Goal: Complete application form: Complete application form

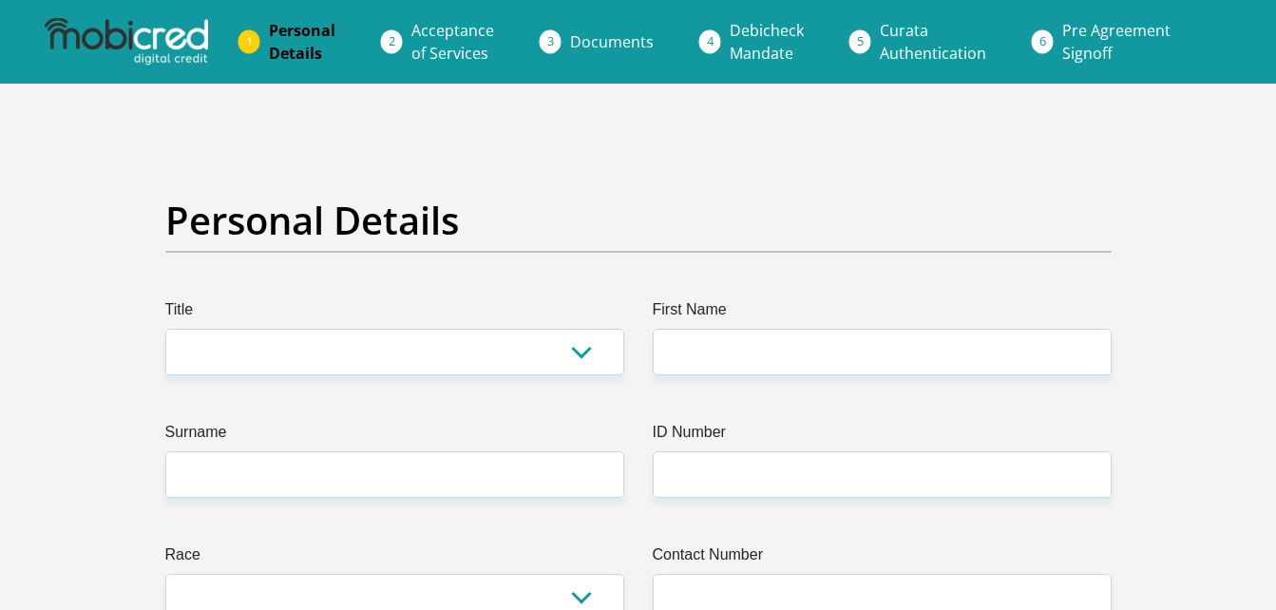
click at [588, 356] on select "Mr Ms Mrs Dr [PERSON_NAME]" at bounding box center [394, 352] width 459 height 47
select select "Mr"
click at [165, 329] on select "Mr Ms Mrs Dr [PERSON_NAME]" at bounding box center [394, 352] width 459 height 47
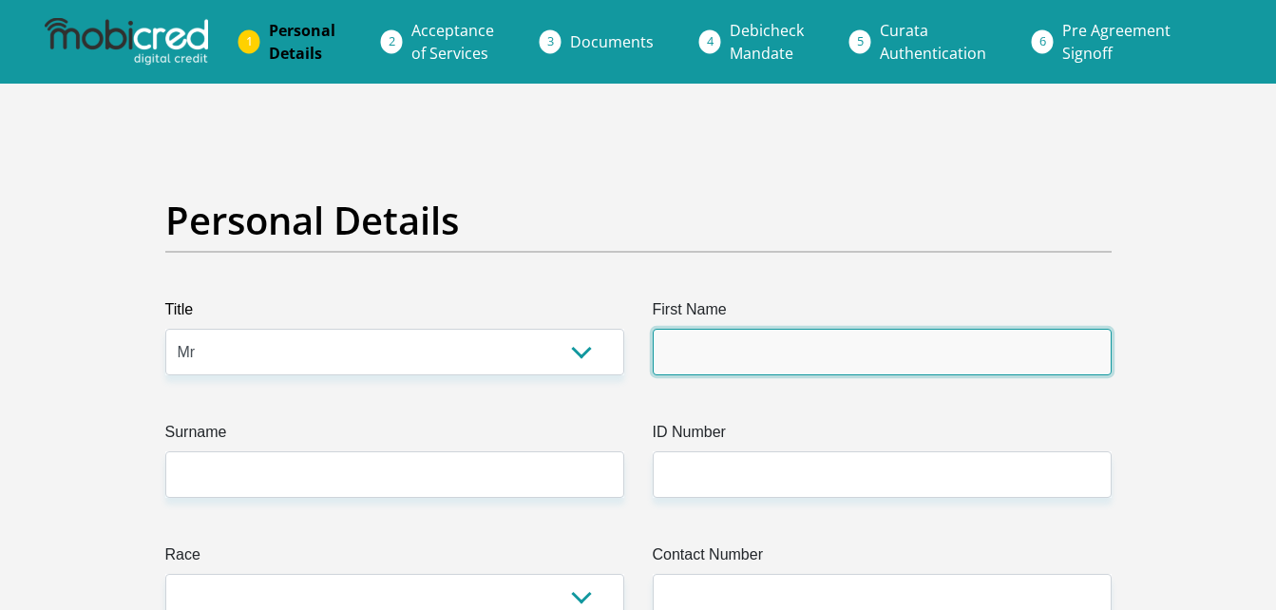
click at [687, 348] on input "First Name" at bounding box center [882, 352] width 459 height 47
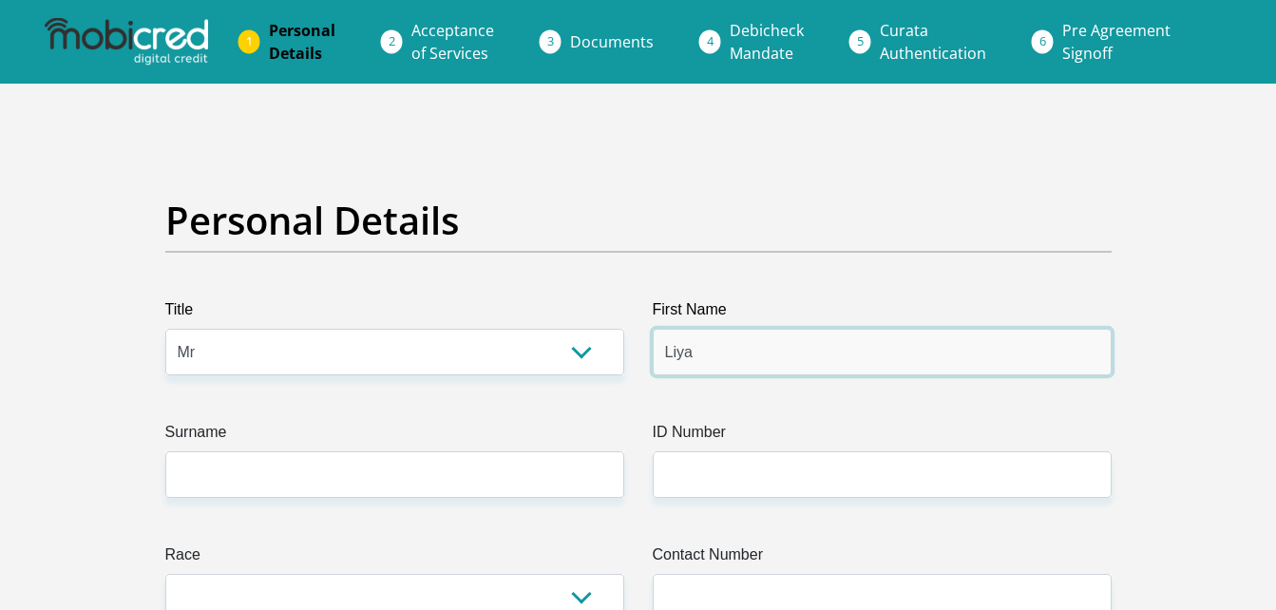
click at [711, 360] on input "Liya" at bounding box center [882, 352] width 459 height 47
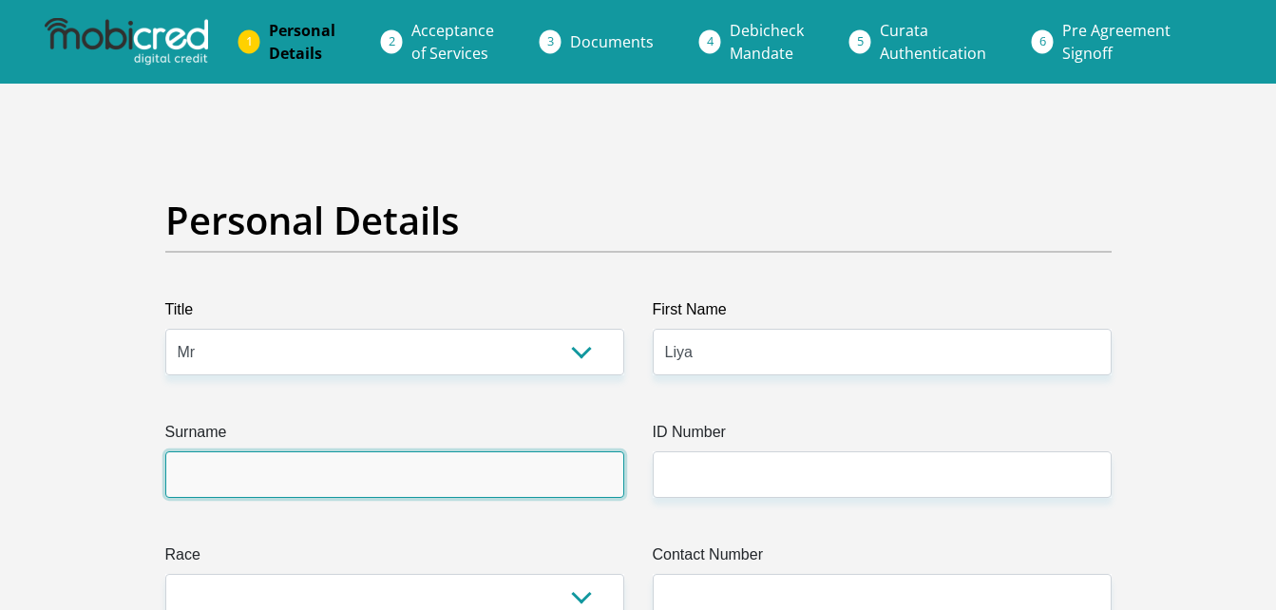
click at [379, 484] on input "Surname" at bounding box center [394, 474] width 459 height 47
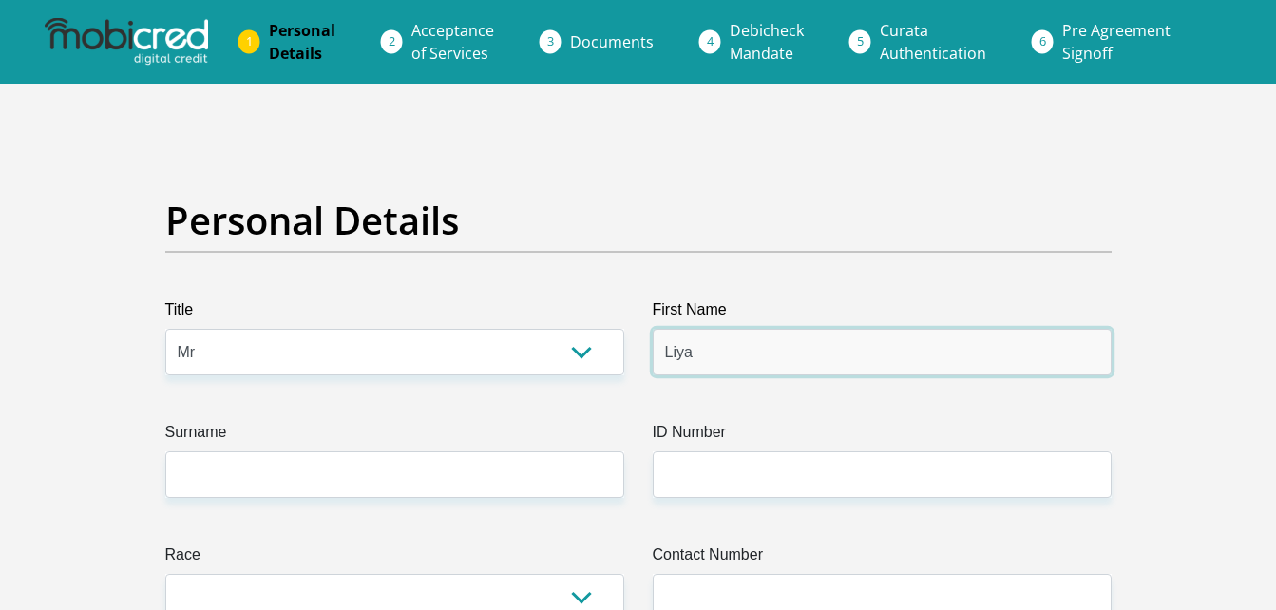
click at [694, 356] on input "Liya" at bounding box center [882, 352] width 459 height 47
type input "Liyabona"
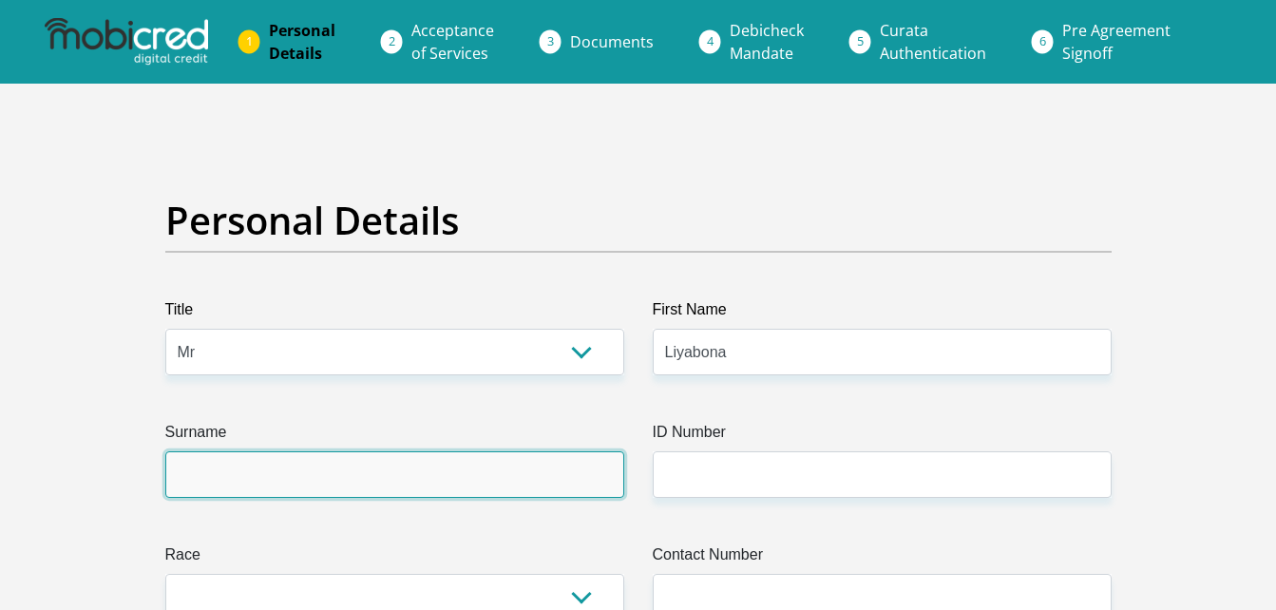
type input "B"
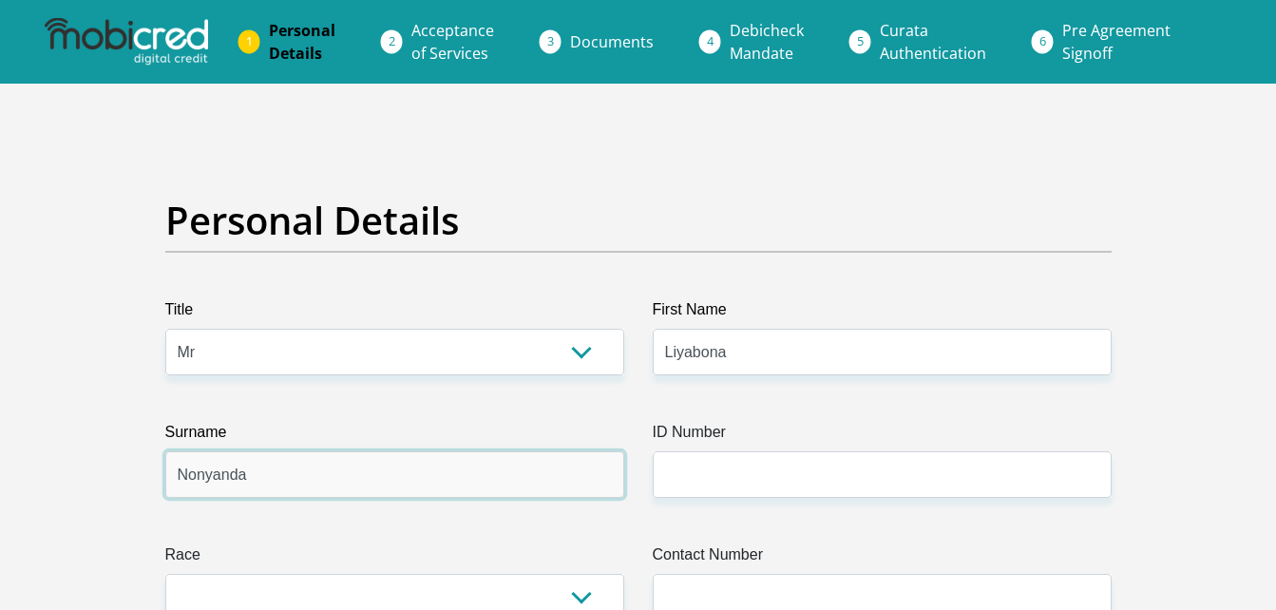
type input "Nonyanda"
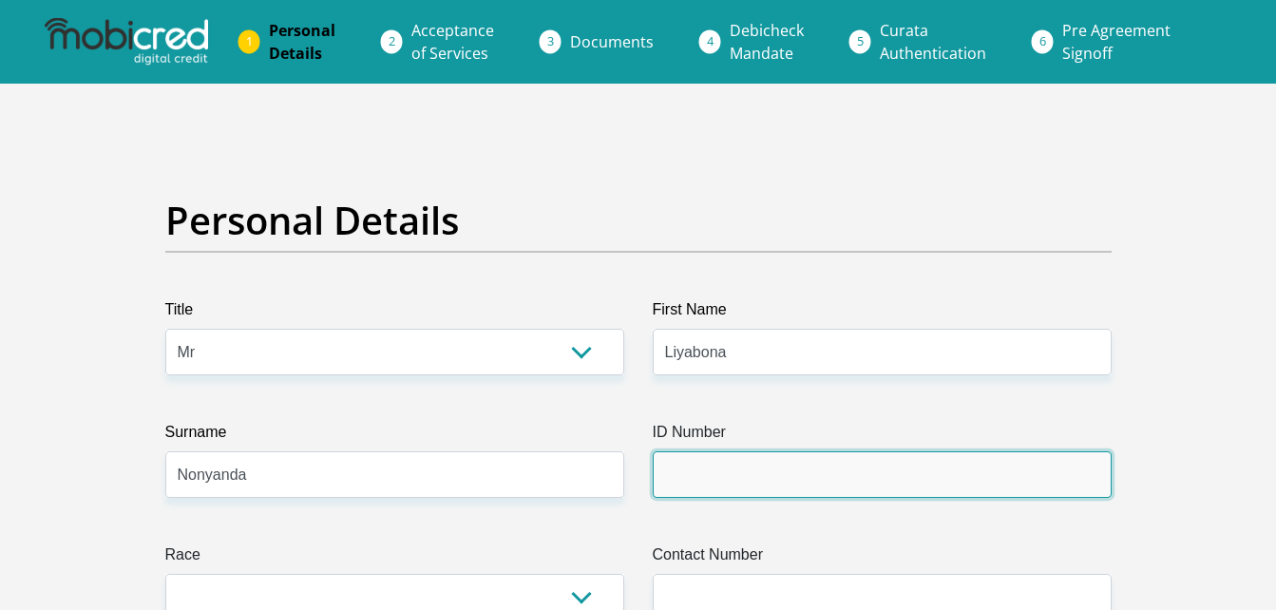
click at [817, 485] on input "ID Number" at bounding box center [882, 474] width 459 height 47
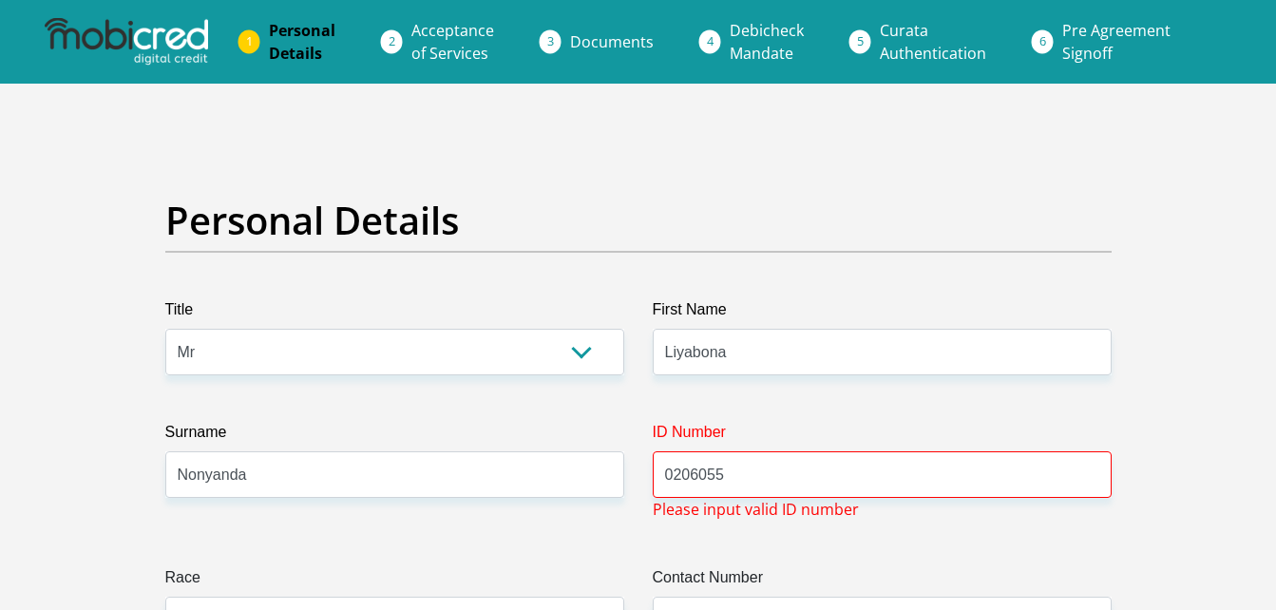
click at [750, 464] on input "0206055" at bounding box center [882, 474] width 459 height 47
type input "0206055160082"
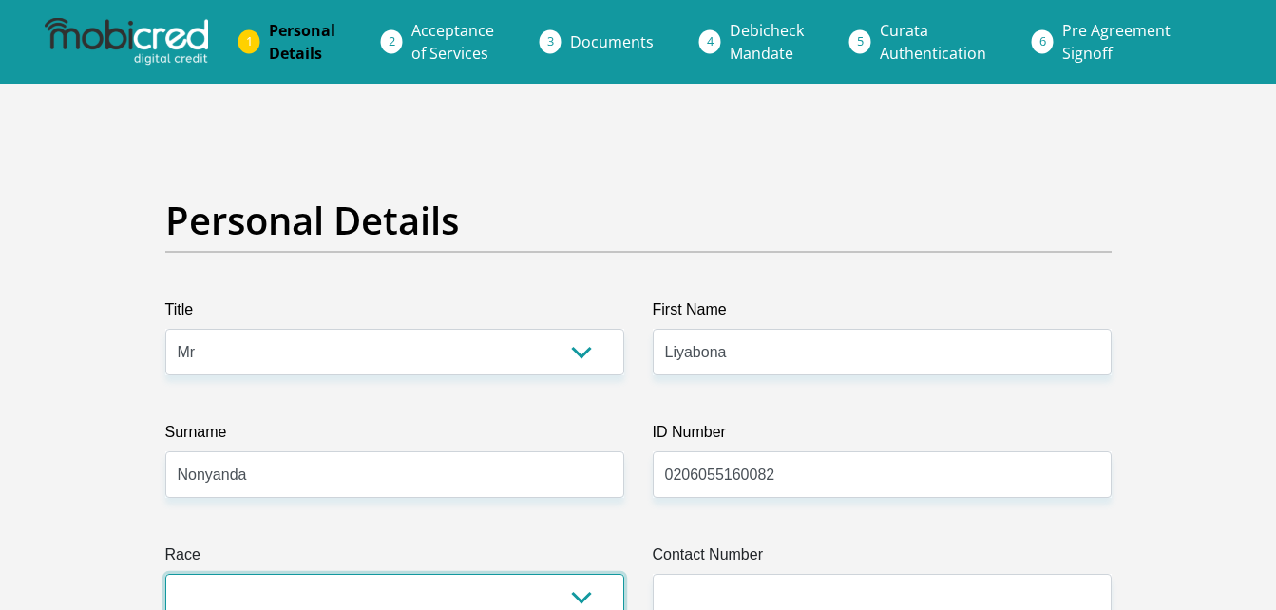
scroll to position [11, 0]
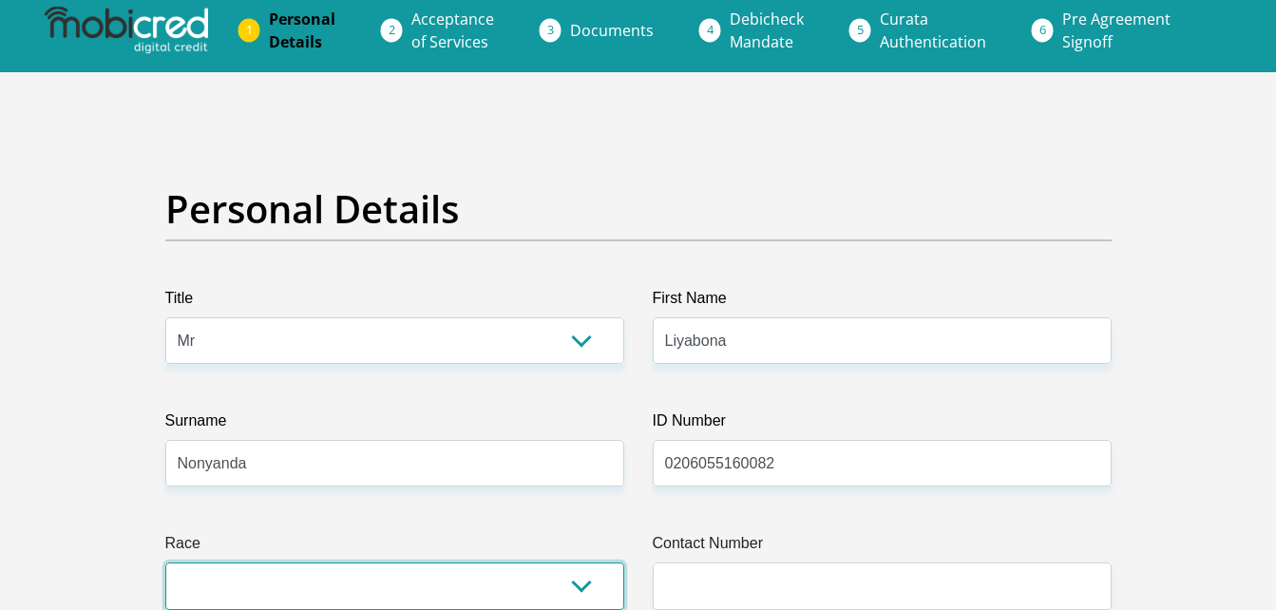
click at [595, 573] on select "Black Coloured Indian White Other" at bounding box center [394, 585] width 459 height 47
select select "1"
click at [165, 562] on select "Black Coloured Indian White Other" at bounding box center [394, 585] width 459 height 47
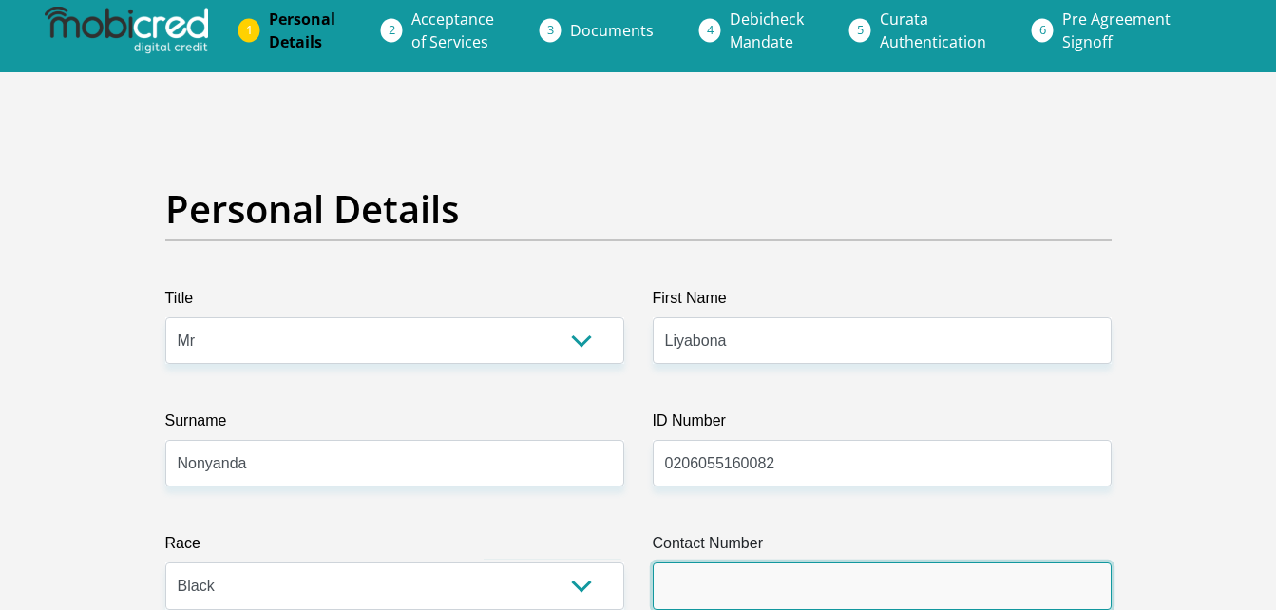
click at [737, 578] on input "Contact Number" at bounding box center [882, 585] width 459 height 47
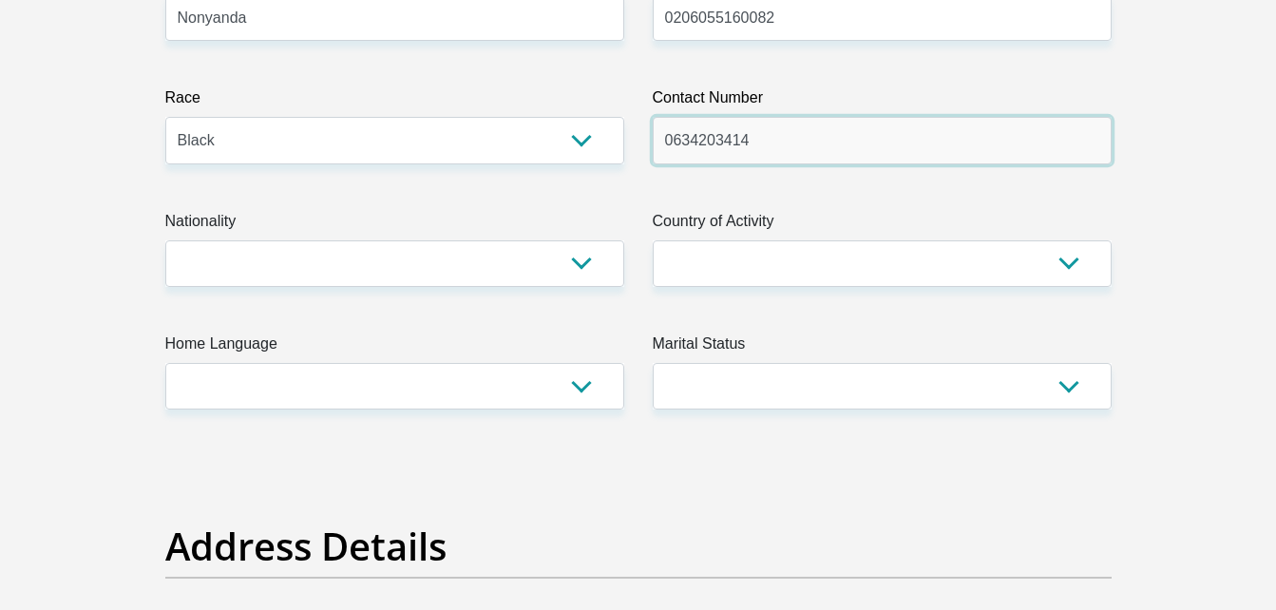
scroll to position [467, 0]
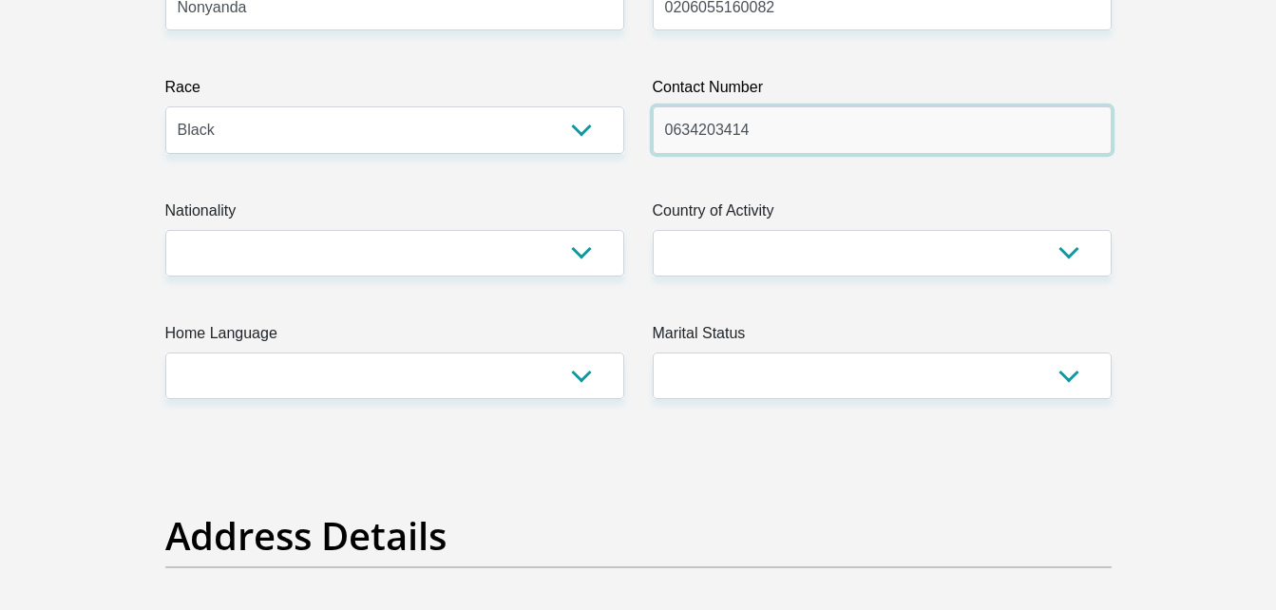
type input "0634203414"
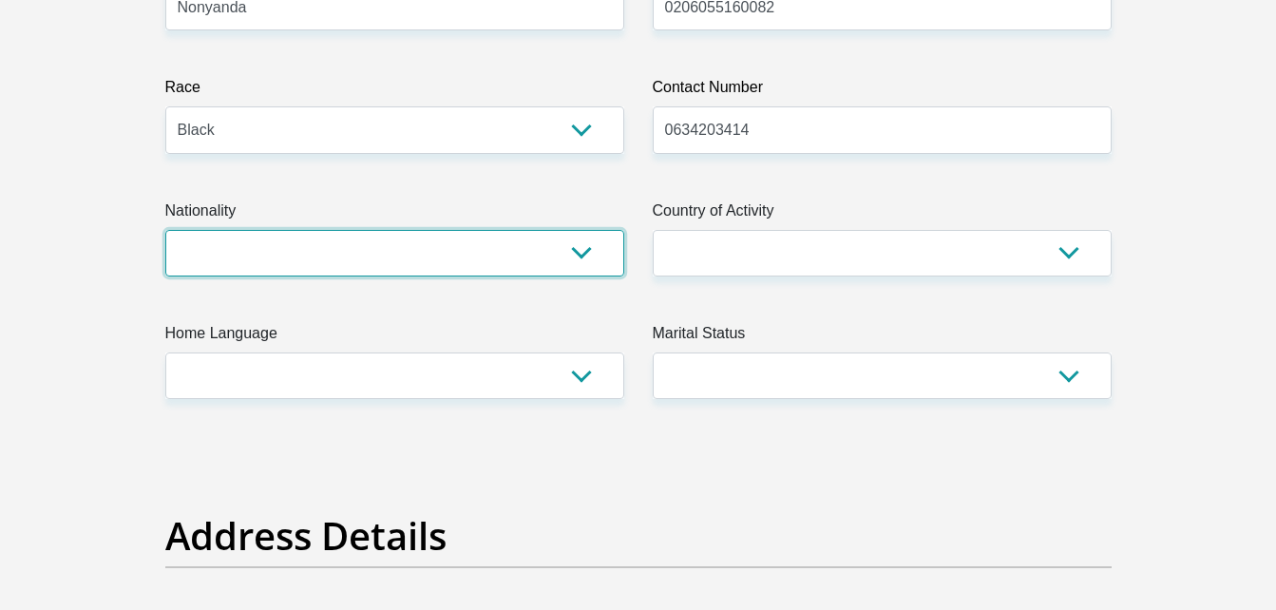
click at [517, 235] on select "[GEOGRAPHIC_DATA] [GEOGRAPHIC_DATA] [GEOGRAPHIC_DATA] [GEOGRAPHIC_DATA] [GEOGRA…" at bounding box center [394, 253] width 459 height 47
select select "ZAF"
click at [165, 230] on select "[GEOGRAPHIC_DATA] [GEOGRAPHIC_DATA] [GEOGRAPHIC_DATA] [GEOGRAPHIC_DATA] [GEOGRA…" at bounding box center [394, 253] width 459 height 47
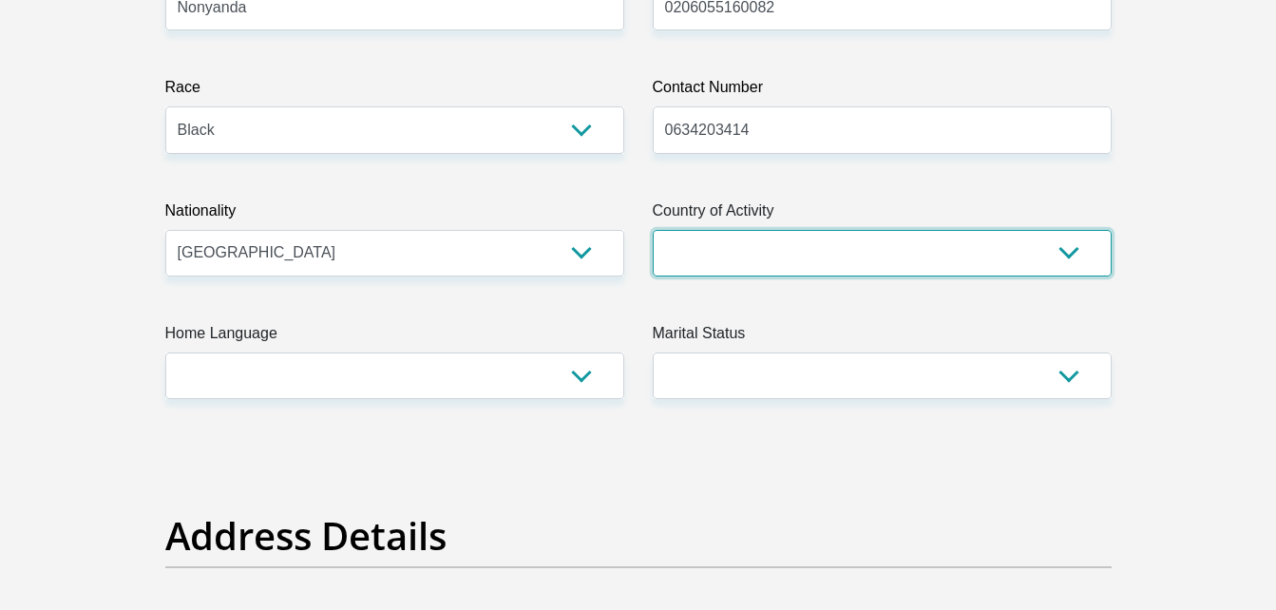
click at [698, 258] on select "[GEOGRAPHIC_DATA] [GEOGRAPHIC_DATA] [GEOGRAPHIC_DATA] [GEOGRAPHIC_DATA] [GEOGRA…" at bounding box center [882, 253] width 459 height 47
select select "ZAF"
click at [653, 230] on select "[GEOGRAPHIC_DATA] [GEOGRAPHIC_DATA] [GEOGRAPHIC_DATA] [GEOGRAPHIC_DATA] [GEOGRA…" at bounding box center [882, 253] width 459 height 47
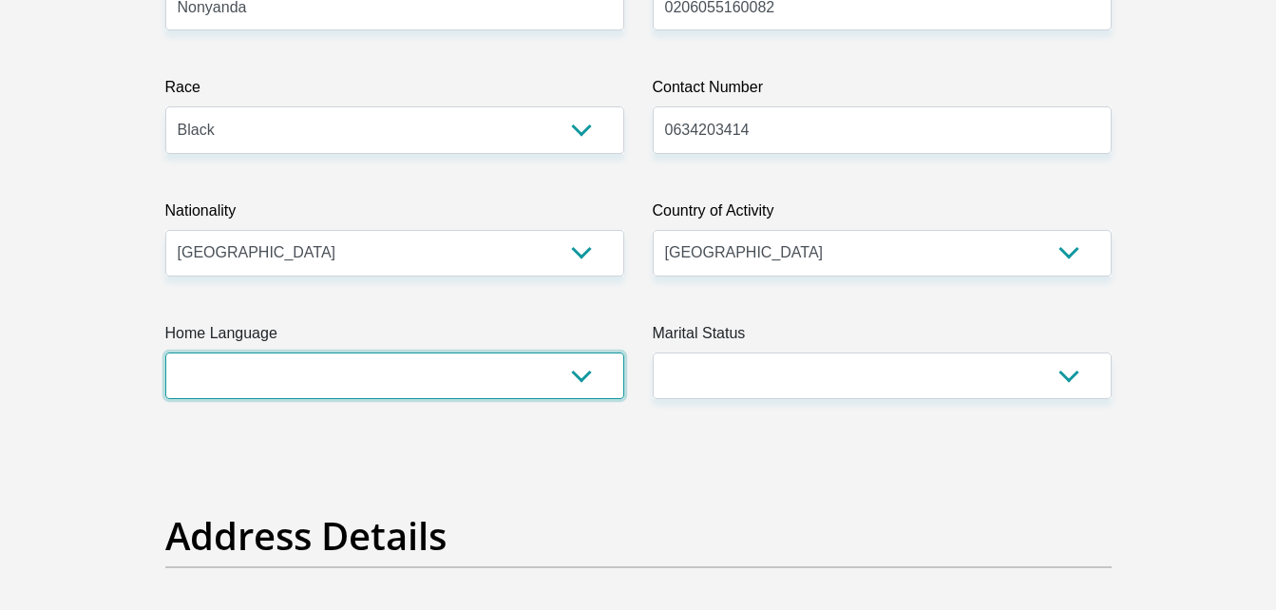
click at [567, 370] on select "Afrikaans English Sepedi South Ndebele Southern Sotho Swati Tsonga Tswana Venda…" at bounding box center [394, 375] width 459 height 47
select select "xho"
click at [165, 352] on select "Afrikaans English Sepedi South Ndebele Southern Sotho Swati Tsonga Tswana Venda…" at bounding box center [394, 375] width 459 height 47
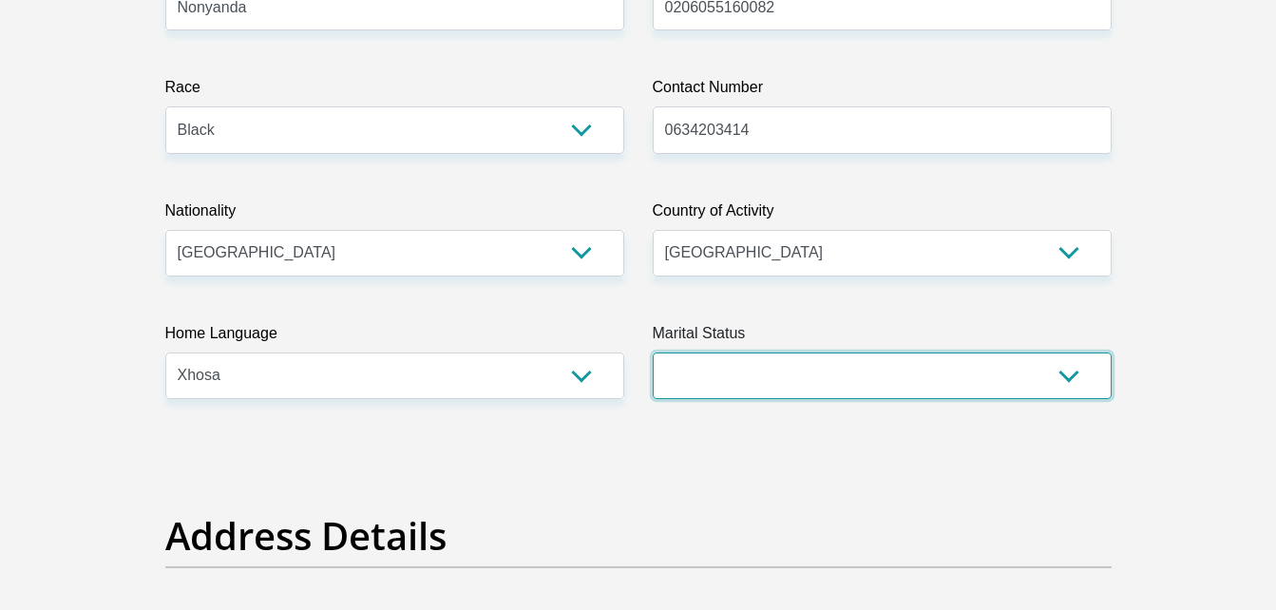
click at [674, 360] on select "Married ANC Single Divorced Widowed Married COP or Customary Law" at bounding box center [882, 375] width 459 height 47
select select "2"
click at [653, 352] on select "Married ANC Single Divorced Widowed Married COP or Customary Law" at bounding box center [882, 375] width 459 height 47
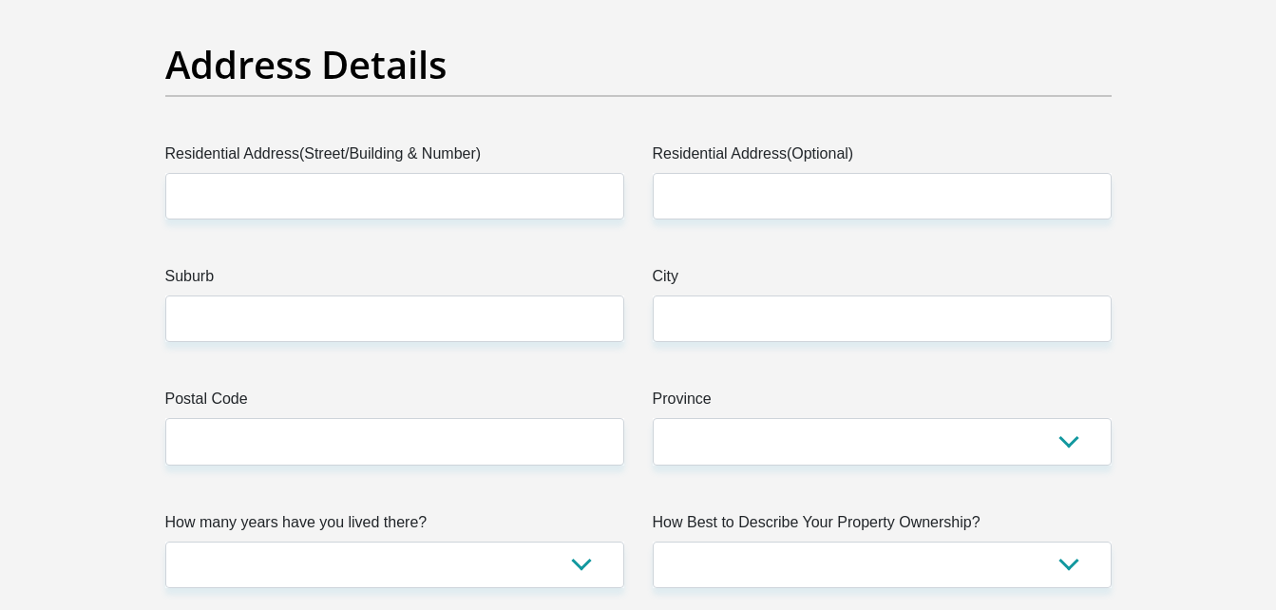
scroll to position [961, 0]
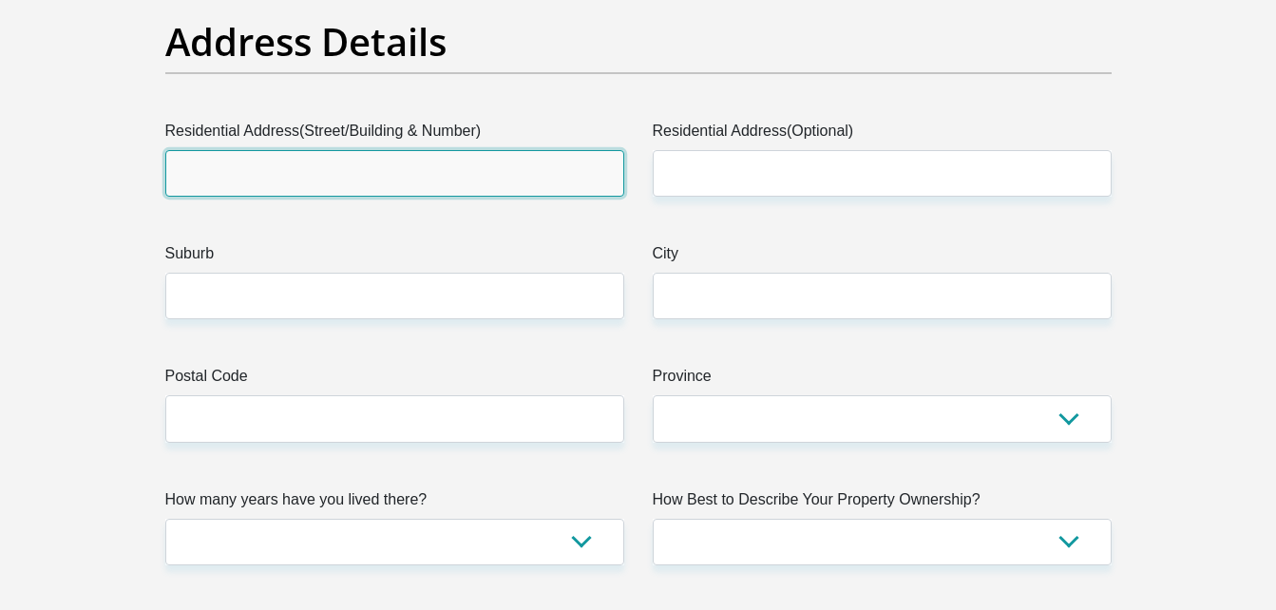
click at [469, 171] on input "Residential Address(Street/Building & Number)" at bounding box center [394, 173] width 459 height 47
type input "01589 [GEOGRAPHIC_DATA]"
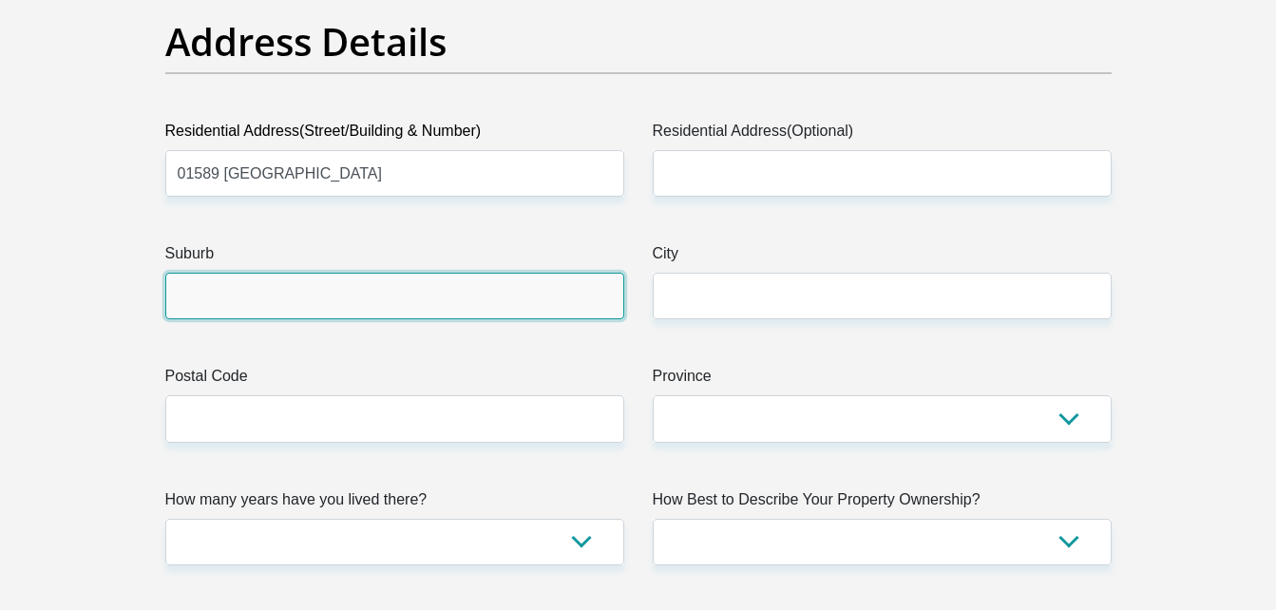
click at [335, 317] on input "Suburb" at bounding box center [394, 296] width 459 height 47
type input "Soweto"
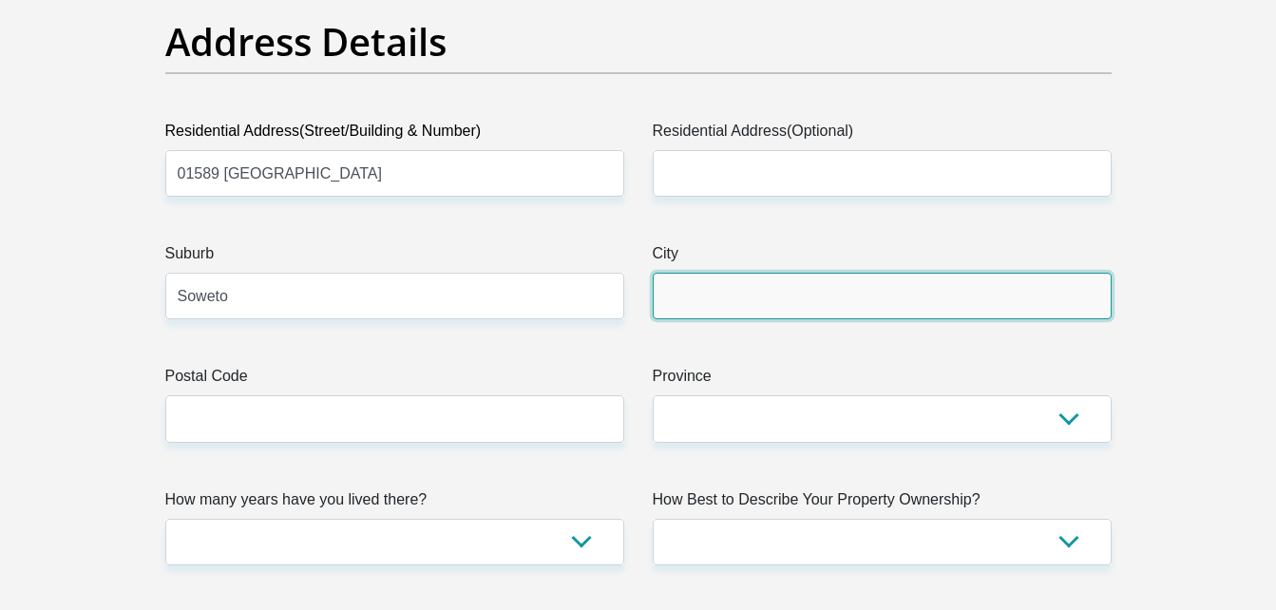
type input "Soweto"
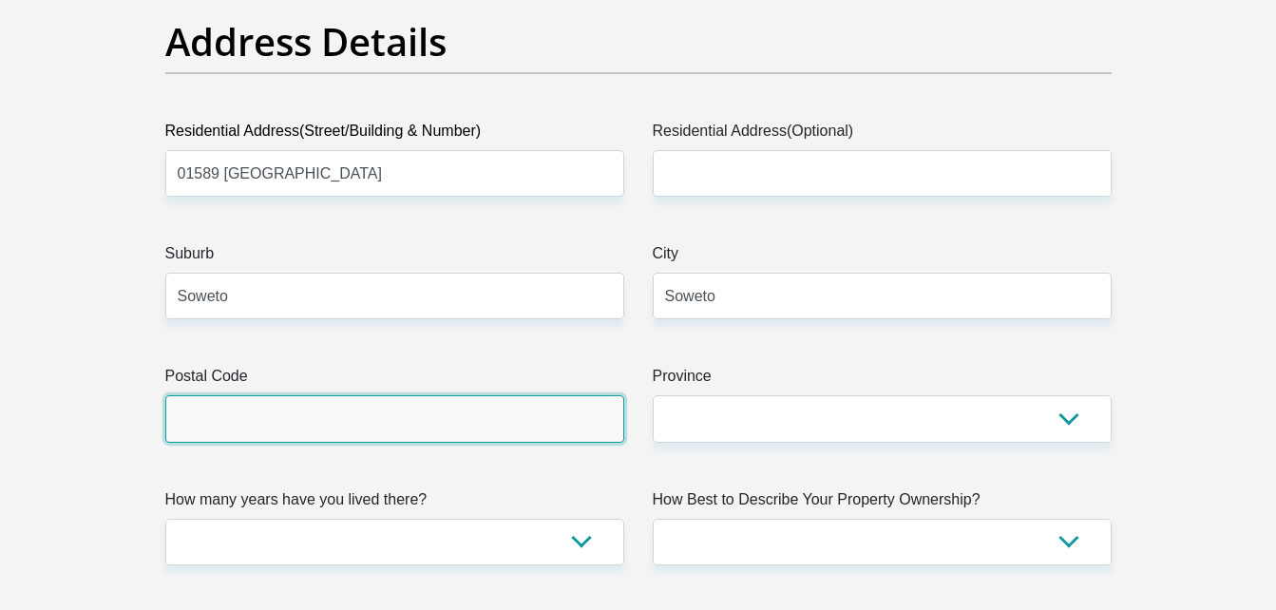
type input "1818"
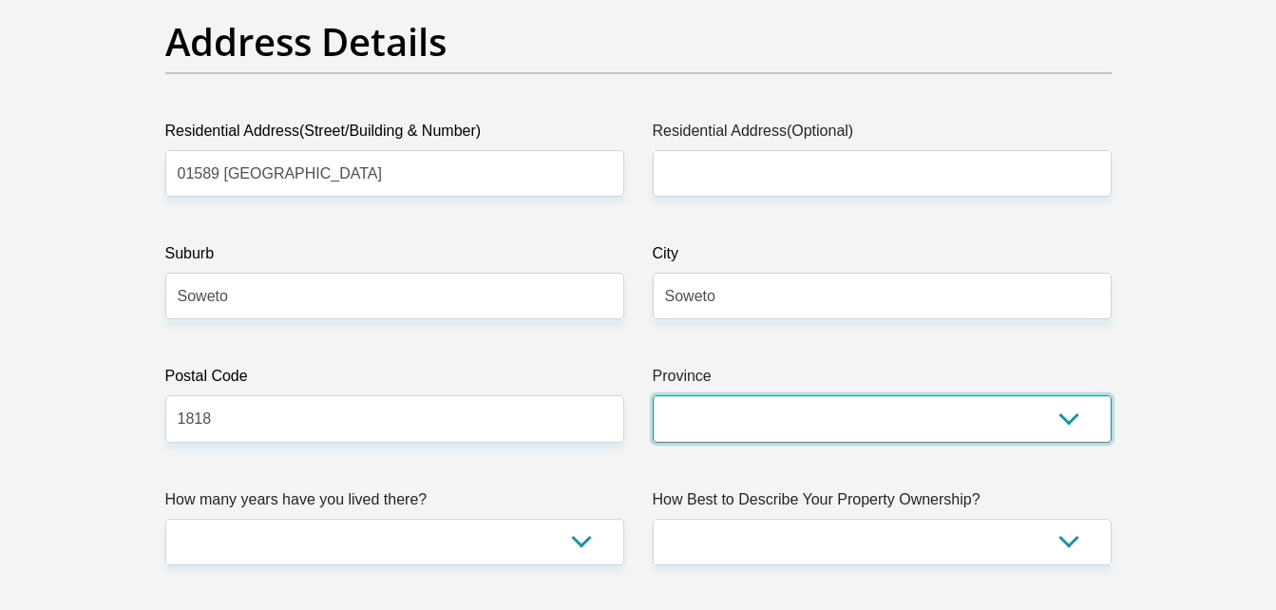
click at [709, 420] on select "Eastern Cape Free State [GEOGRAPHIC_DATA] [GEOGRAPHIC_DATA][DATE] [GEOGRAPHIC_D…" at bounding box center [882, 418] width 459 height 47
select select "Gauteng"
click at [653, 395] on select "Eastern Cape Free State [GEOGRAPHIC_DATA] [GEOGRAPHIC_DATA][DATE] [GEOGRAPHIC_D…" at bounding box center [882, 418] width 459 height 47
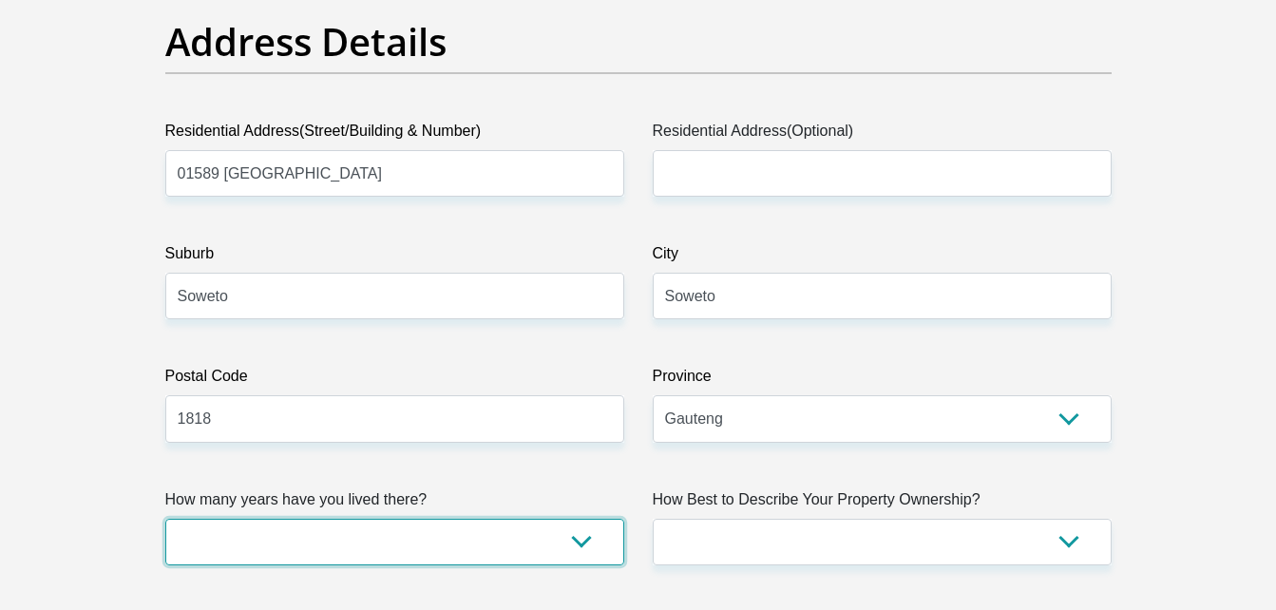
click at [526, 540] on select "less than 1 year 1-3 years 3-5 years 5+ years" at bounding box center [394, 542] width 459 height 47
select select "2"
click at [165, 519] on select "less than 1 year 1-3 years 3-5 years 5+ years" at bounding box center [394, 542] width 459 height 47
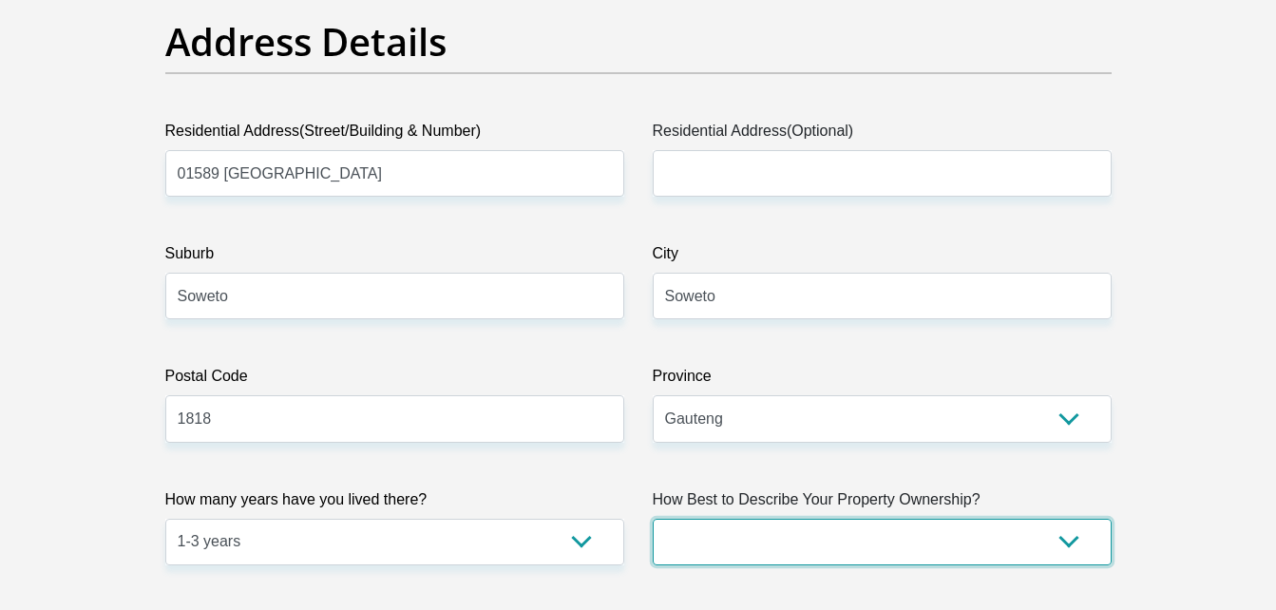
click at [833, 538] on select "Owned Rented Family Owned Company Dwelling" at bounding box center [882, 542] width 459 height 47
select select "Rented"
click at [653, 519] on select "Owned Rented Family Owned Company Dwelling" at bounding box center [882, 542] width 459 height 47
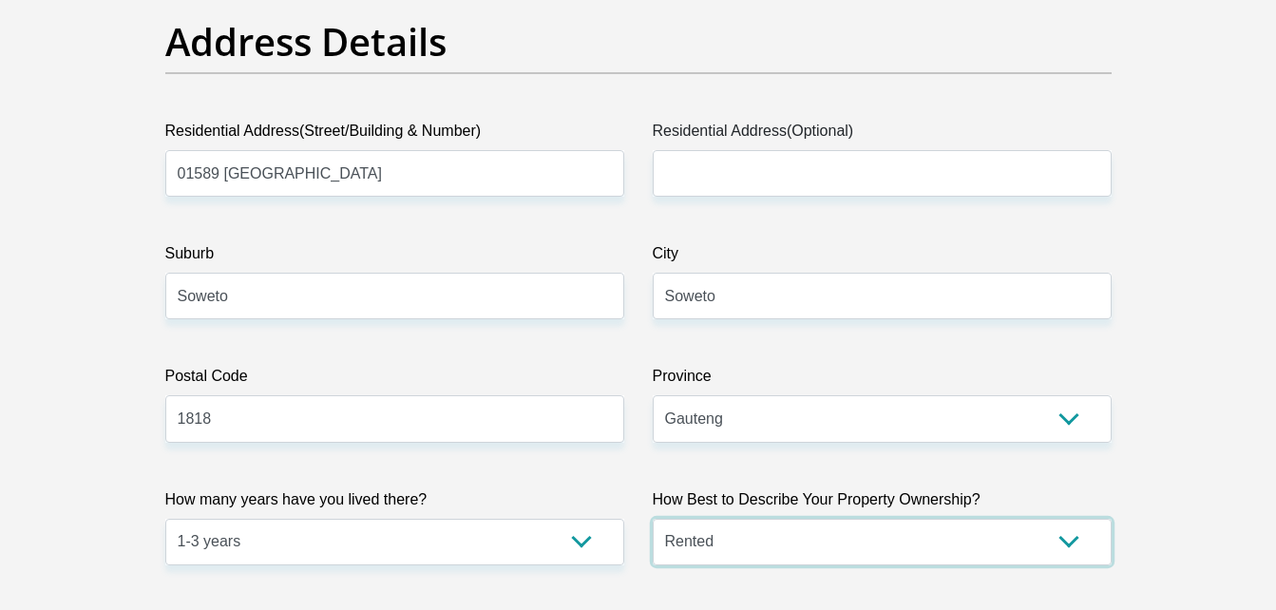
scroll to position [1494, 0]
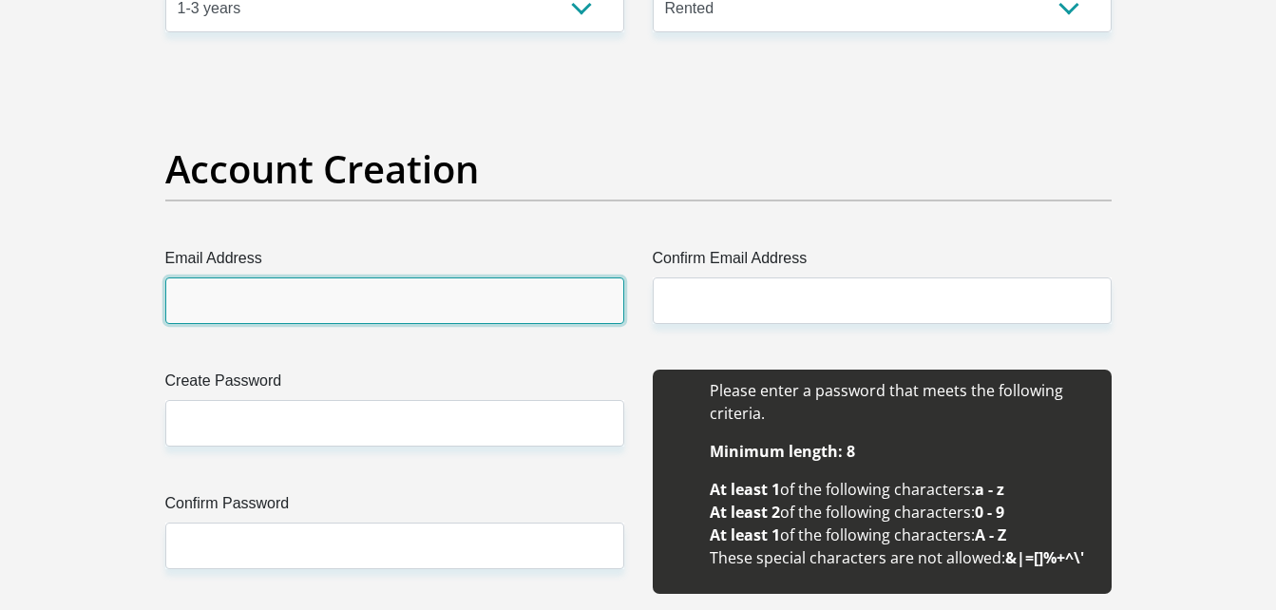
click at [532, 289] on input "Email Address" at bounding box center [394, 300] width 459 height 47
type input "[EMAIL_ADDRESS][DOMAIN_NAME]"
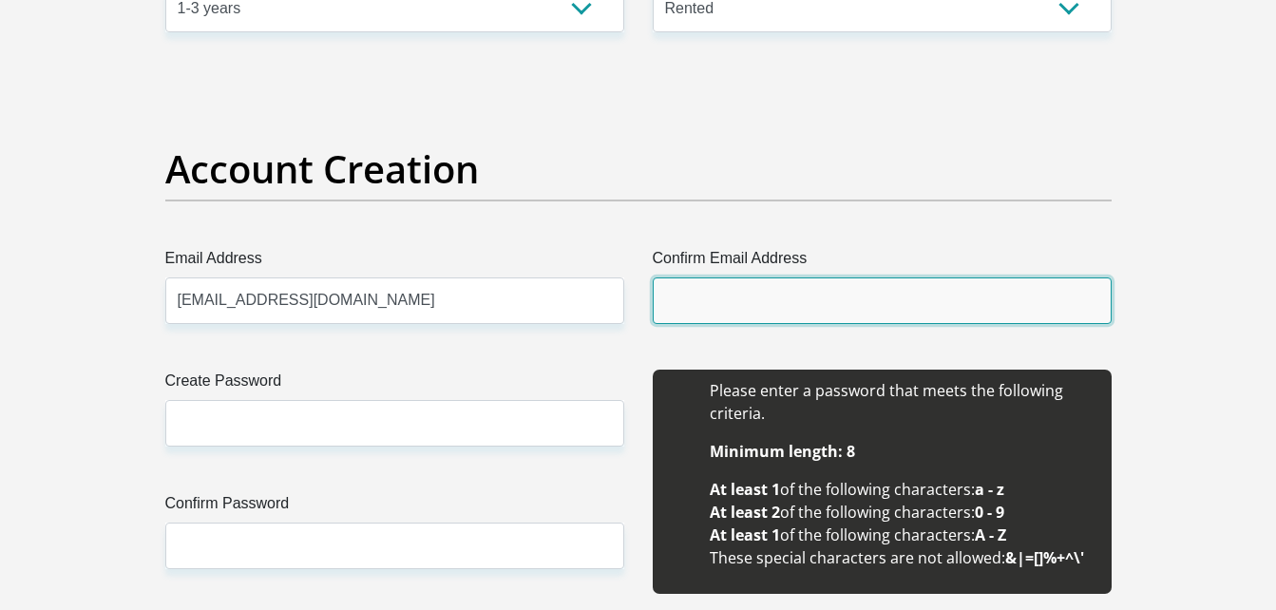
type input "[EMAIL_ADDRESS][DOMAIN_NAME]"
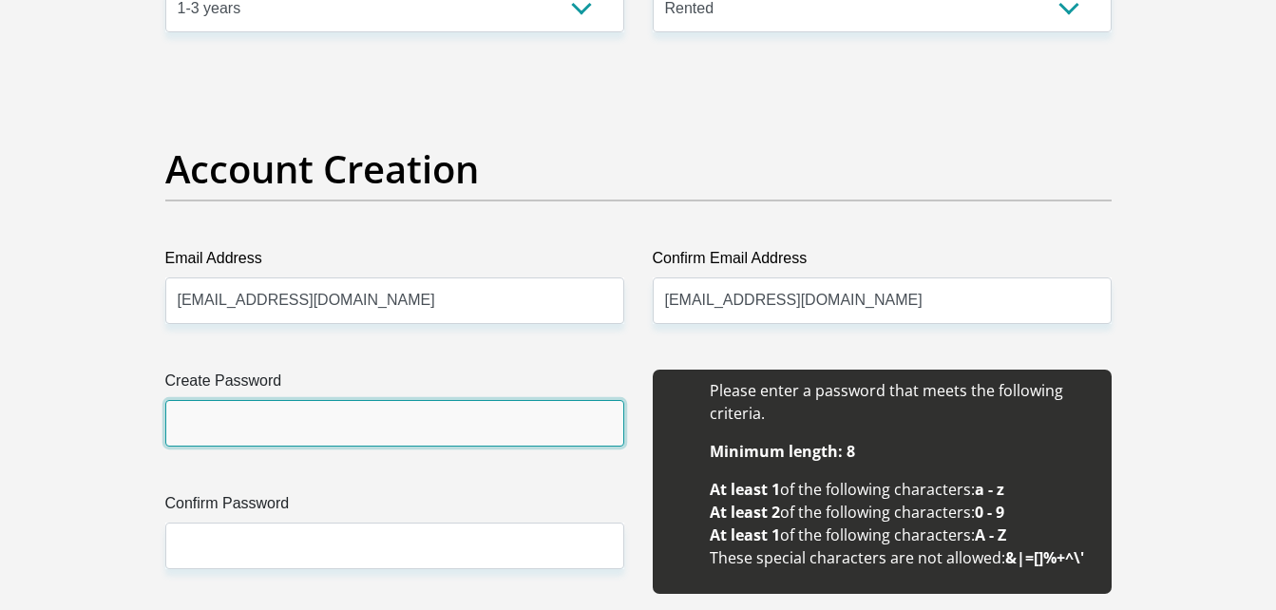
click at [445, 419] on input "Create Password" at bounding box center [394, 423] width 459 height 47
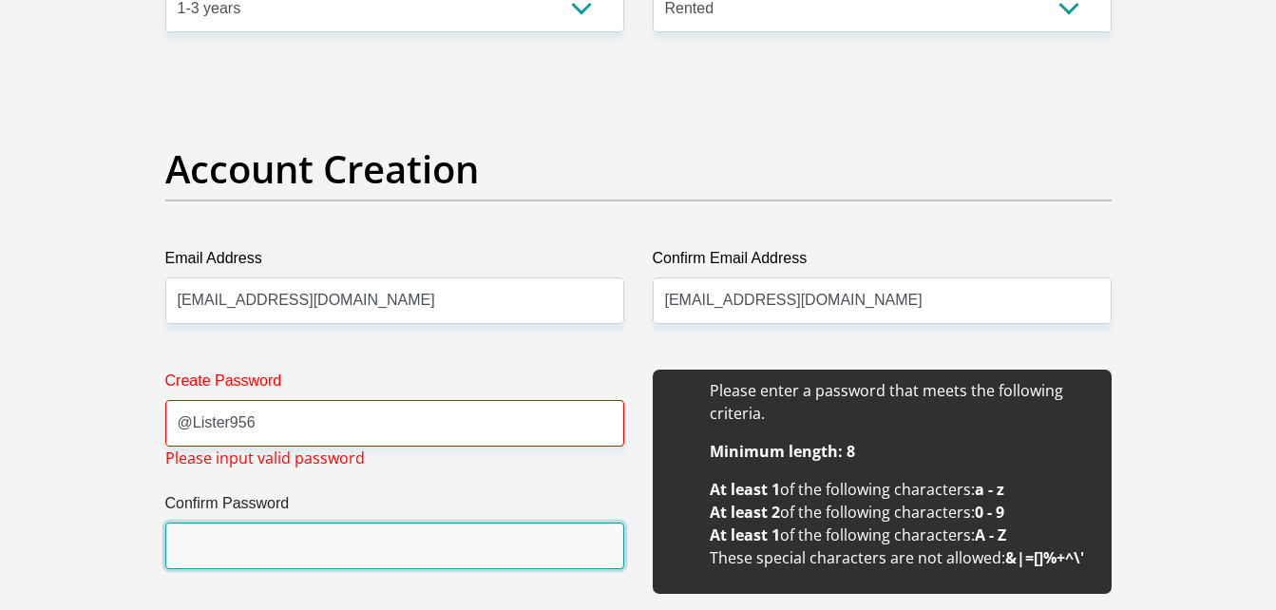
click at [332, 548] on input "Confirm Password" at bounding box center [394, 545] width 459 height 47
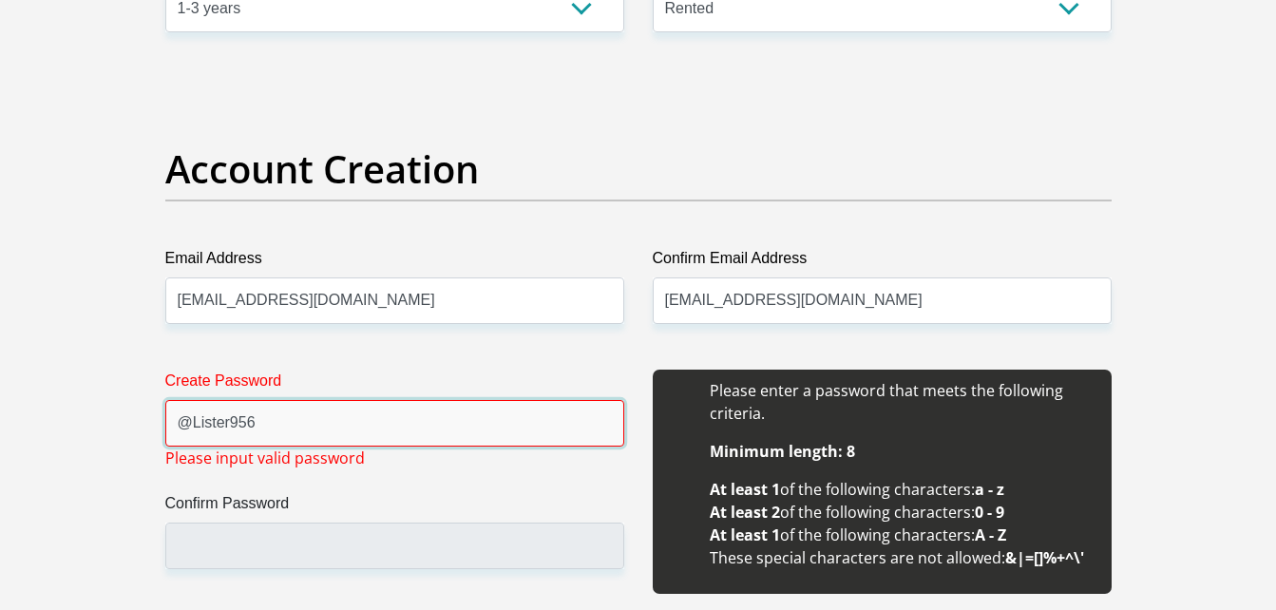
click at [297, 407] on input "@Lister956" at bounding box center [394, 423] width 459 height 47
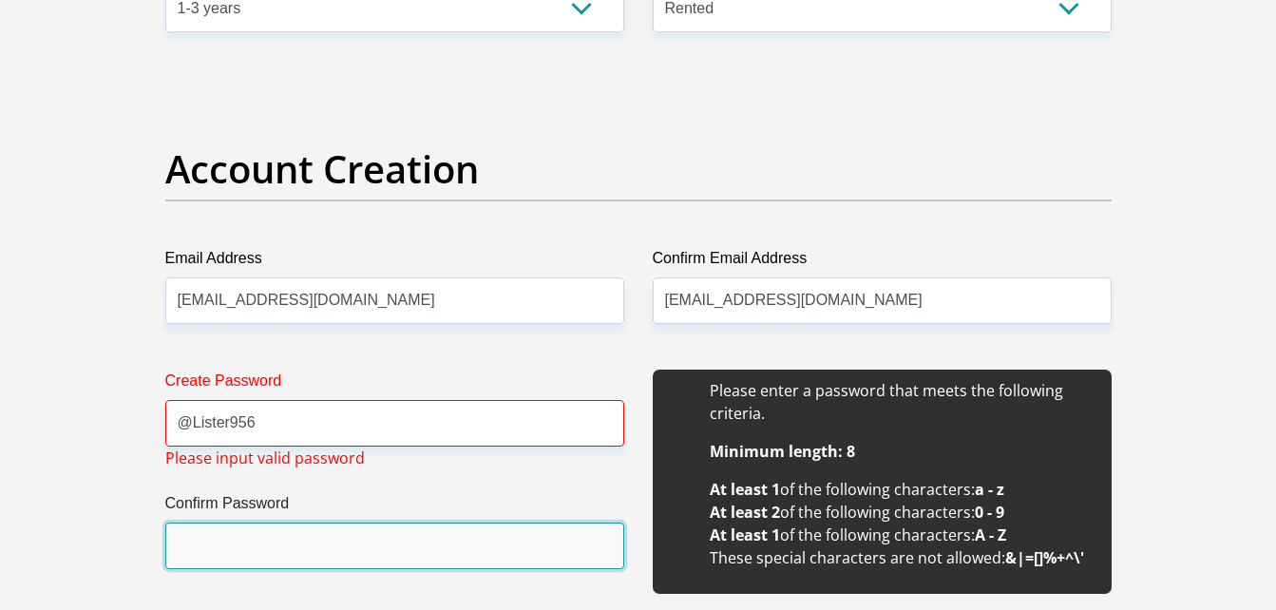
click at [283, 529] on input "Confirm Password" at bounding box center [394, 545] width 459 height 47
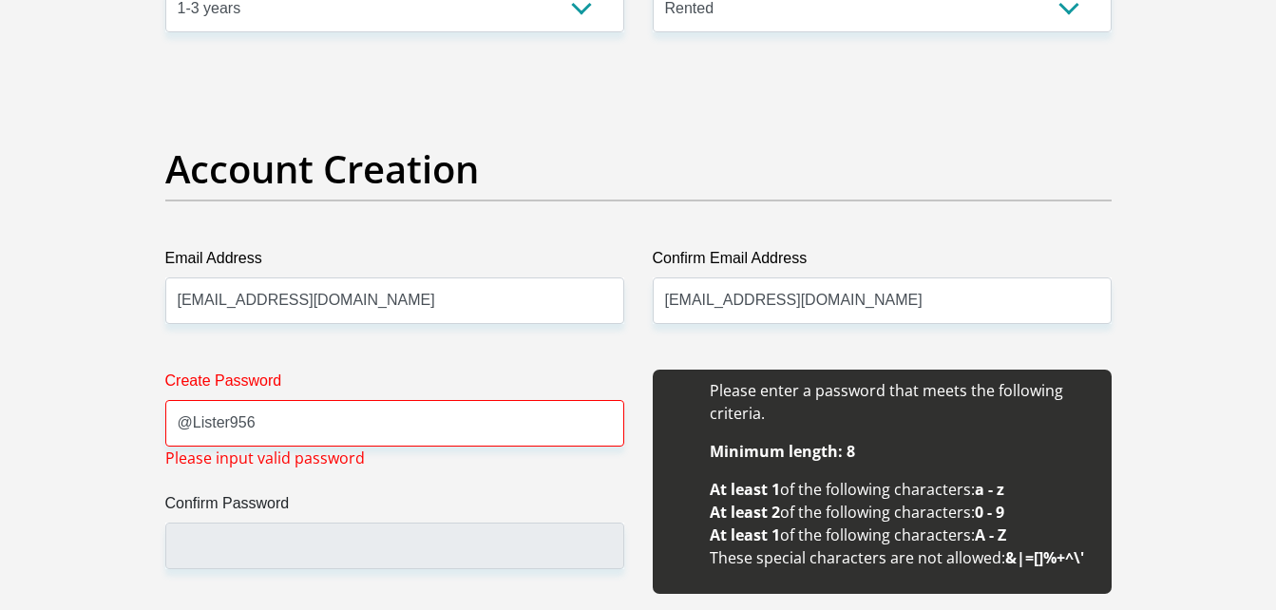
click at [280, 453] on span "Please input valid password" at bounding box center [264, 457] width 199 height 23
click at [280, 441] on input "@Lister956" at bounding box center [394, 423] width 459 height 47
type input "@"
click at [269, 515] on label "Confirm Password" at bounding box center [394, 507] width 459 height 30
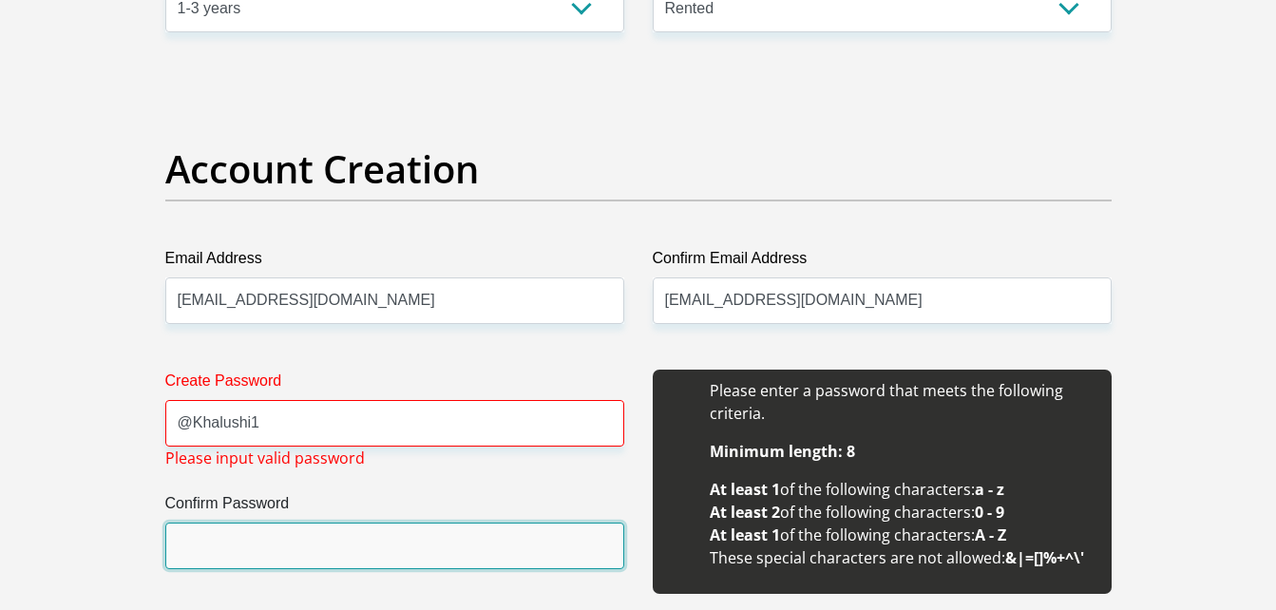
click at [269, 522] on input "Confirm Password" at bounding box center [394, 545] width 459 height 47
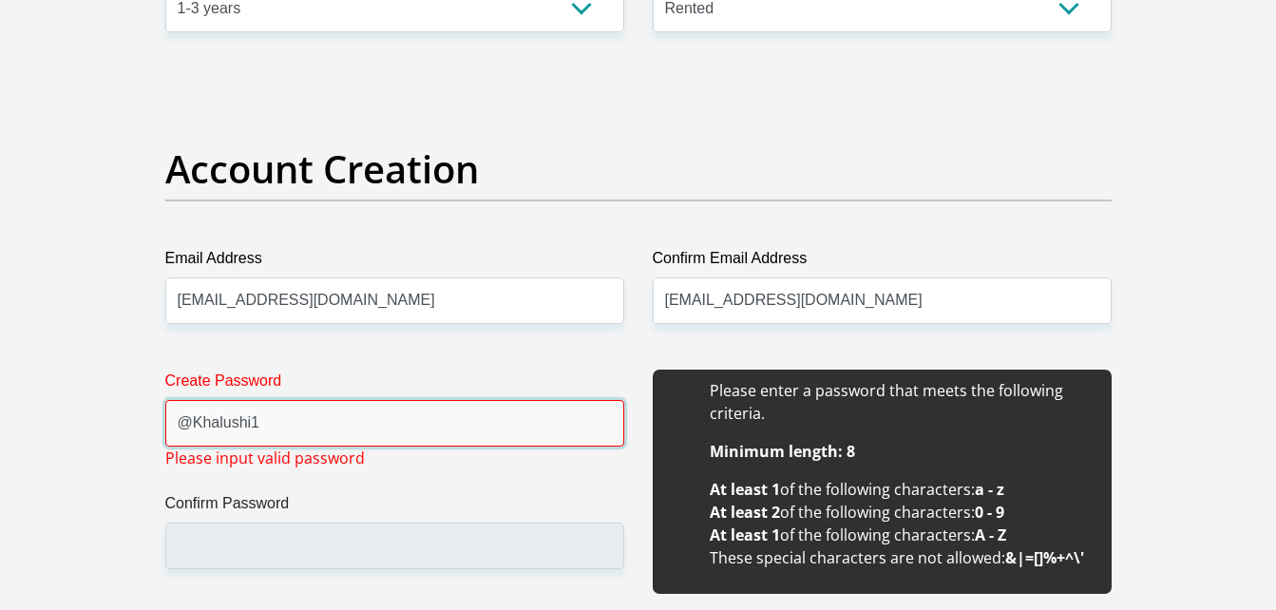
click at [252, 421] on input "@Khalushi1" at bounding box center [394, 423] width 459 height 47
click at [352, 420] on input "@Khalushi_1" at bounding box center [394, 423] width 459 height 47
click at [261, 421] on input "@Khalushi_1" at bounding box center [394, 423] width 459 height 47
type input "@"
type input "K"
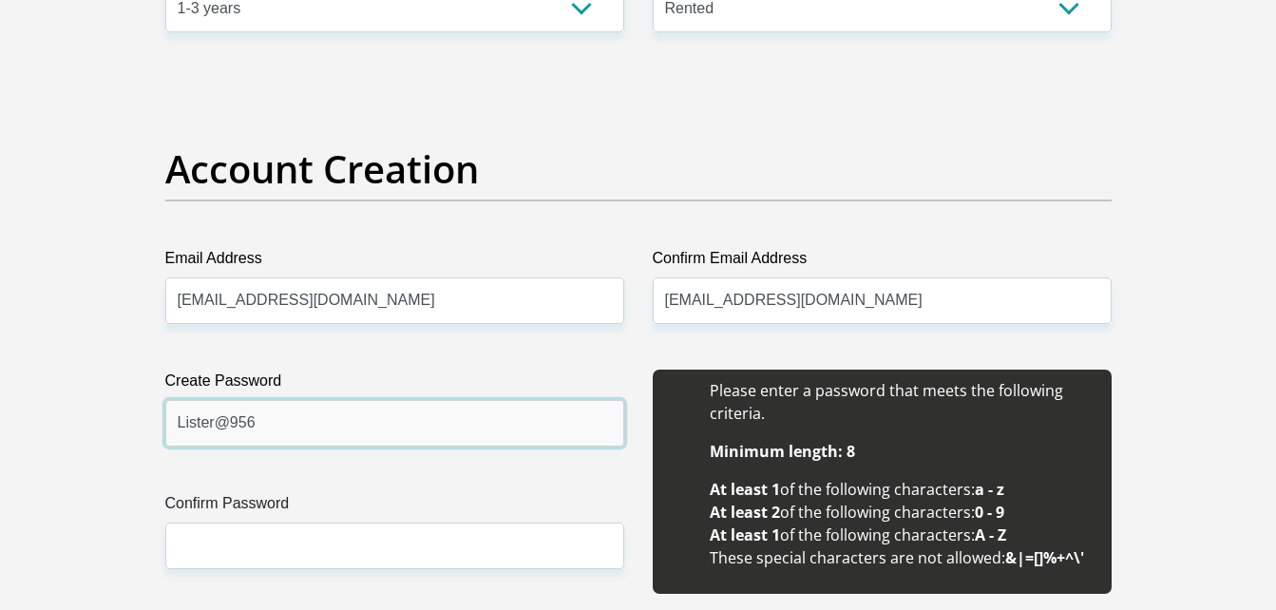
type input "Lister@956"
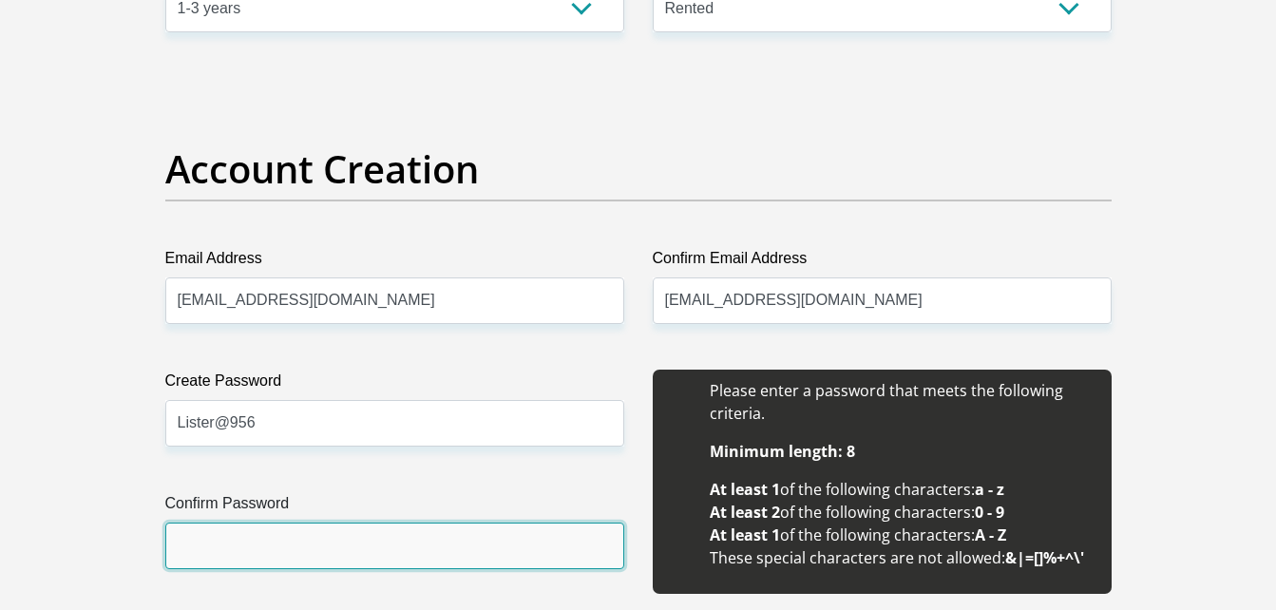
click at [234, 539] on input "Confirm Password" at bounding box center [394, 545] width 459 height 47
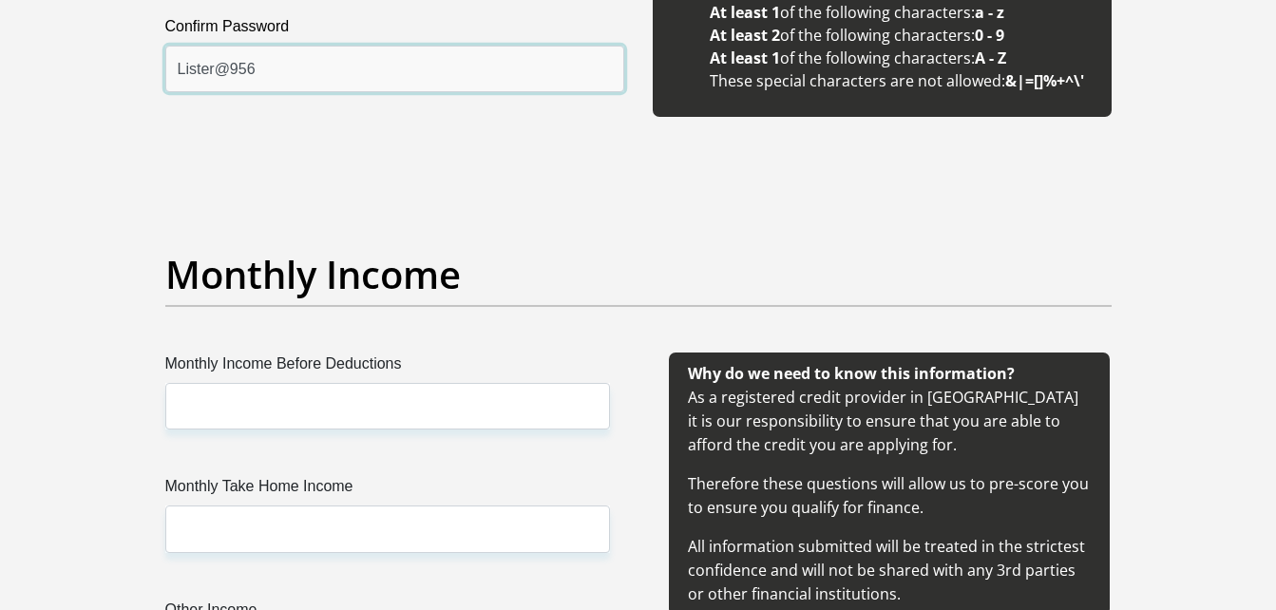
scroll to position [1988, 0]
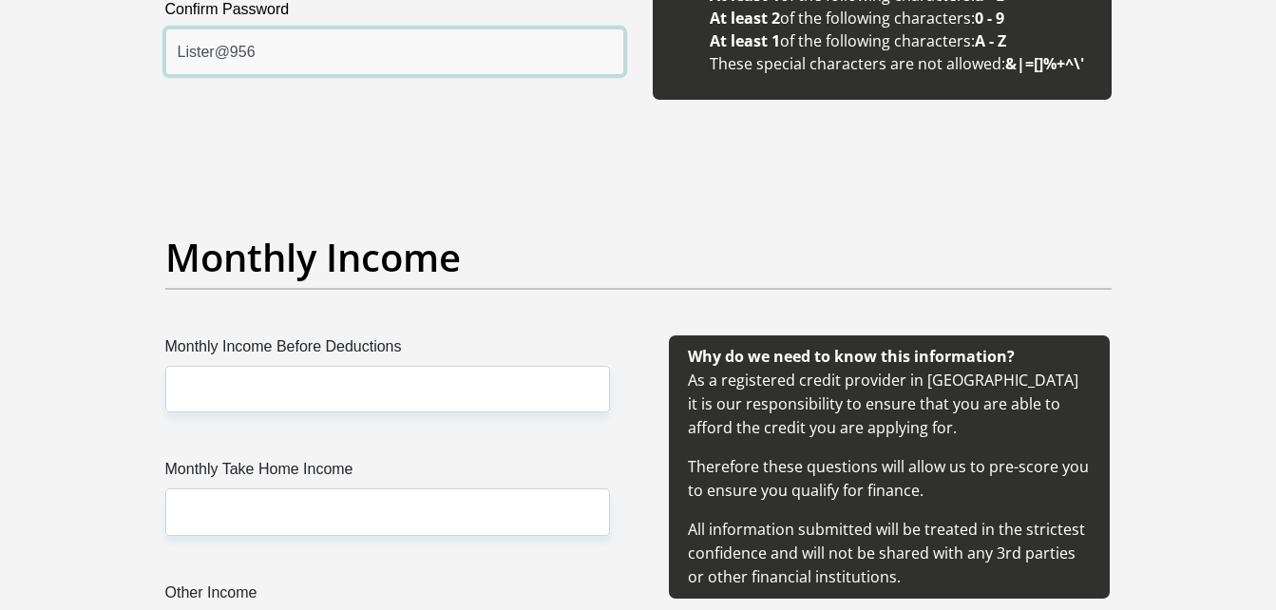
type input "Lister@956"
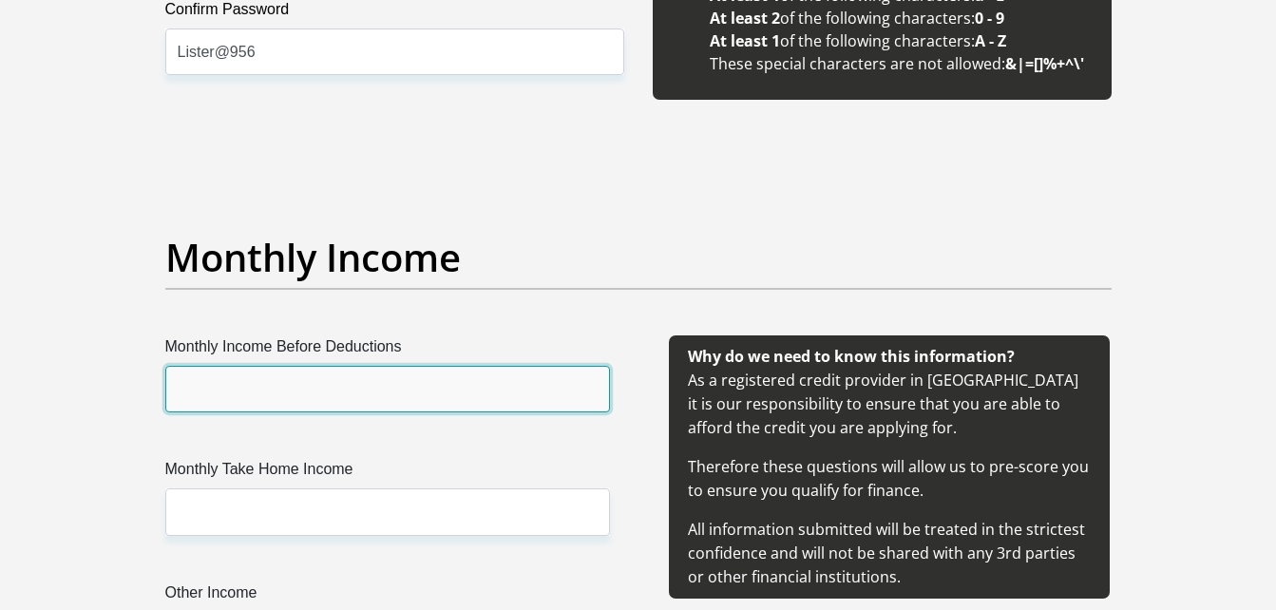
click at [433, 389] on input "Monthly Income Before Deductions" at bounding box center [387, 389] width 445 height 47
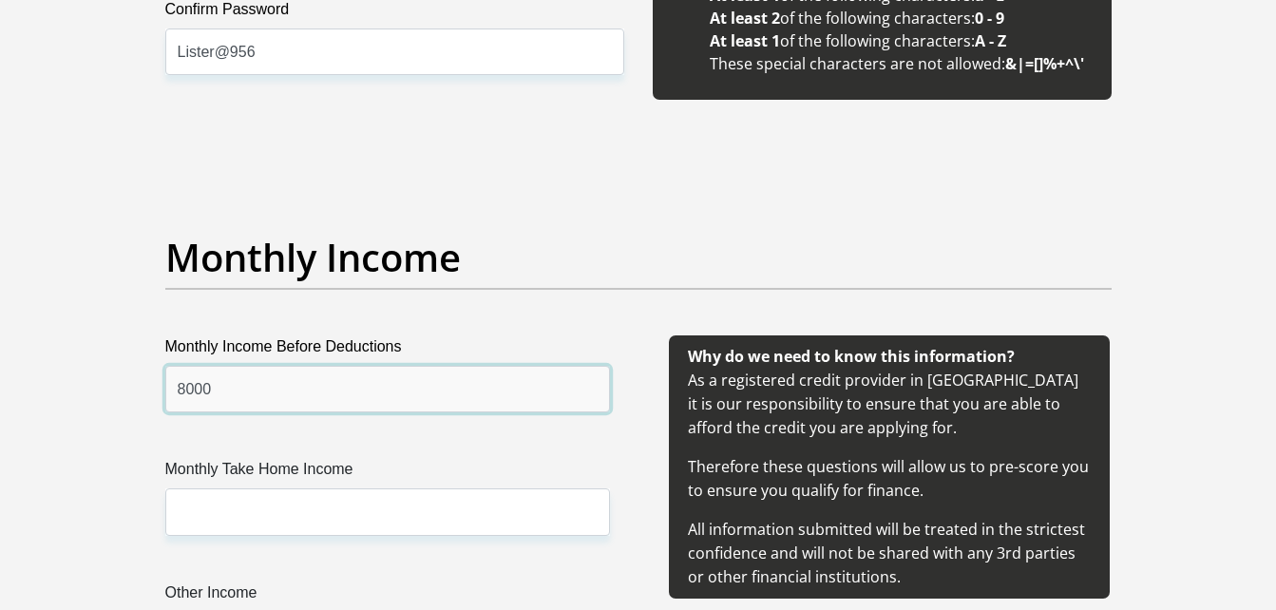
type input "8000"
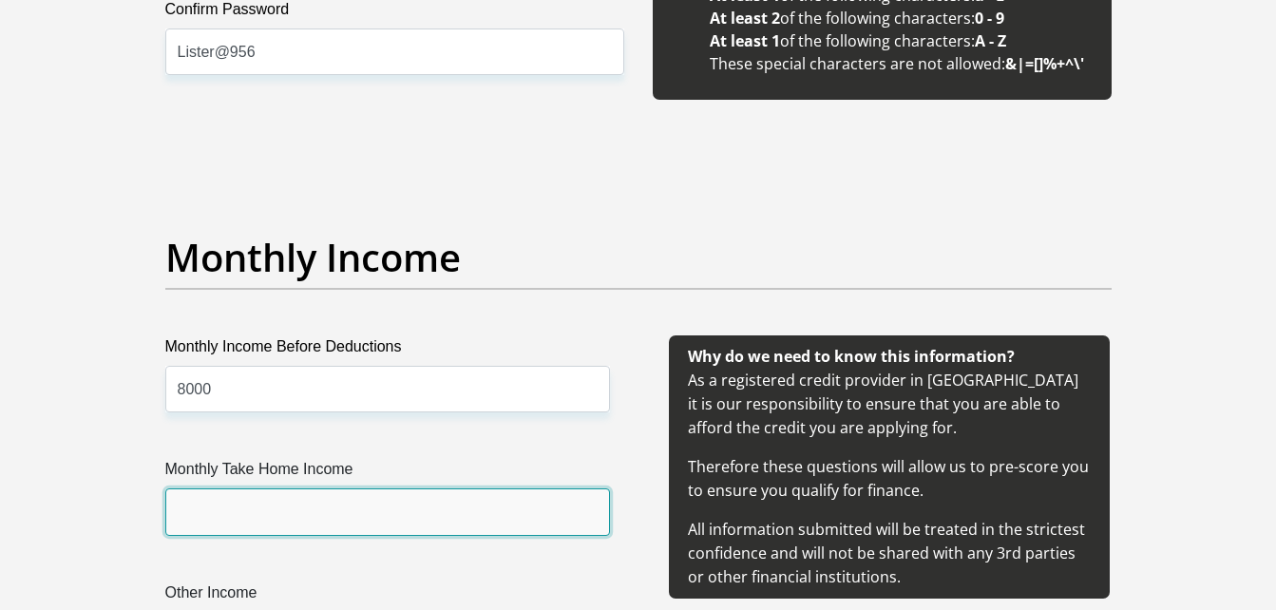
click at [354, 531] on input "Monthly Take Home Income" at bounding box center [387, 511] width 445 height 47
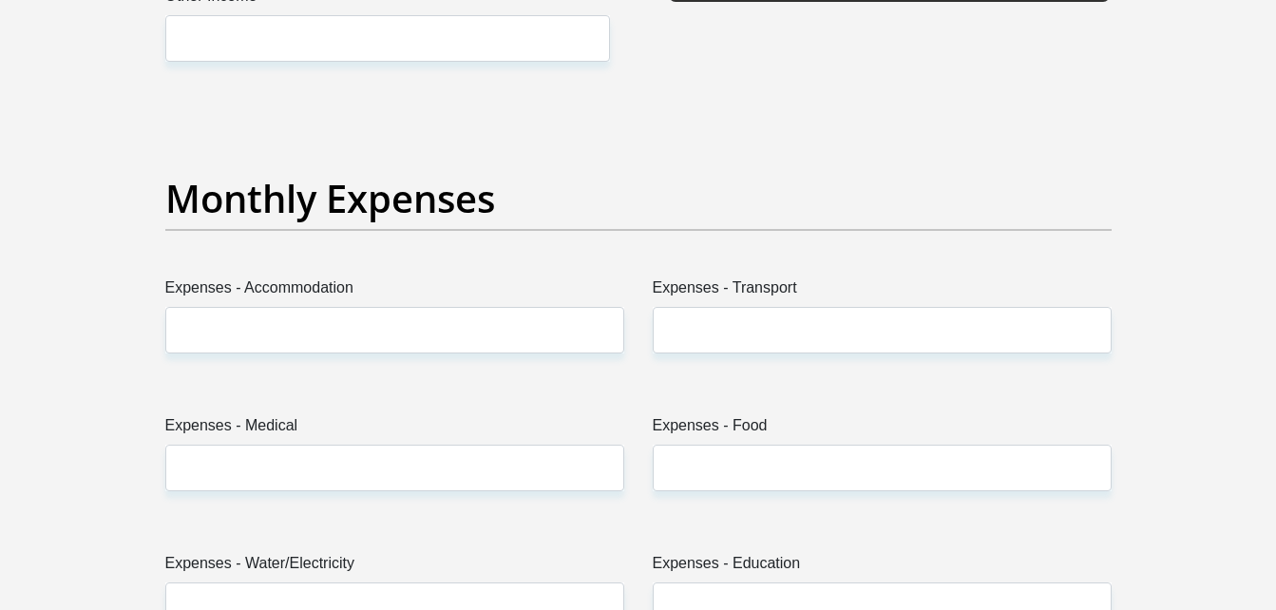
scroll to position [2596, 0]
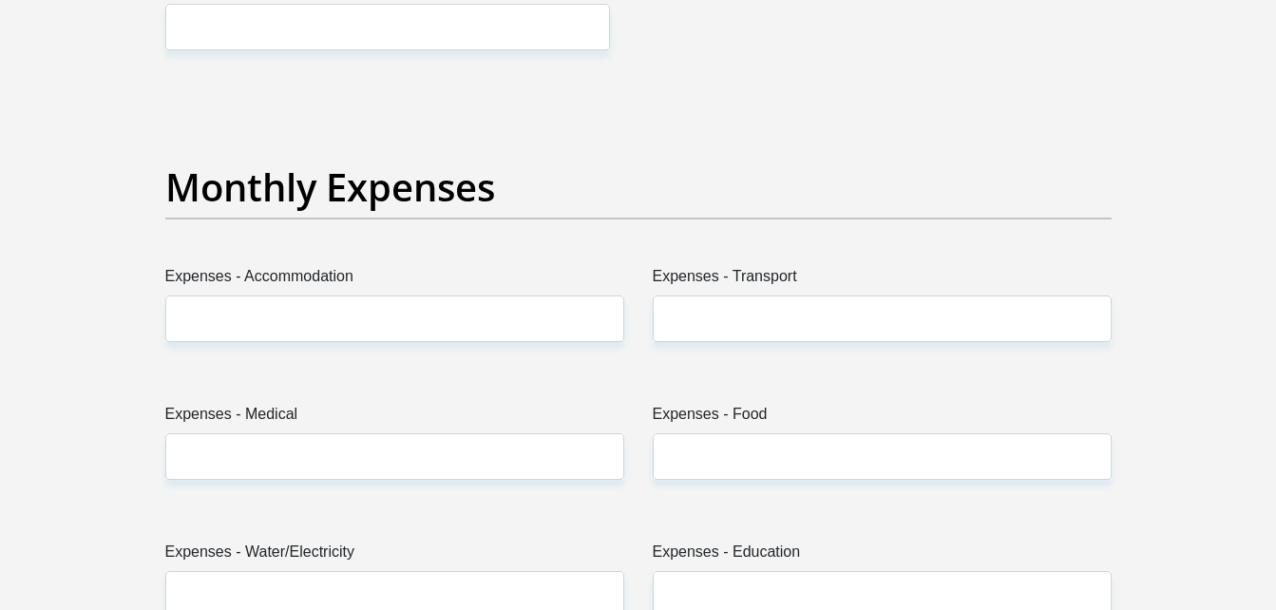
type input "7700"
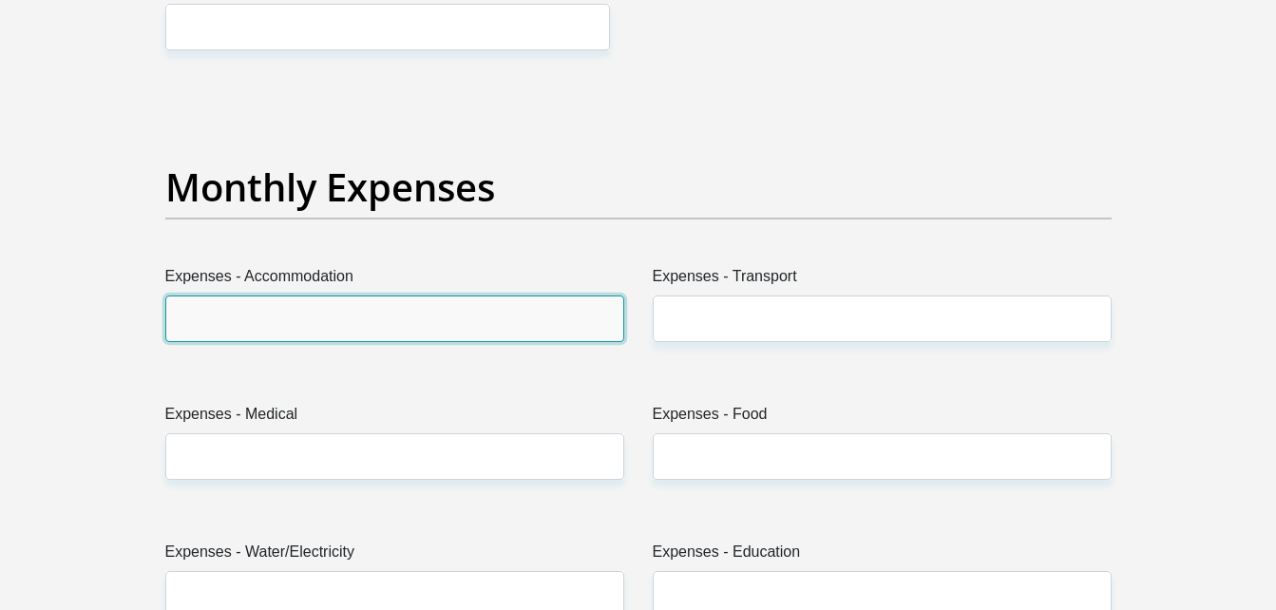
click at [472, 323] on input "Expenses - Accommodation" at bounding box center [394, 318] width 459 height 47
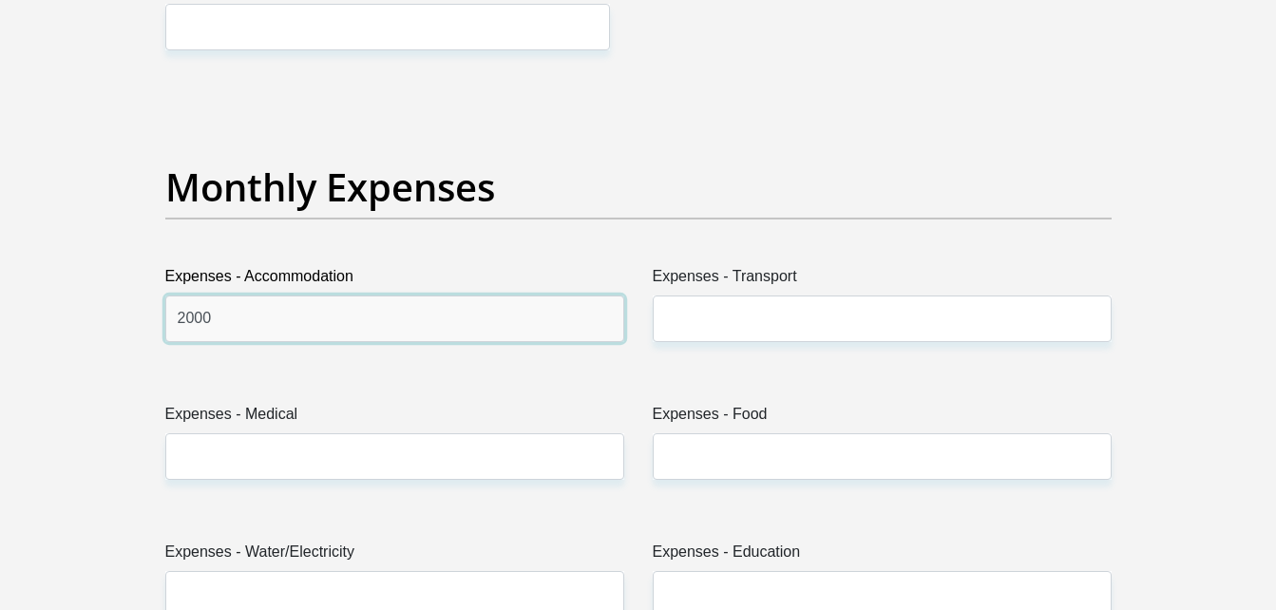
type input "2000"
click at [643, 310] on div "Expenses - Transport" at bounding box center [881, 311] width 487 height 92
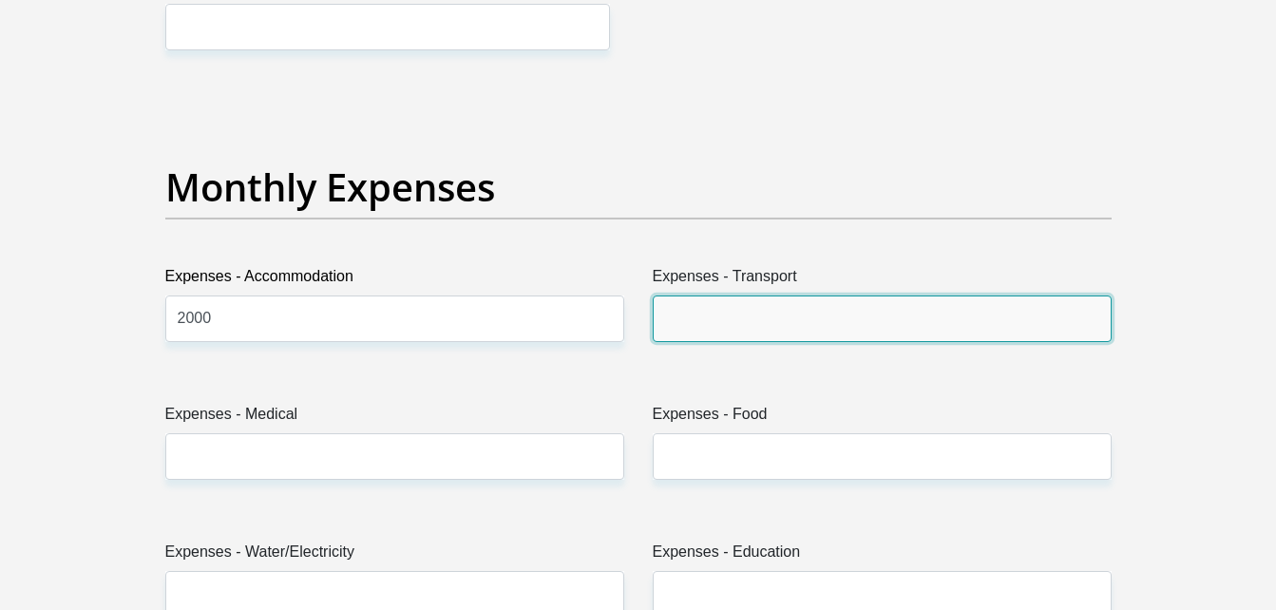
click at [682, 313] on input "Expenses - Transport" at bounding box center [882, 318] width 459 height 47
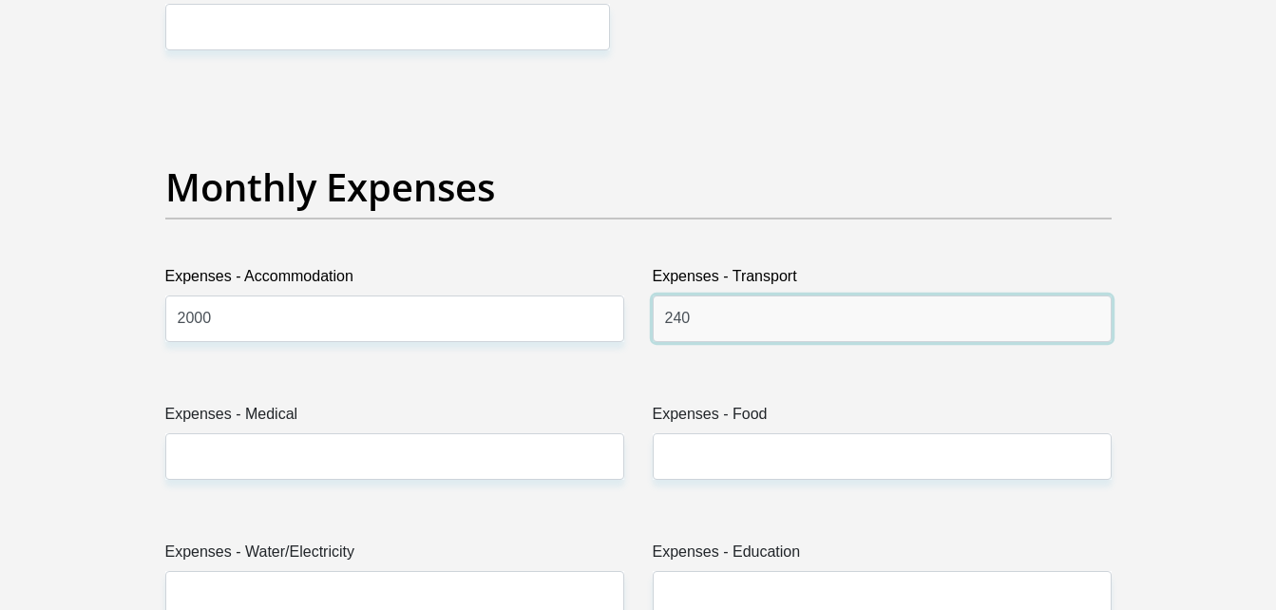
type input "240"
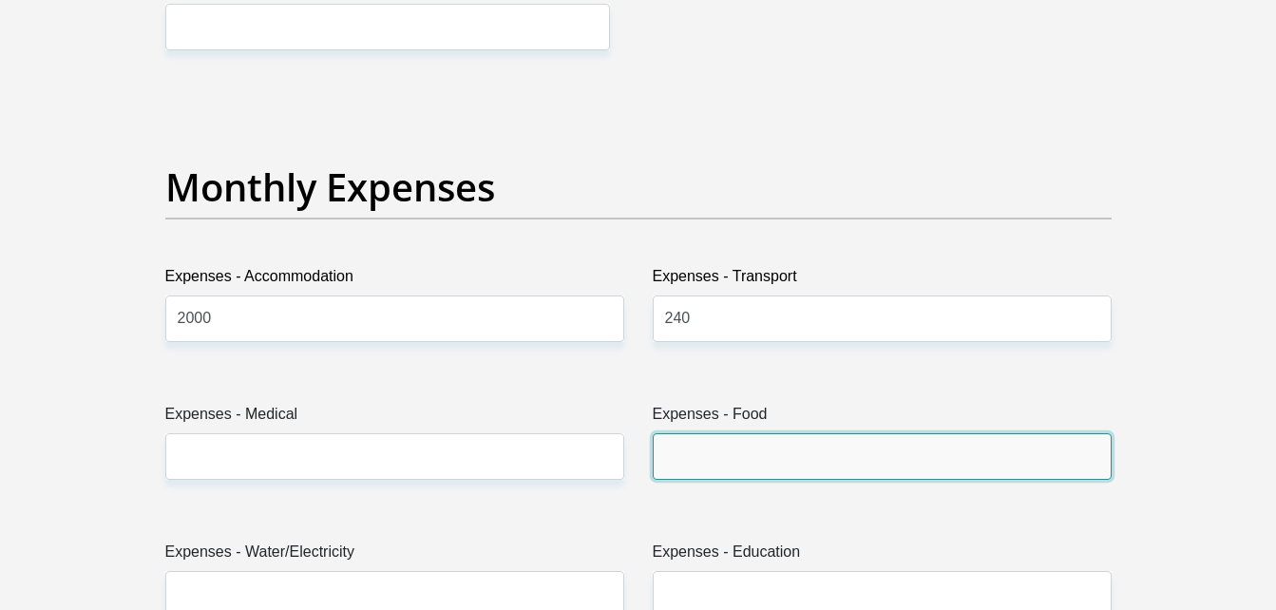
click at [770, 466] on input "Expenses - Food" at bounding box center [882, 456] width 459 height 47
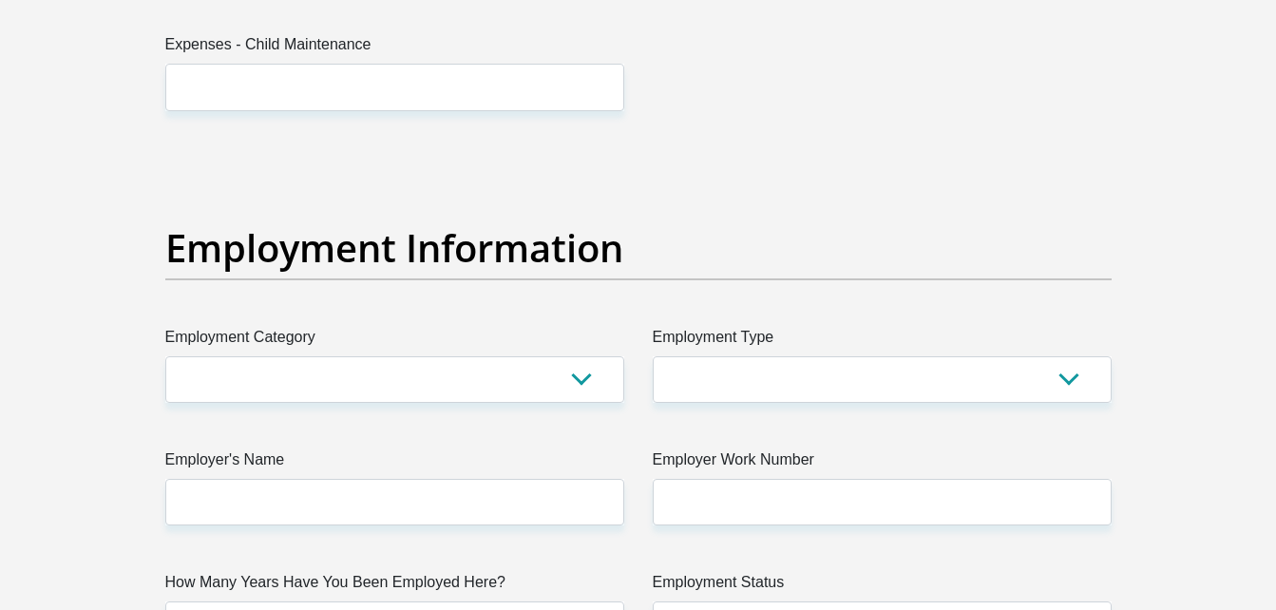
scroll to position [3280, 0]
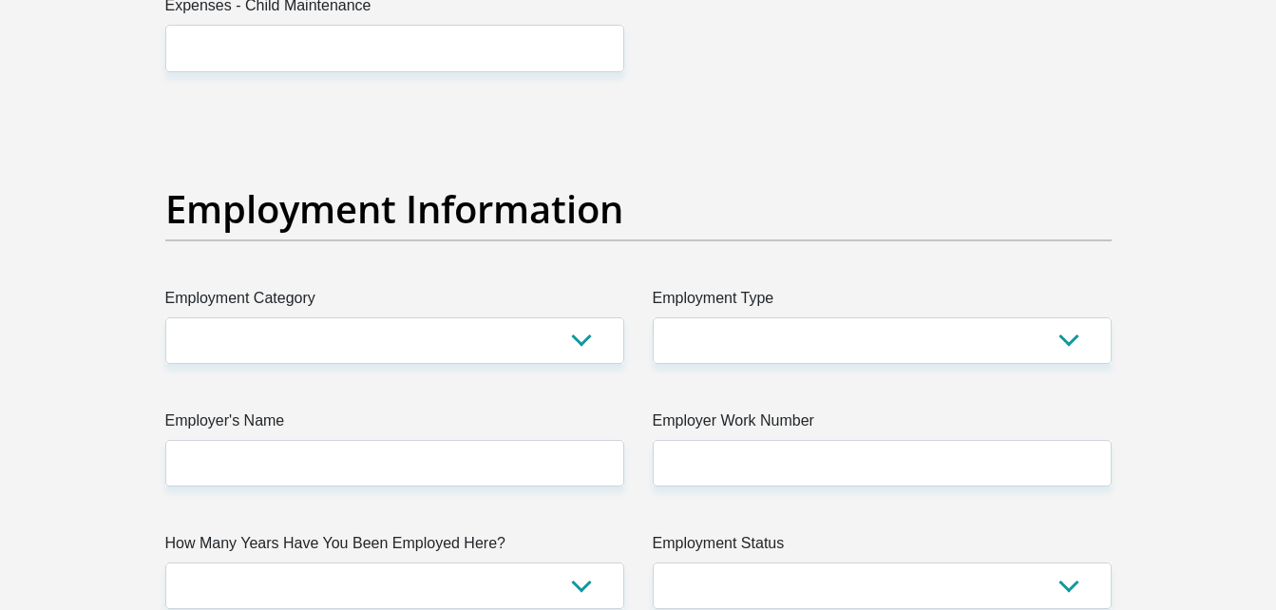
type input "900"
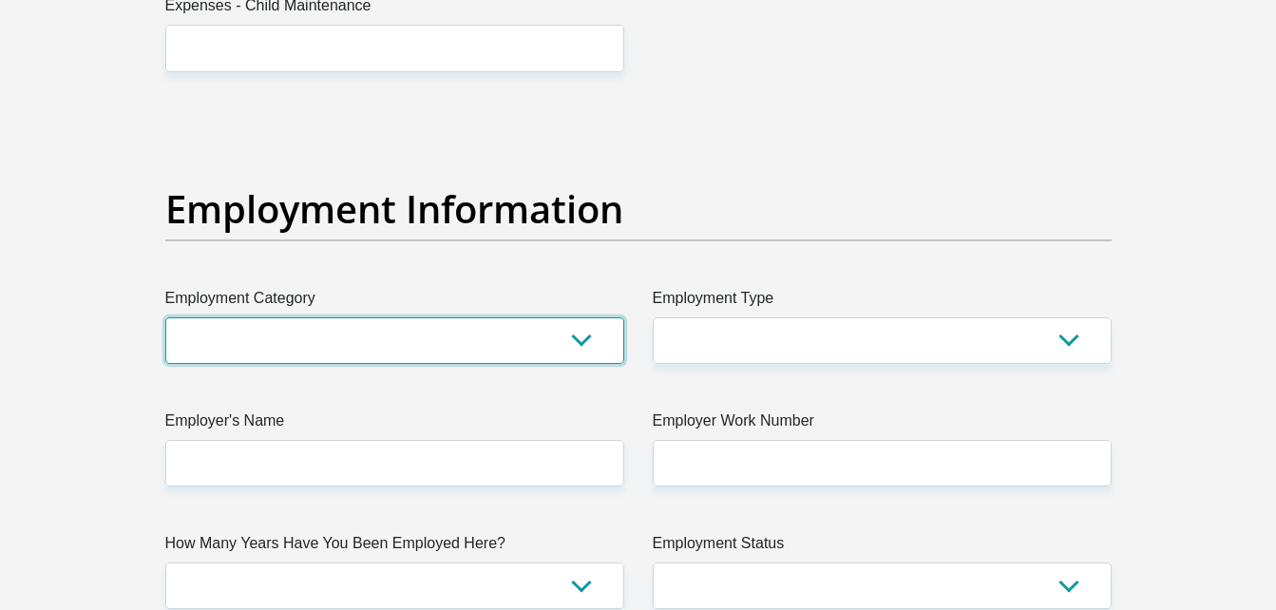
click at [571, 340] on select "AGRICULTURE ALCOHOL & TOBACCO CONSTRUCTION MATERIALS METALLURGY EQUIPMENT FOR R…" at bounding box center [394, 340] width 459 height 47
click at [165, 317] on select "AGRICULTURE ALCOHOL & TOBACCO CONSTRUCTION MATERIALS METALLURGY EQUIPMENT FOR R…" at bounding box center [394, 340] width 459 height 47
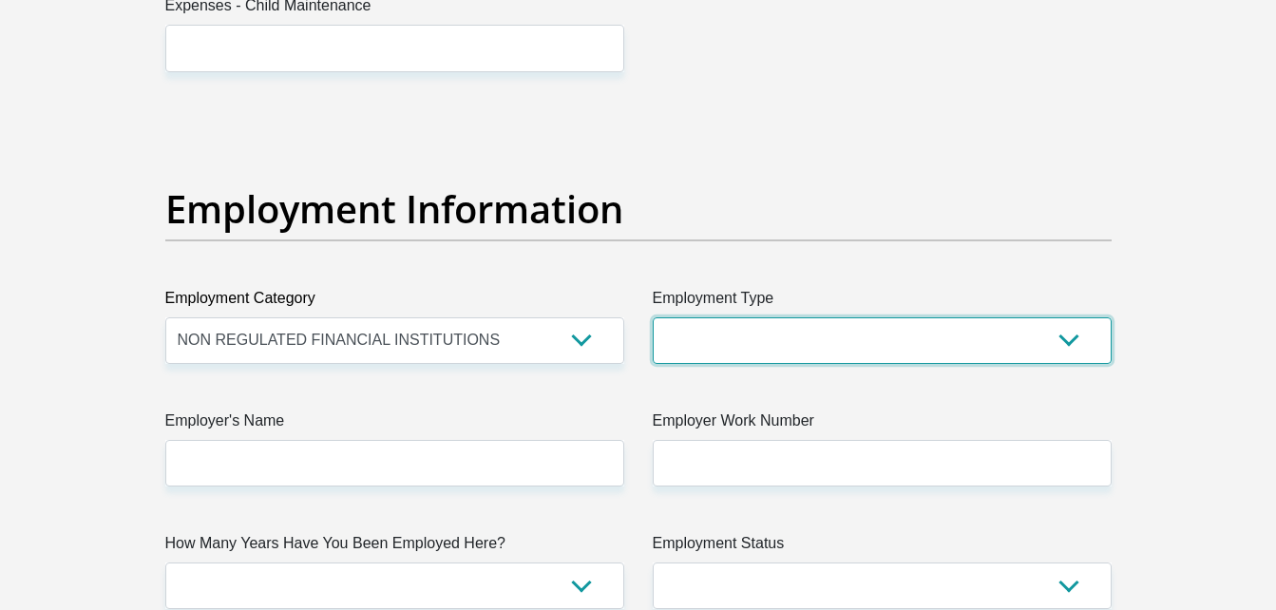
click at [719, 333] on select "College/Lecturer Craft Seller Creative Driver Executive Farmer Forces - Non Com…" at bounding box center [882, 340] width 459 height 47
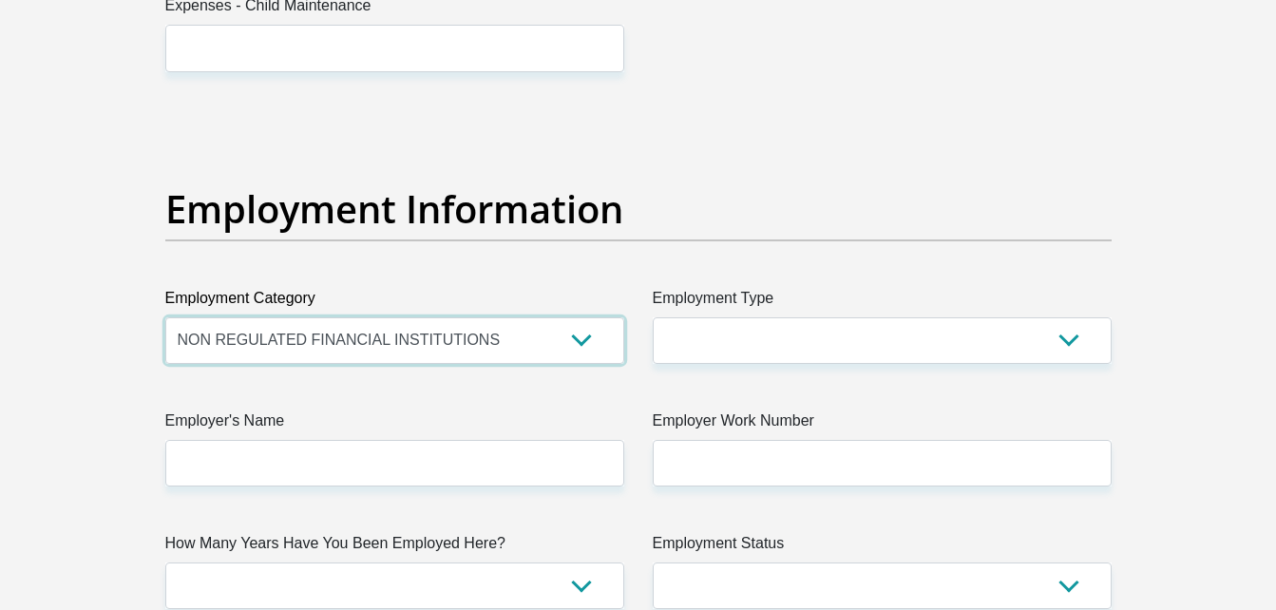
click at [603, 337] on select "AGRICULTURE ALCOHOL & TOBACCO CONSTRUCTION MATERIALS METALLURGY EQUIPMENT FOR R…" at bounding box center [394, 340] width 459 height 47
select select "71"
click at [165, 317] on select "AGRICULTURE ALCOHOL & TOBACCO CONSTRUCTION MATERIALS METALLURGY EQUIPMENT FOR R…" at bounding box center [394, 340] width 459 height 47
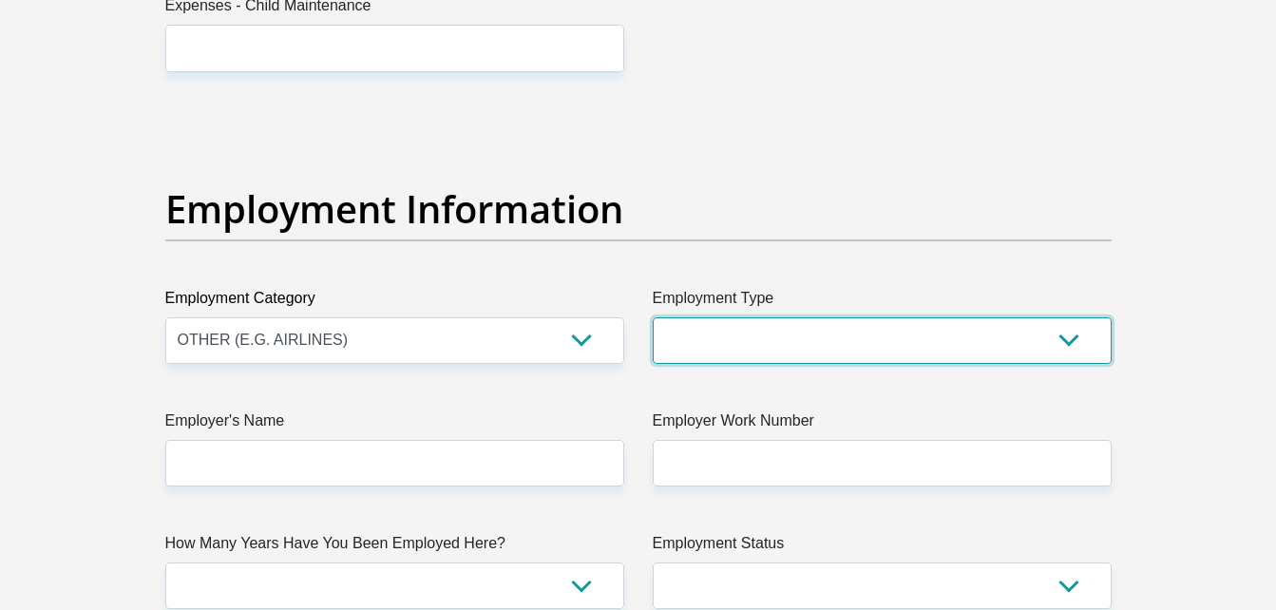
click at [693, 328] on select "College/Lecturer Craft Seller Creative Driver Executive Farmer Forces - Non Com…" at bounding box center [882, 340] width 459 height 47
select select "Office Staff/Clerk"
click at [653, 317] on select "College/Lecturer Craft Seller Creative Driver Executive Farmer Forces - Non Com…" at bounding box center [882, 340] width 459 height 47
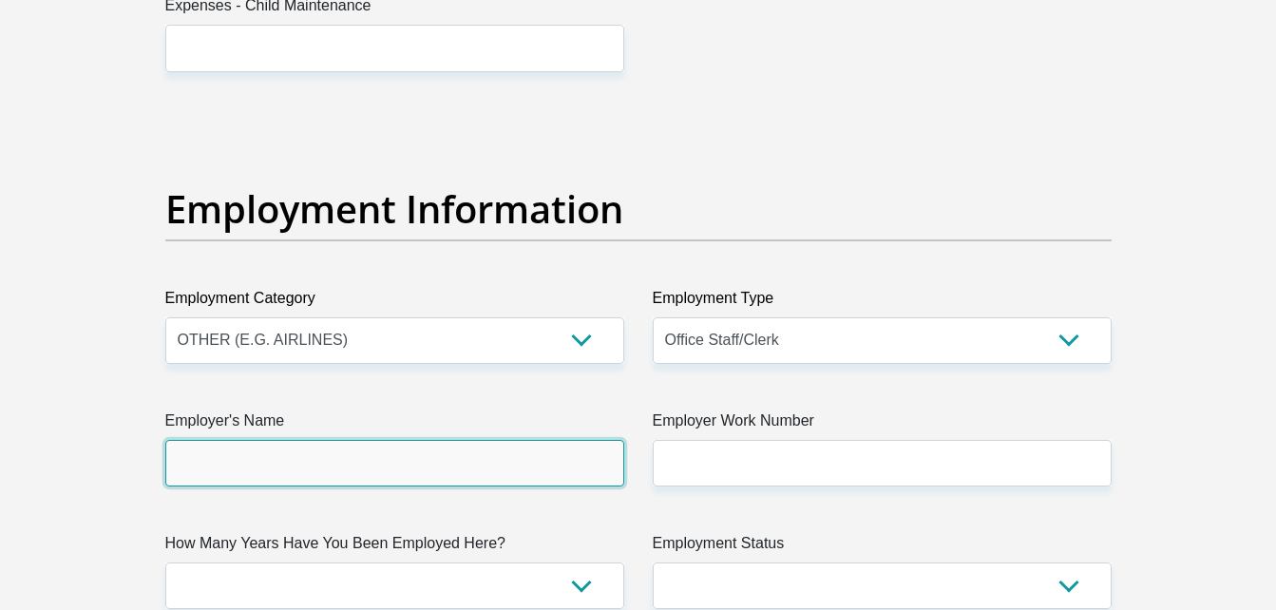
click at [548, 464] on input "Employer's Name" at bounding box center [394, 463] width 459 height 47
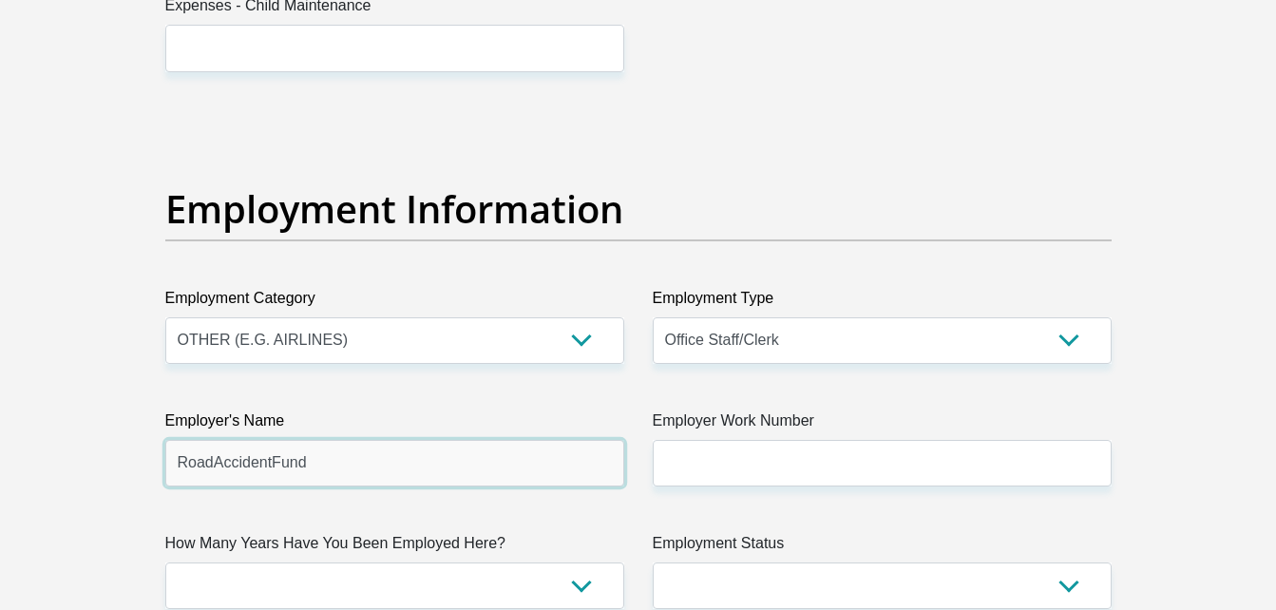
type input "RoadAccidentFund"
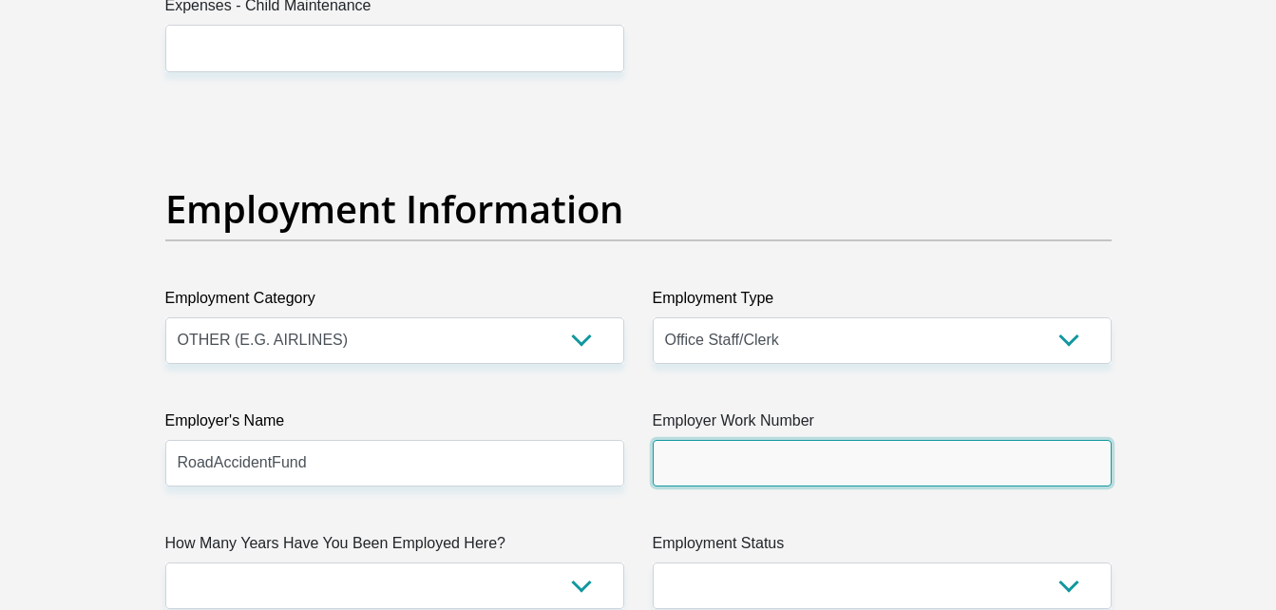
click at [695, 463] on input "Employer Work Number" at bounding box center [882, 463] width 459 height 47
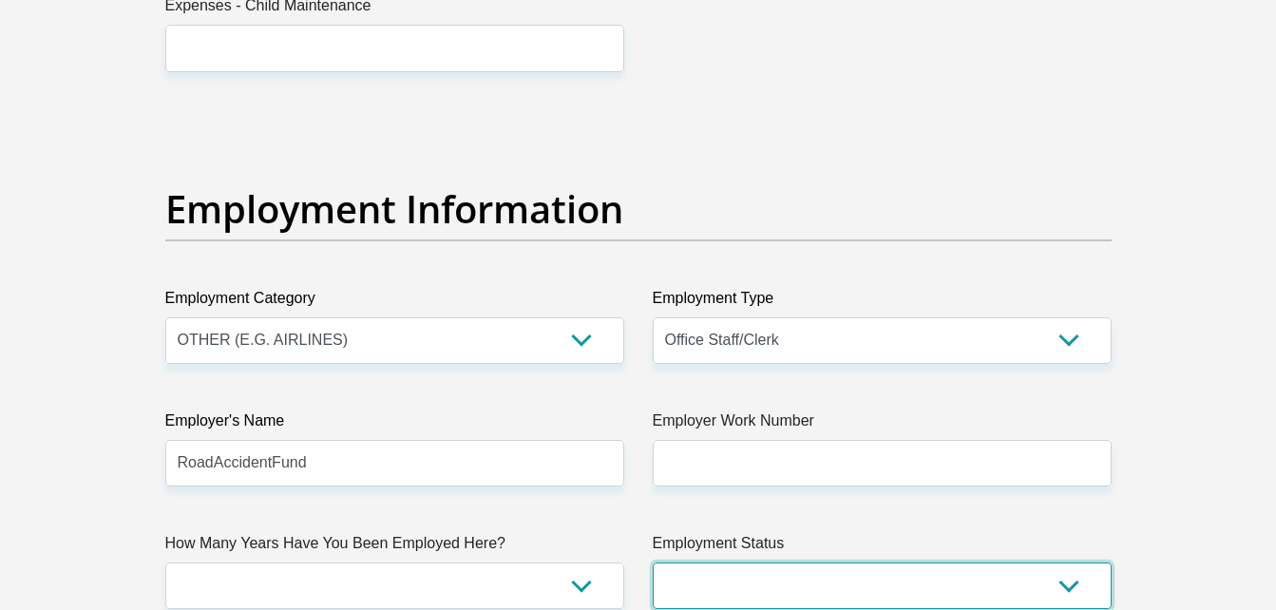
click at [1063, 578] on select "Permanent/Full-time Part-time/Casual [DEMOGRAPHIC_DATA] Worker Self-Employed Ho…" at bounding box center [882, 585] width 459 height 47
select select "3"
click at [653, 562] on select "Permanent/Full-time Part-time/Casual [DEMOGRAPHIC_DATA] Worker Self-Employed Ho…" at bounding box center [882, 585] width 459 height 47
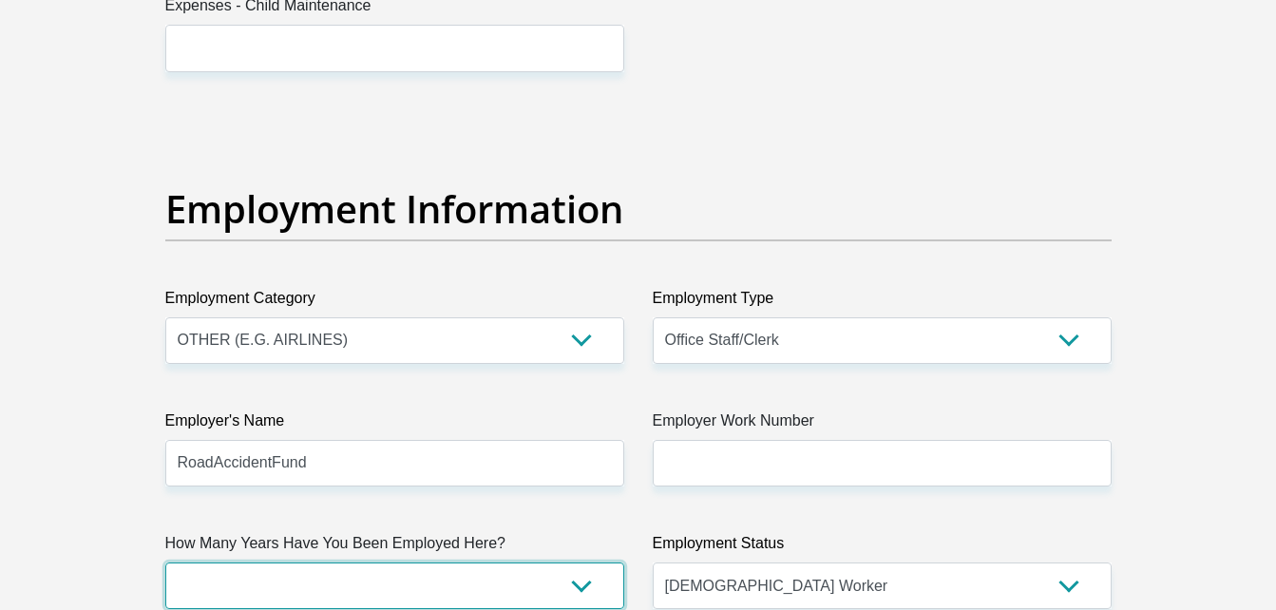
click at [589, 575] on select "less than 1 year 1-3 years 3-5 years 5+ years" at bounding box center [394, 585] width 459 height 47
click at [584, 588] on select "less than 1 year 1-3 years 3-5 years 5+ years" at bounding box center [394, 585] width 459 height 47
select select "24"
click at [165, 562] on select "less than 1 year 1-3 years 3-5 years 5+ years" at bounding box center [394, 585] width 459 height 47
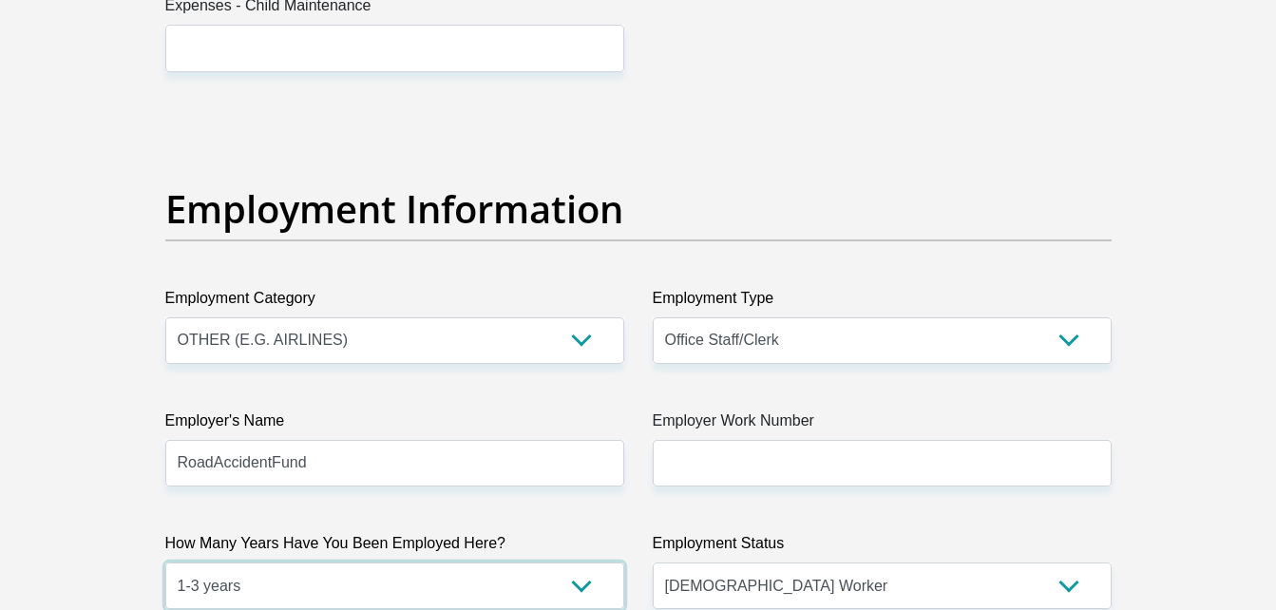
scroll to position [3813, 0]
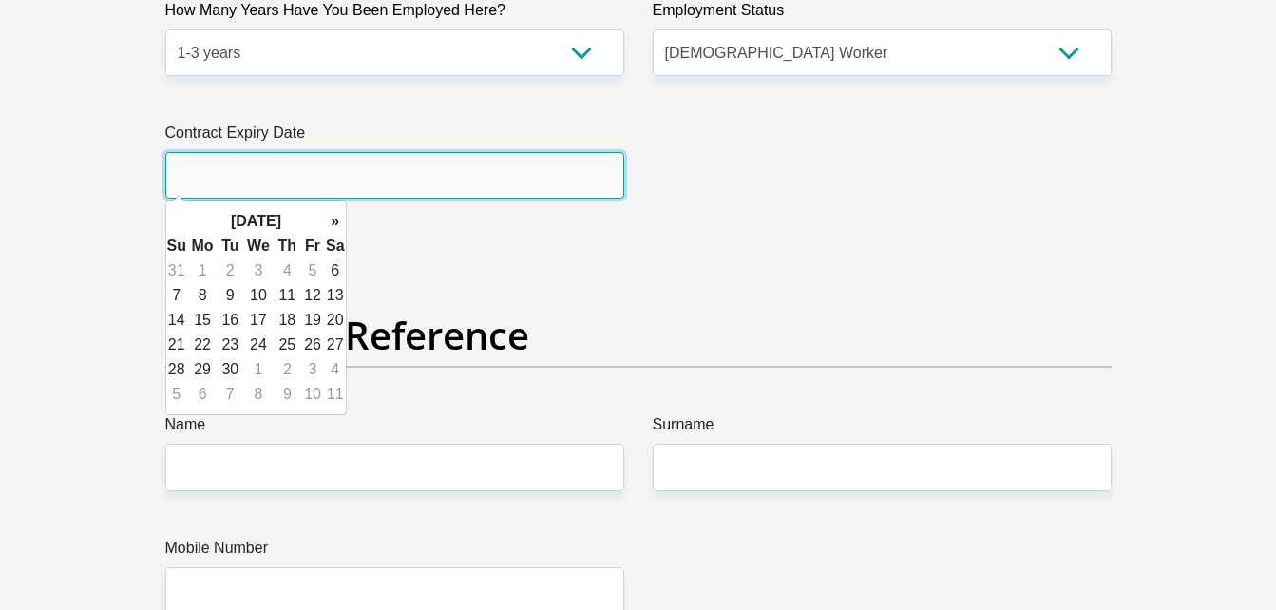
click at [462, 181] on input "text" at bounding box center [394, 175] width 459 height 47
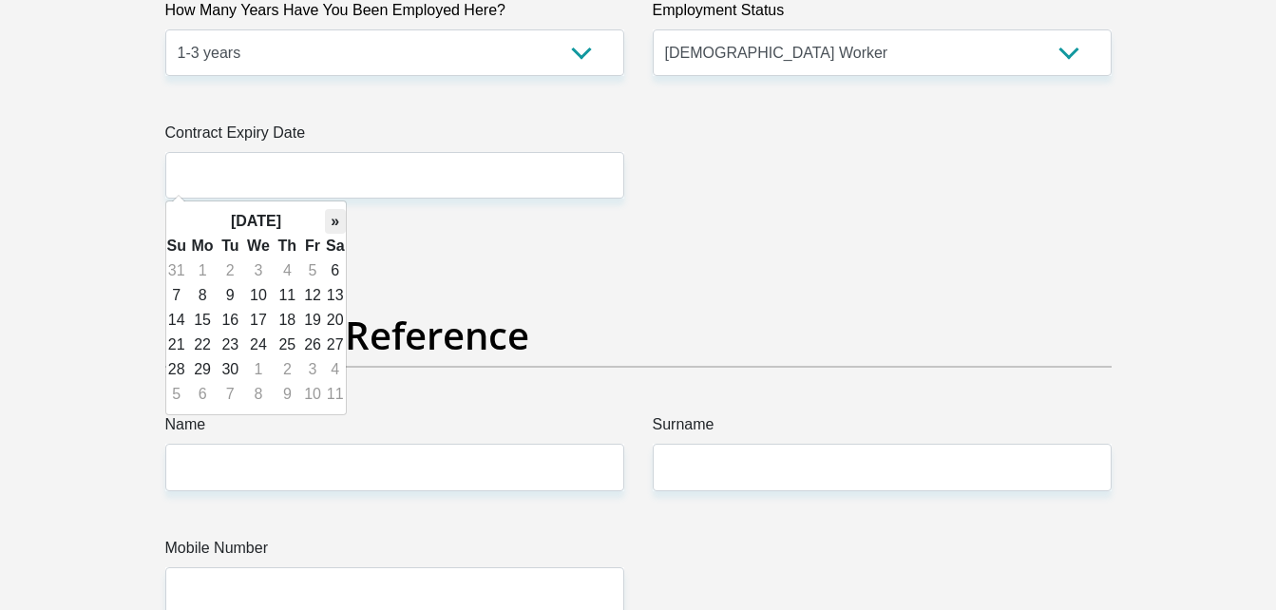
click at [333, 221] on th "»" at bounding box center [335, 221] width 21 height 25
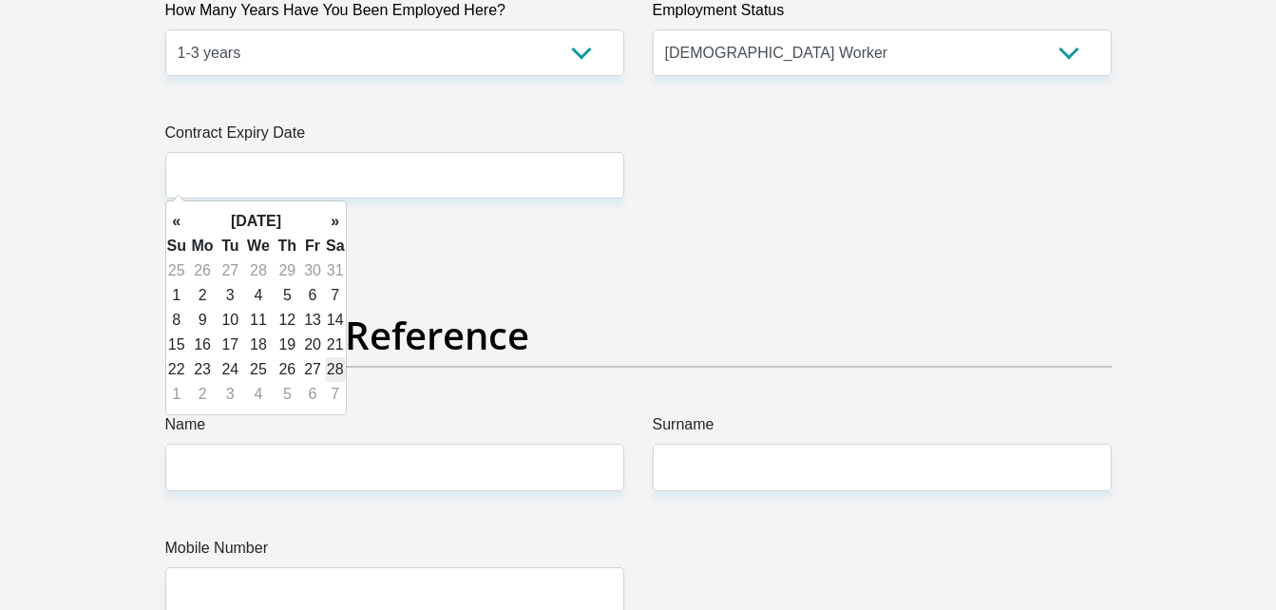
click at [332, 361] on td "28" at bounding box center [335, 369] width 21 height 25
type input "[DATE]"
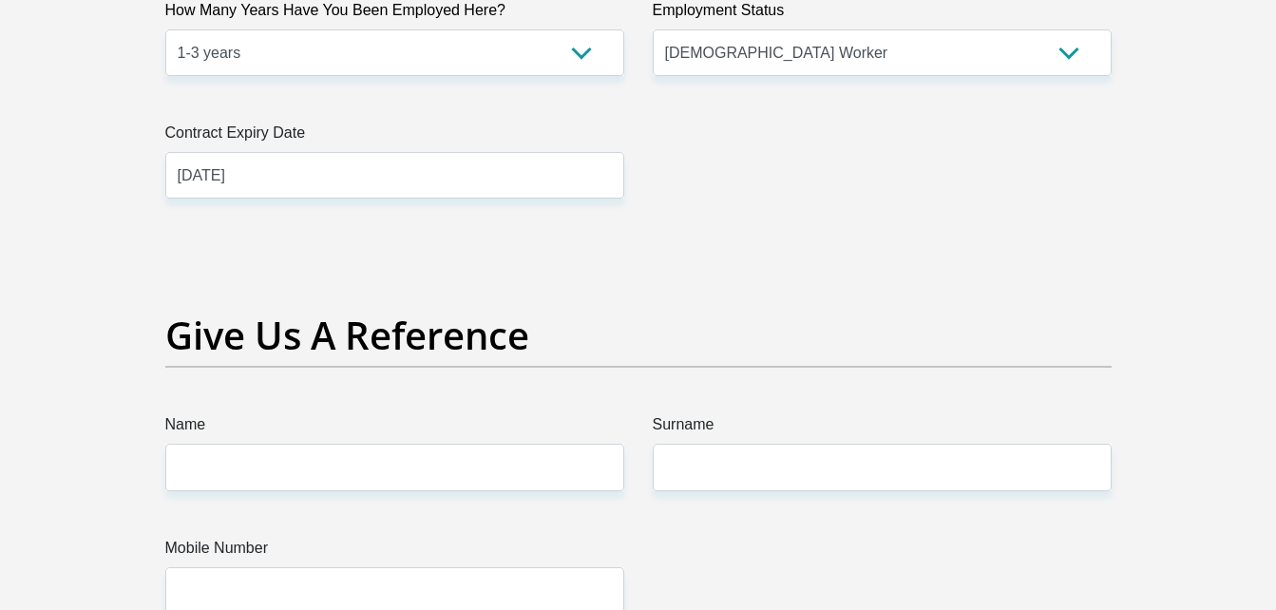
scroll to position [3280, 0]
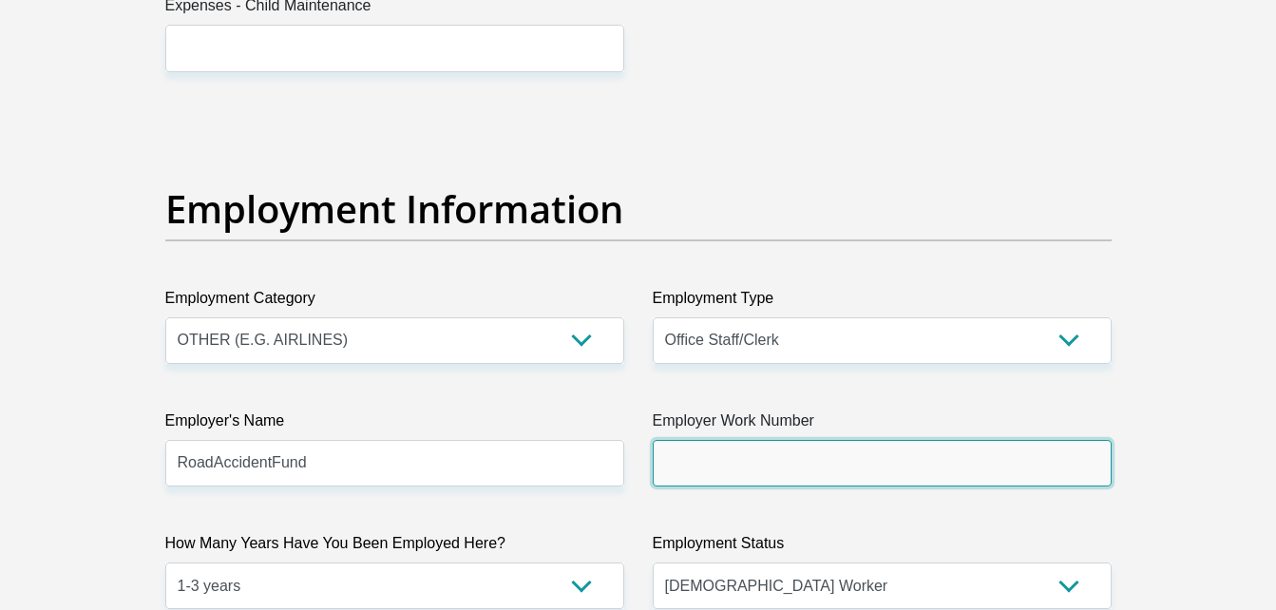
click at [1054, 440] on input "Employer Work Number" at bounding box center [882, 463] width 459 height 47
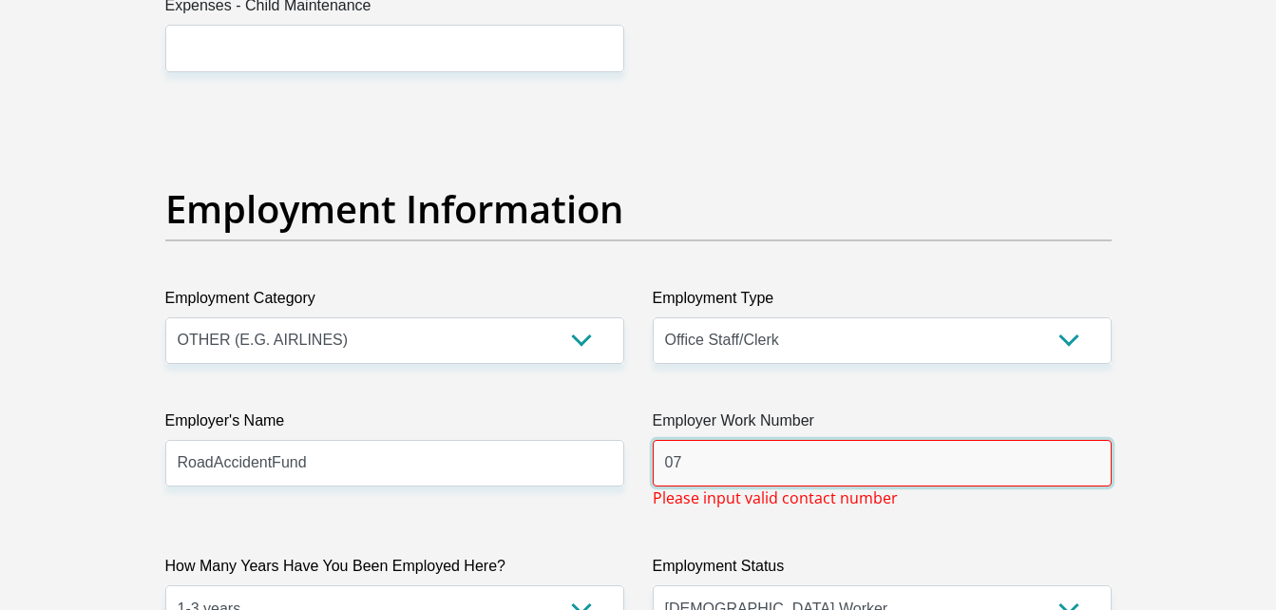
type input "0"
type input "0736618133"
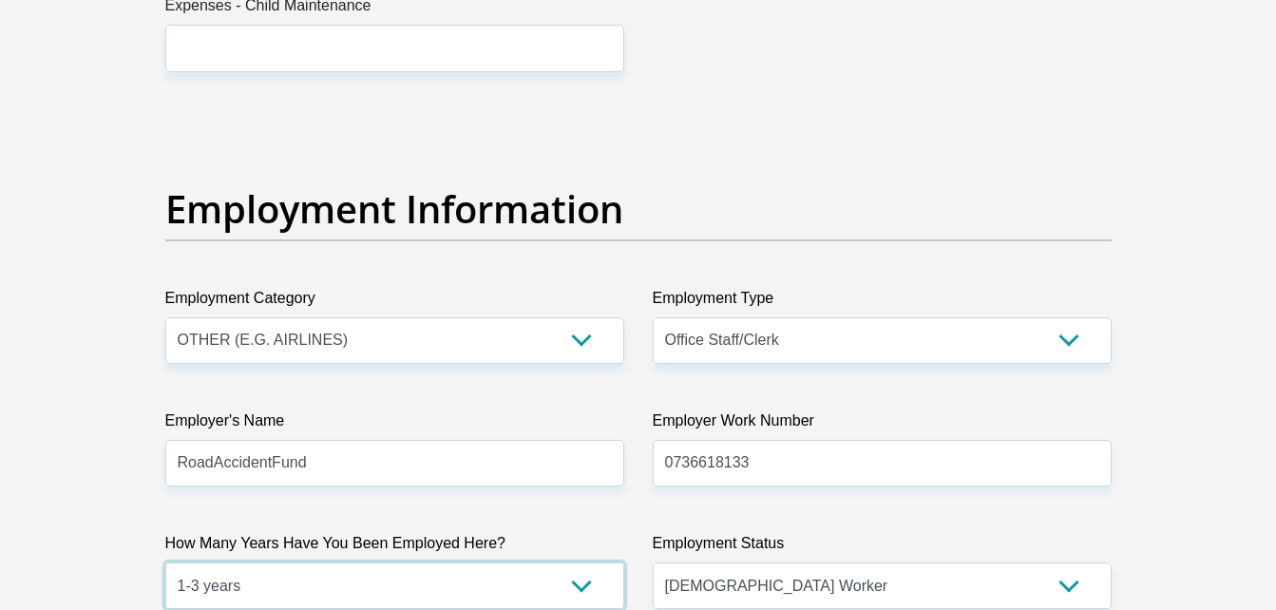
scroll to position [3813, 0]
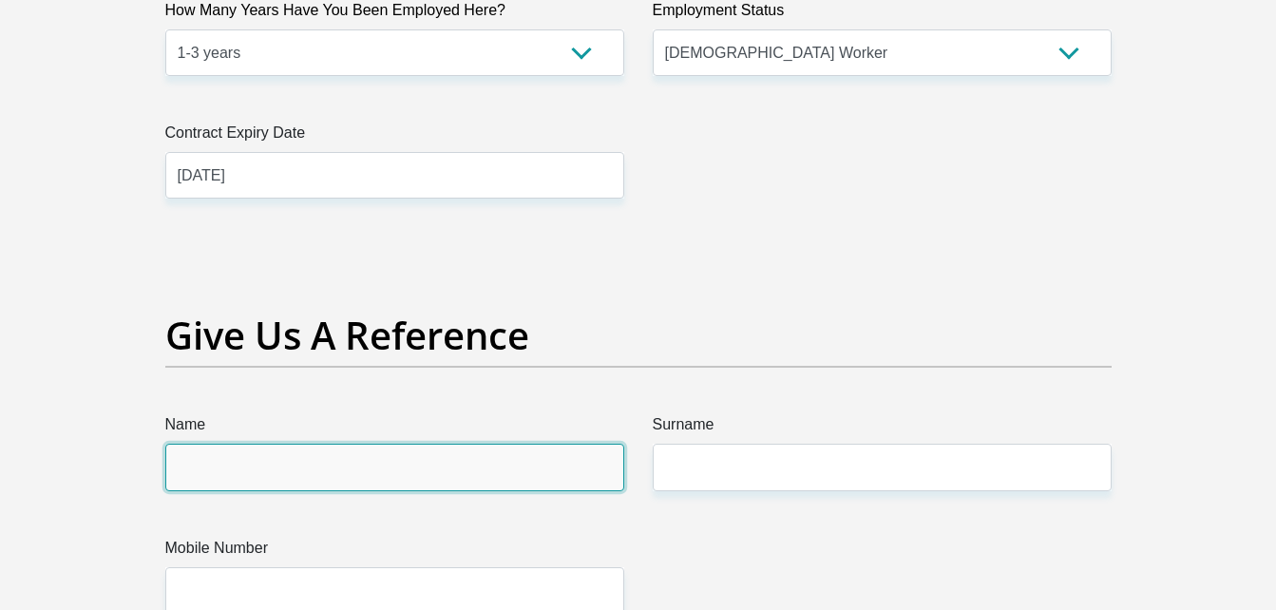
click at [431, 473] on input "Name" at bounding box center [394, 467] width 459 height 47
type input "Liyabona"
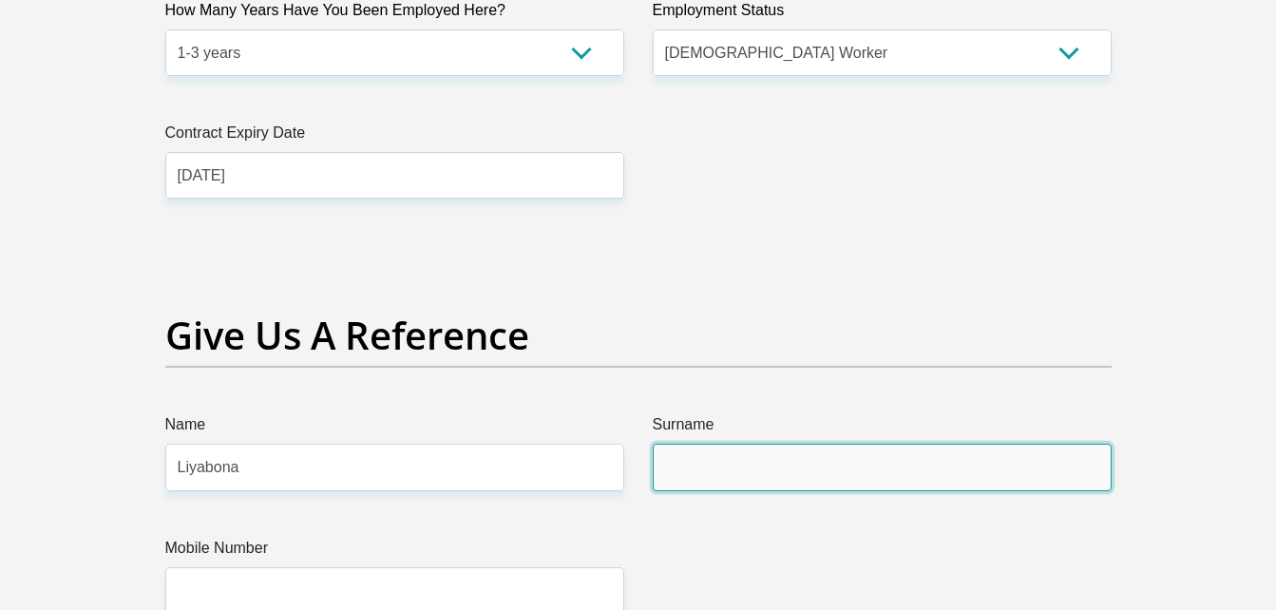
type input "Nonyanda"
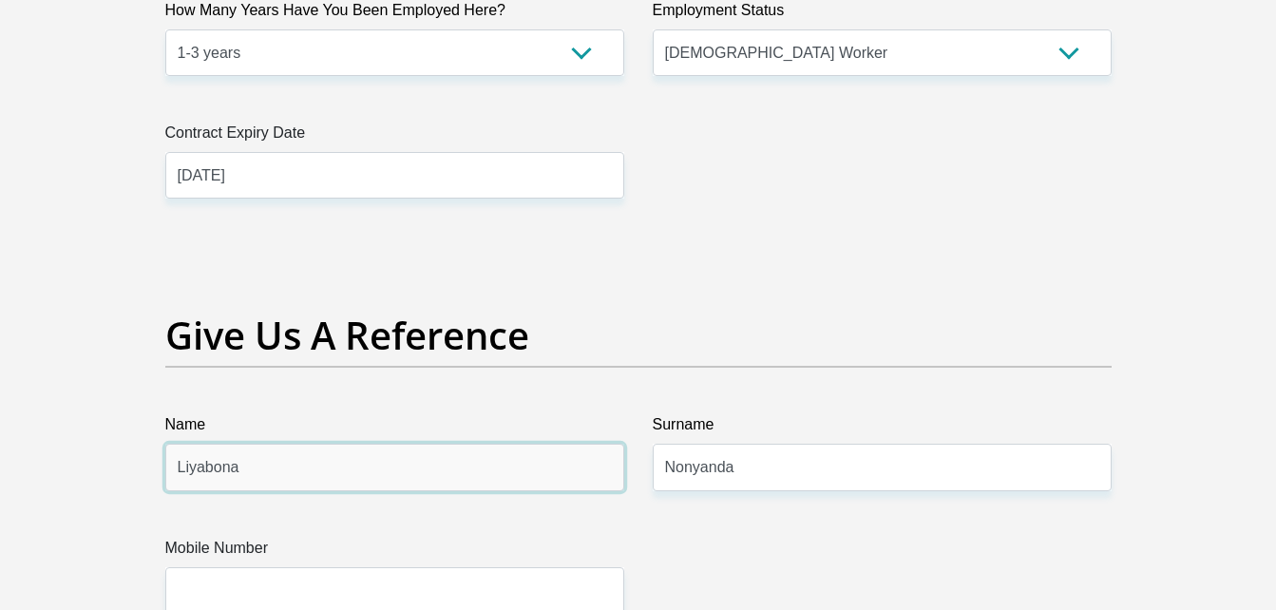
scroll to position [4369, 0]
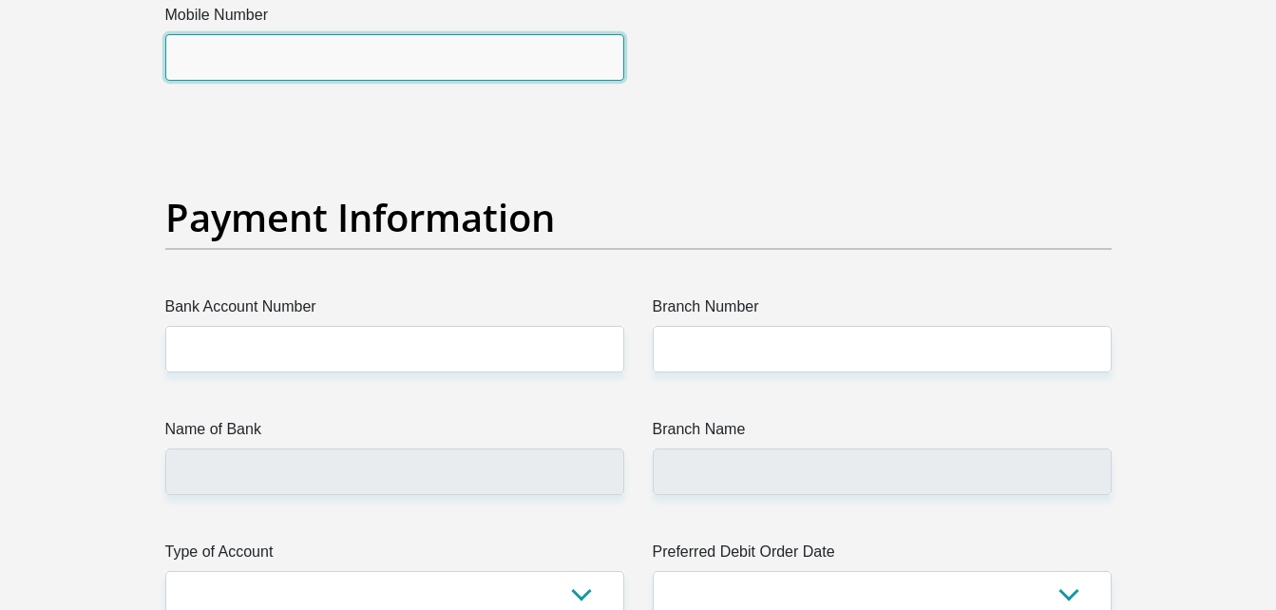
click at [439, 68] on input "Mobile Number" at bounding box center [394, 57] width 459 height 47
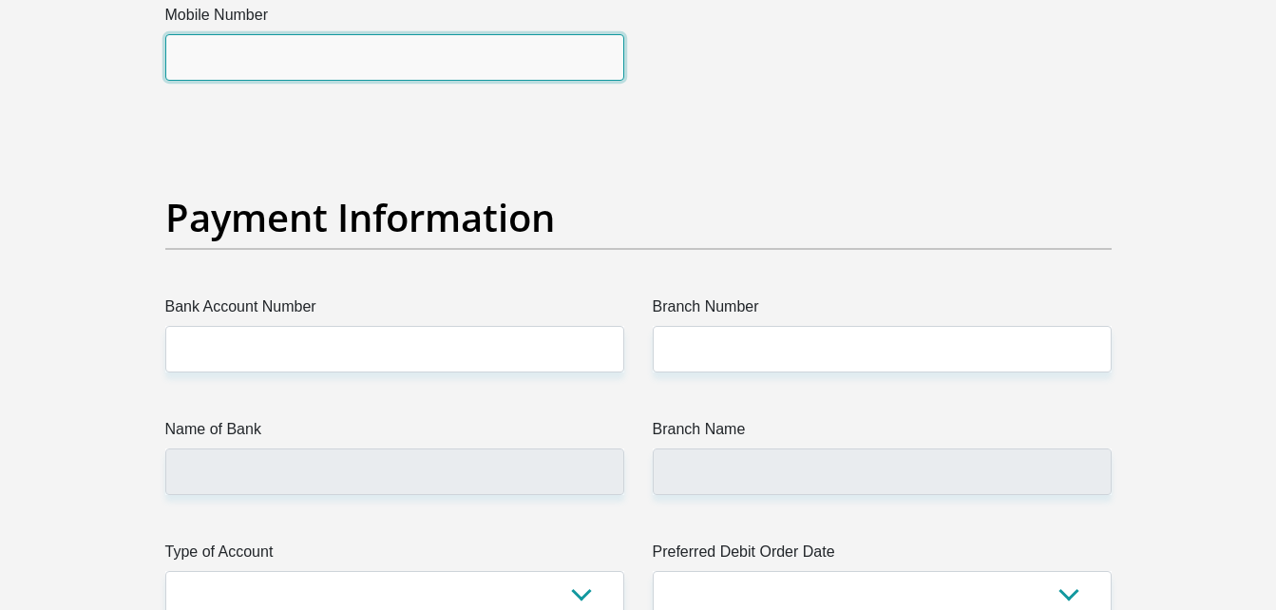
click at [430, 53] on input "Mobile Number" at bounding box center [394, 57] width 459 height 47
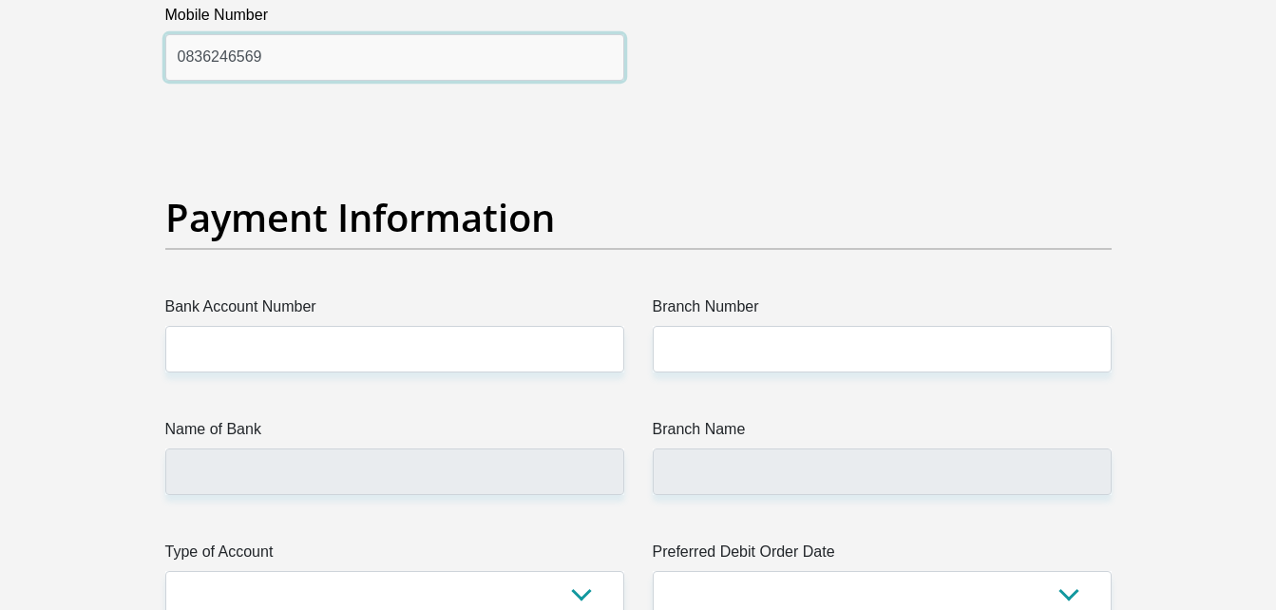
type input "0836246569"
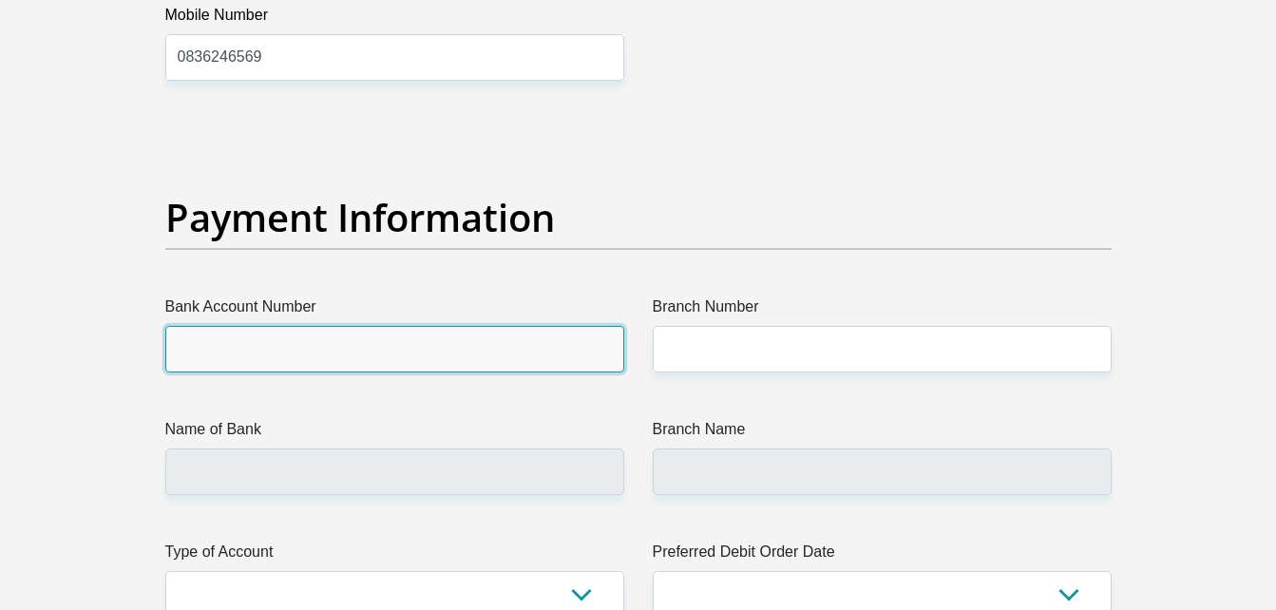
click at [464, 343] on input "Bank Account Number" at bounding box center [394, 349] width 459 height 47
click at [519, 336] on input "Bank Account Number" at bounding box center [394, 349] width 459 height 47
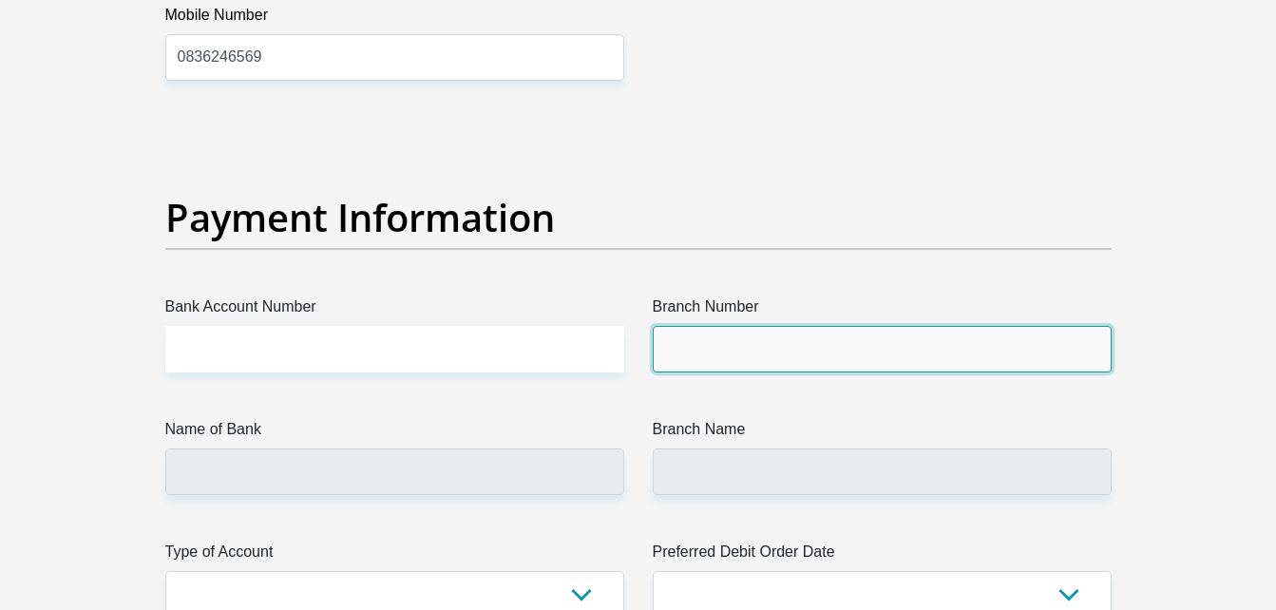
click at [696, 359] on input "Branch Number" at bounding box center [882, 349] width 459 height 47
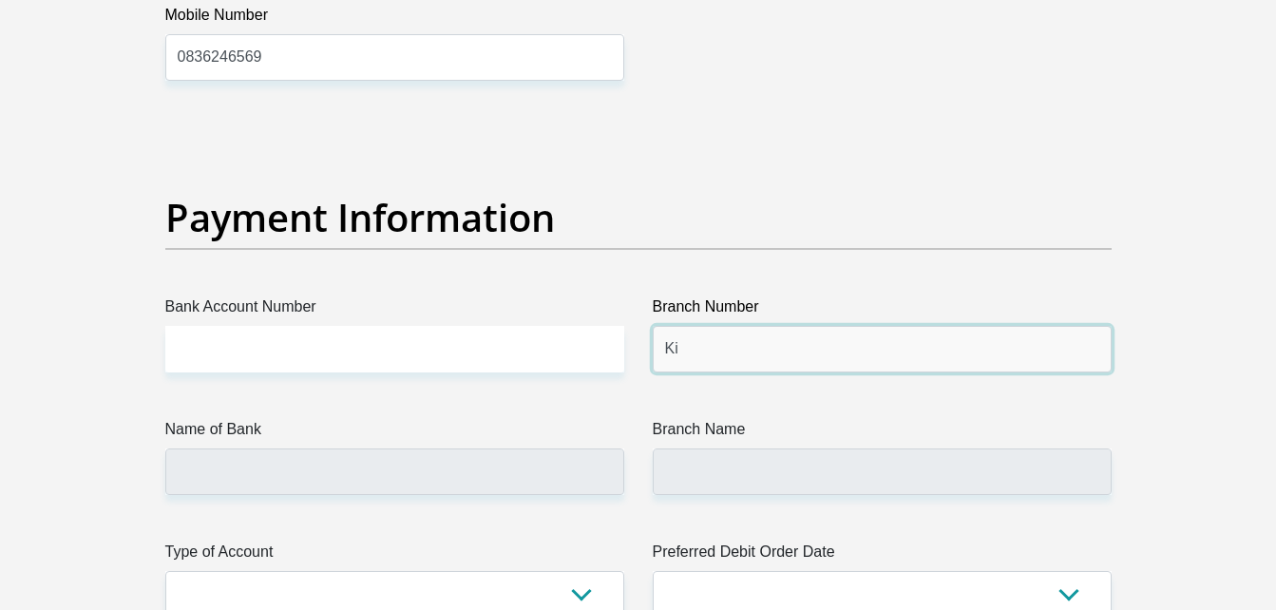
type input "K"
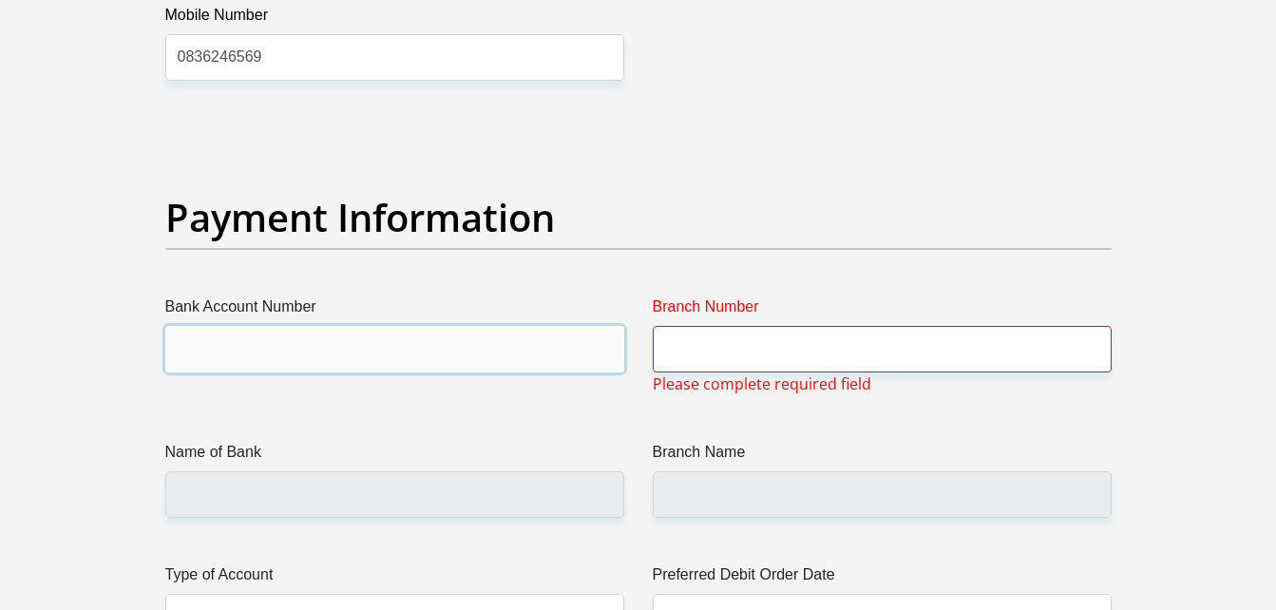
click at [485, 338] on input "Bank Account Number" at bounding box center [394, 349] width 459 height 47
type input "10127180972"
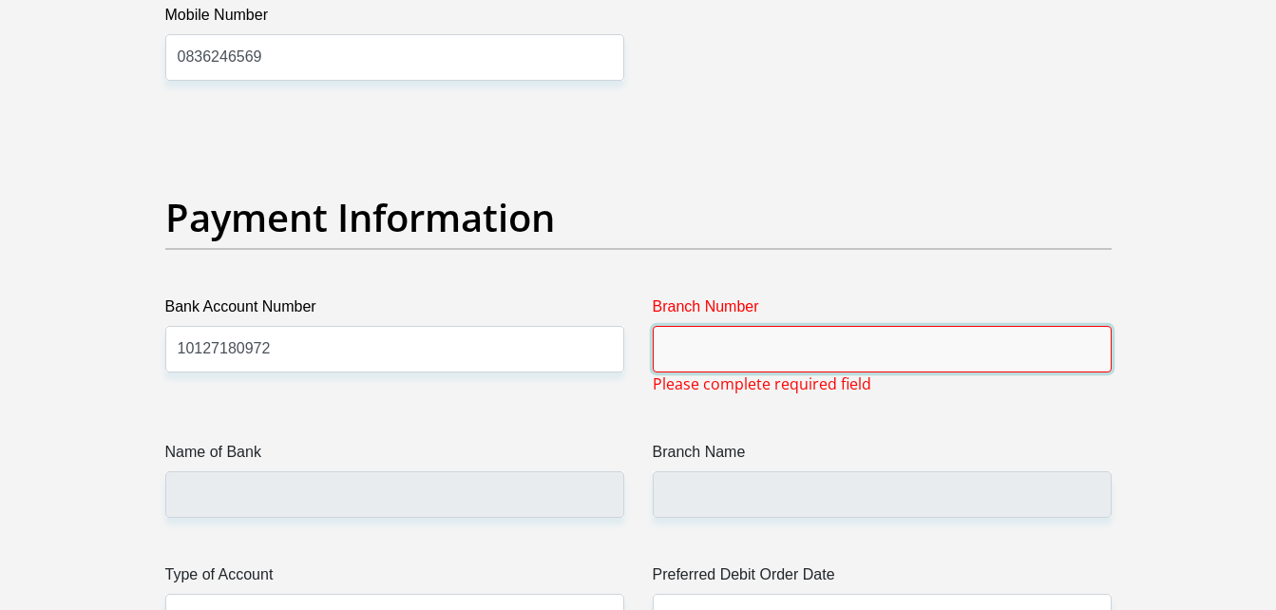
click at [755, 364] on input "Branch Number" at bounding box center [882, 349] width 459 height 47
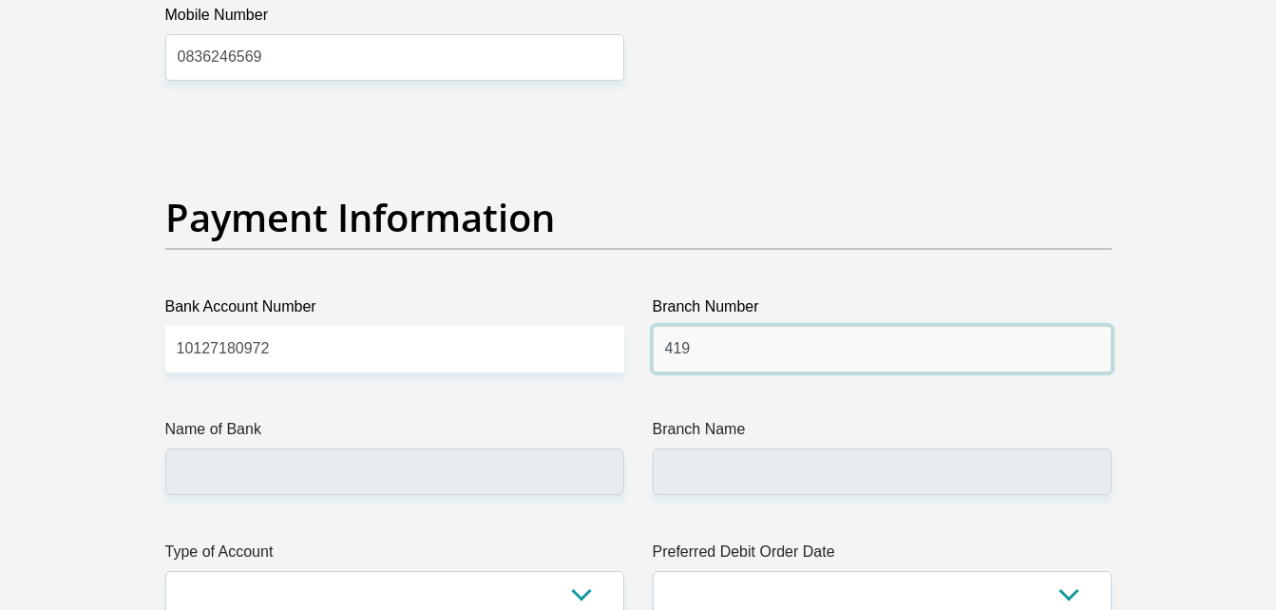
type input "419"
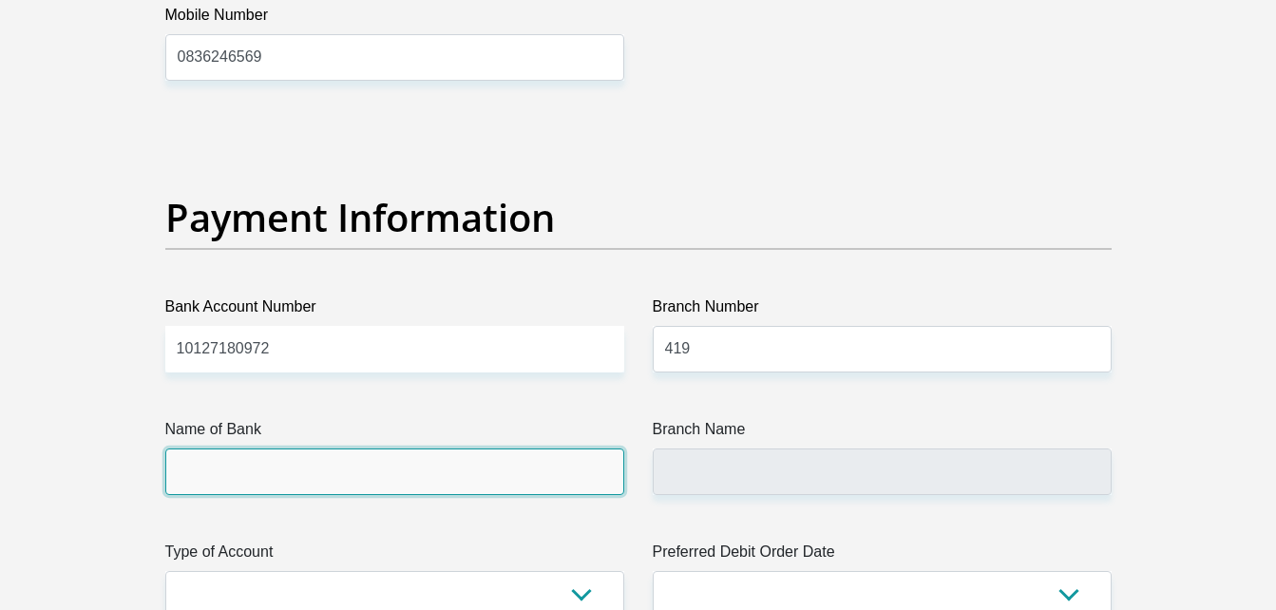
click at [464, 464] on input "Name of Bank" at bounding box center [394, 471] width 459 height 47
click at [454, 476] on input "Name of Bank" at bounding box center [394, 471] width 459 height 47
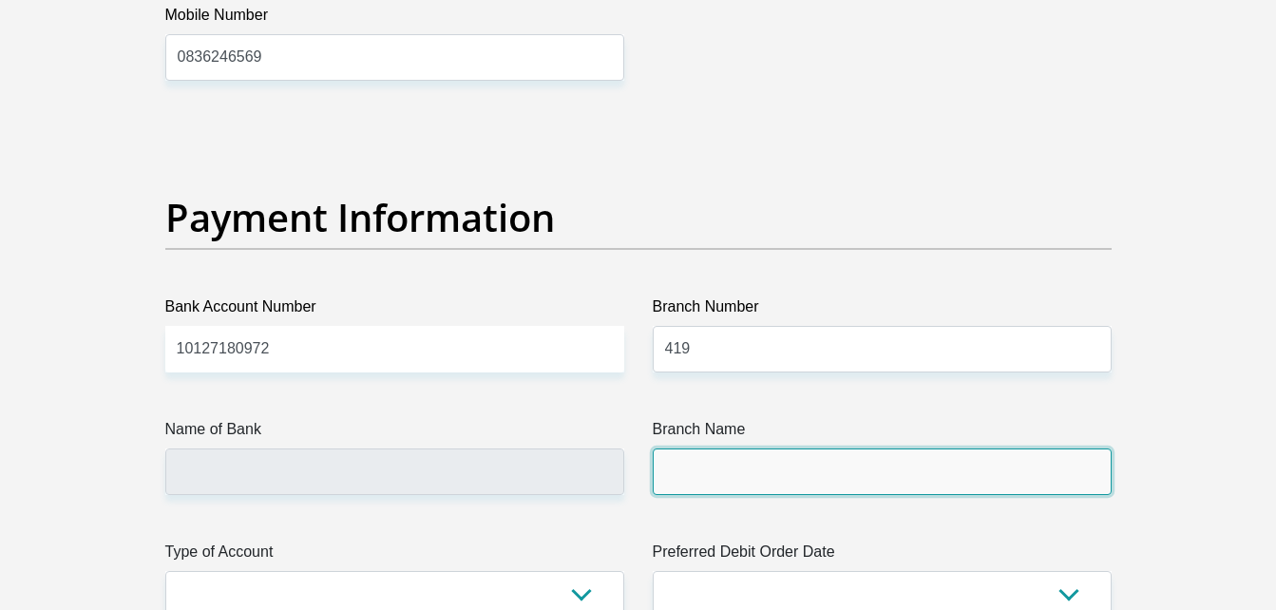
click at [755, 477] on input "Branch Name" at bounding box center [882, 471] width 459 height 47
click at [744, 465] on input "Branch Name" at bounding box center [882, 471] width 459 height 47
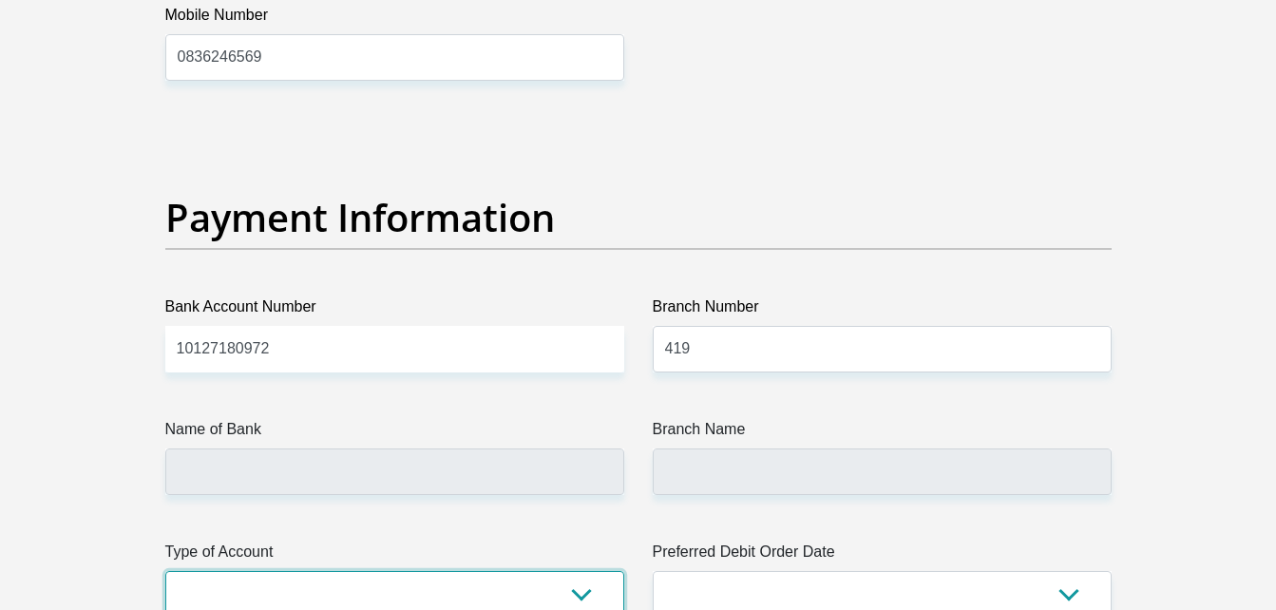
click at [580, 598] on select "Cheque Savings" at bounding box center [394, 594] width 459 height 47
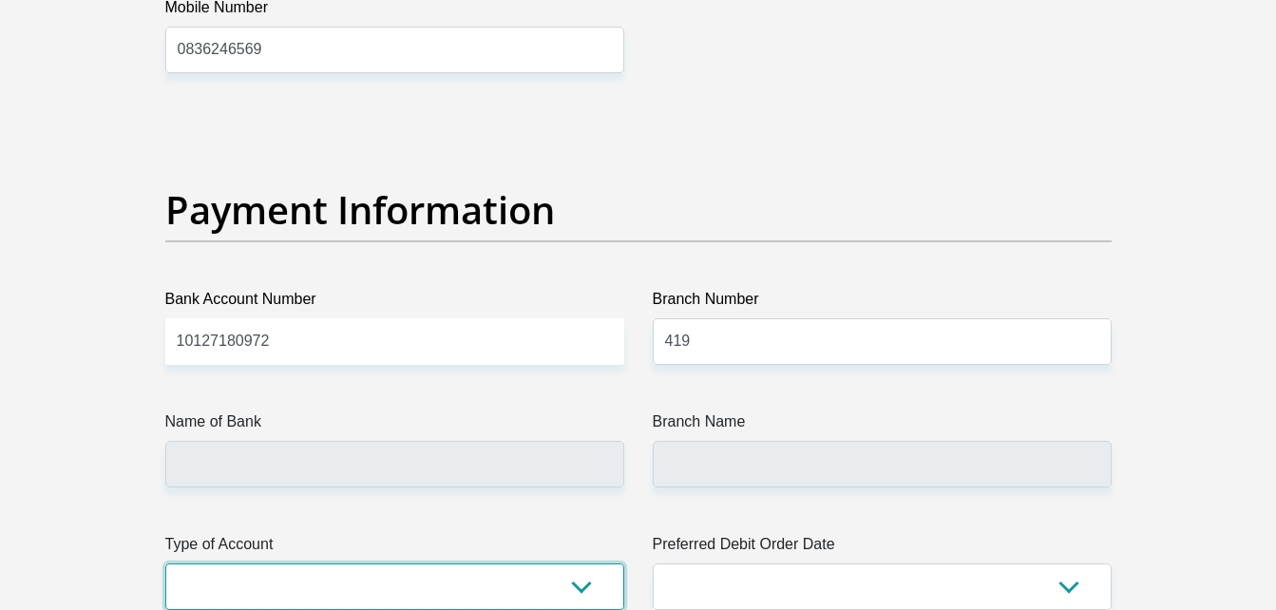
select select "SAV"
click at [165, 563] on select "Cheque Savings" at bounding box center [394, 586] width 459 height 47
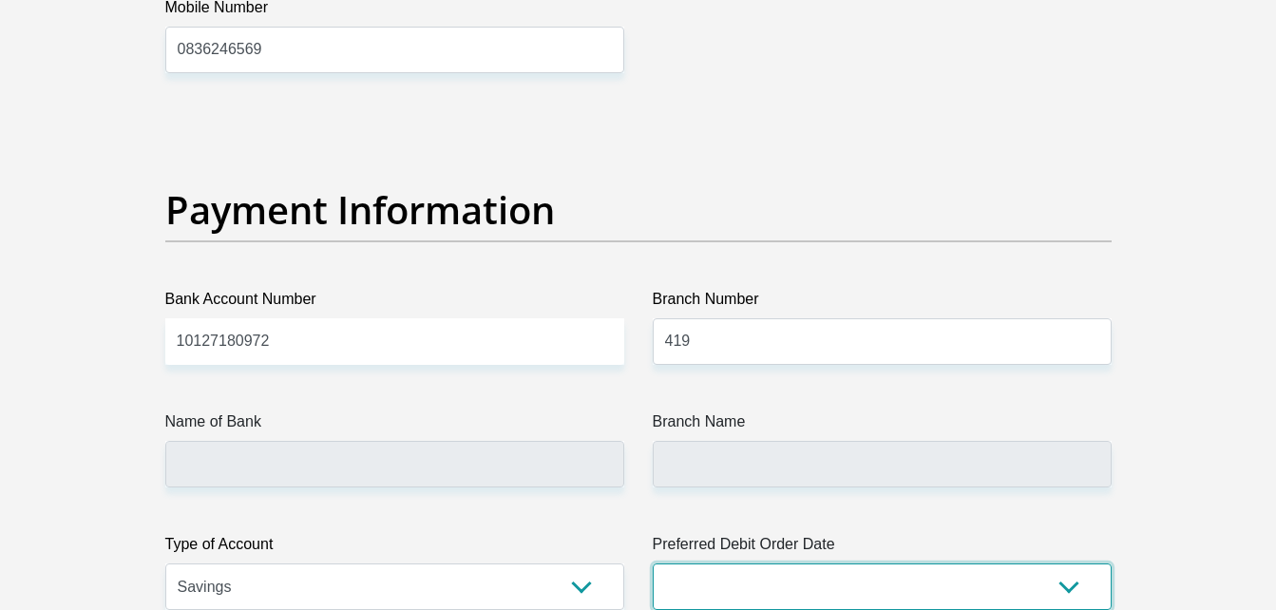
click at [758, 569] on select "1st 2nd 3rd 4th 5th 7th 18th 19th 20th 21st 22nd 23rd 24th 25th 26th 27th 28th …" at bounding box center [882, 586] width 459 height 47
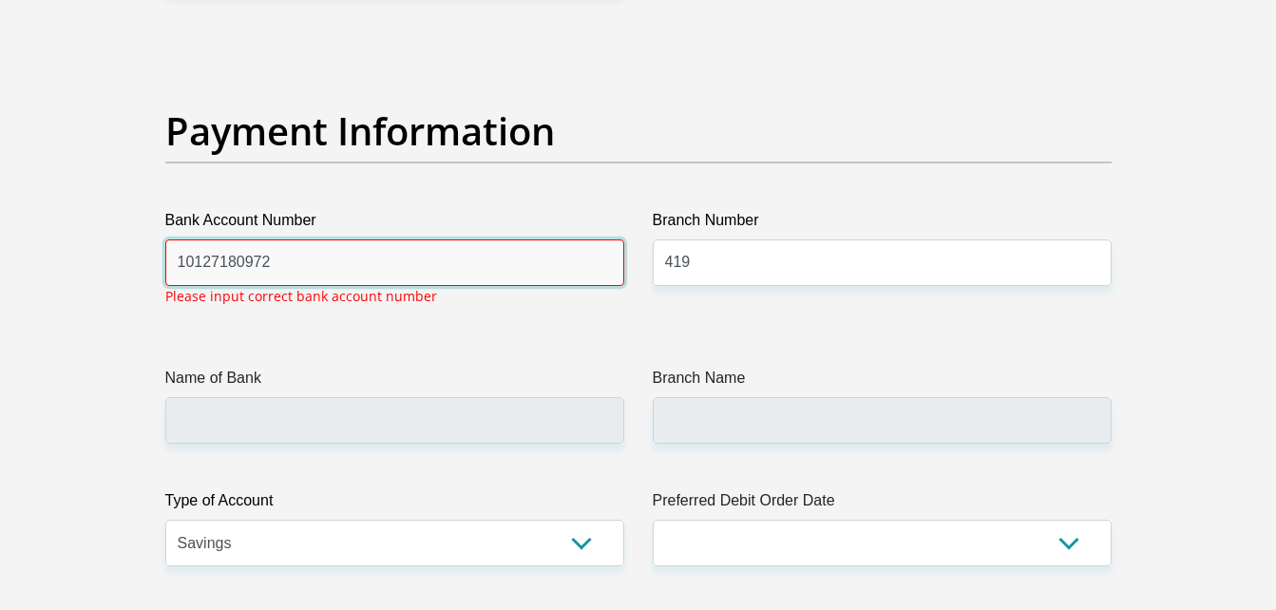
scroll to position [4456, 0]
click at [376, 280] on input "10127180972" at bounding box center [394, 261] width 459 height 47
type input "1"
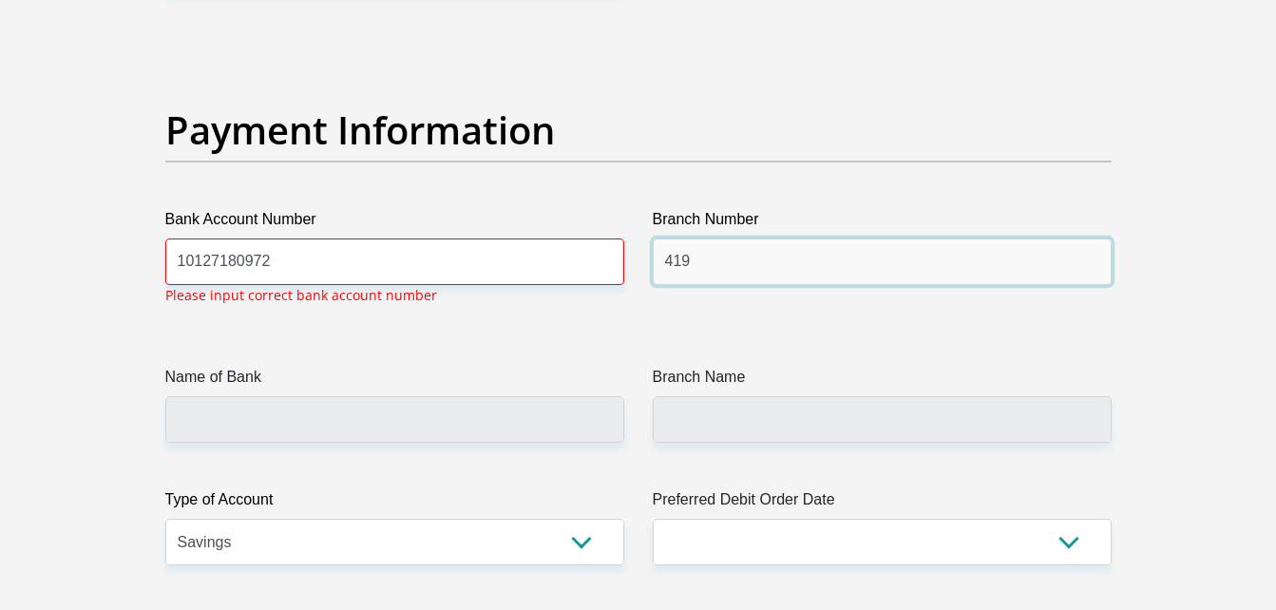
click at [725, 271] on input "419" at bounding box center [882, 261] width 459 height 47
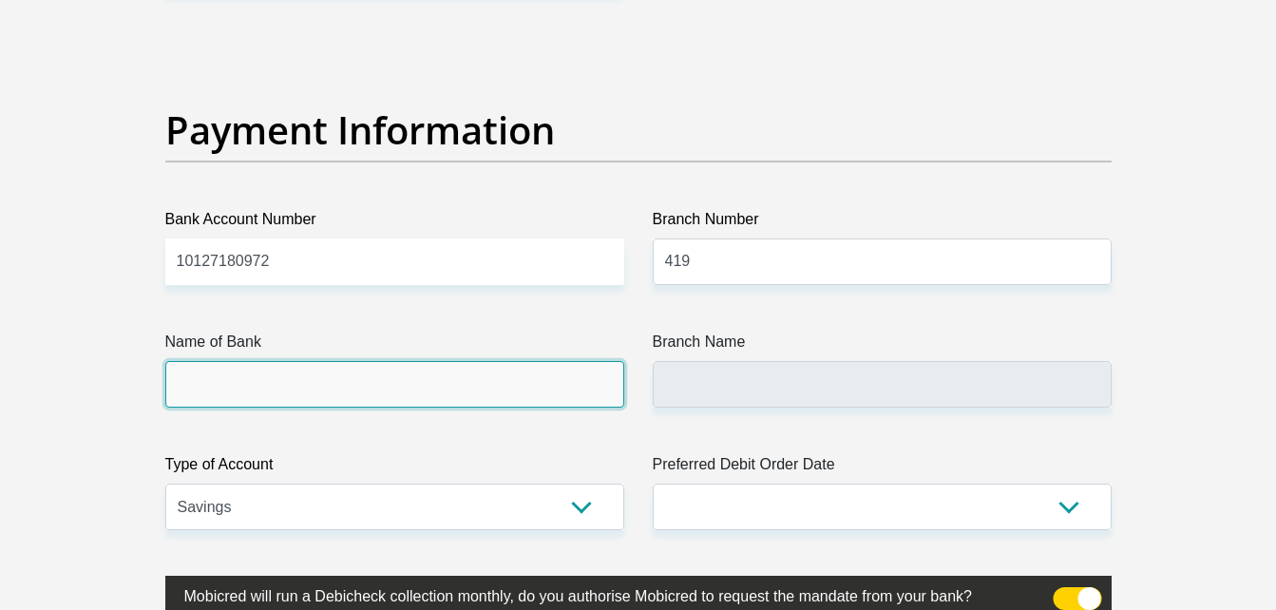
click at [481, 365] on input "Name of Bank" at bounding box center [394, 384] width 459 height 47
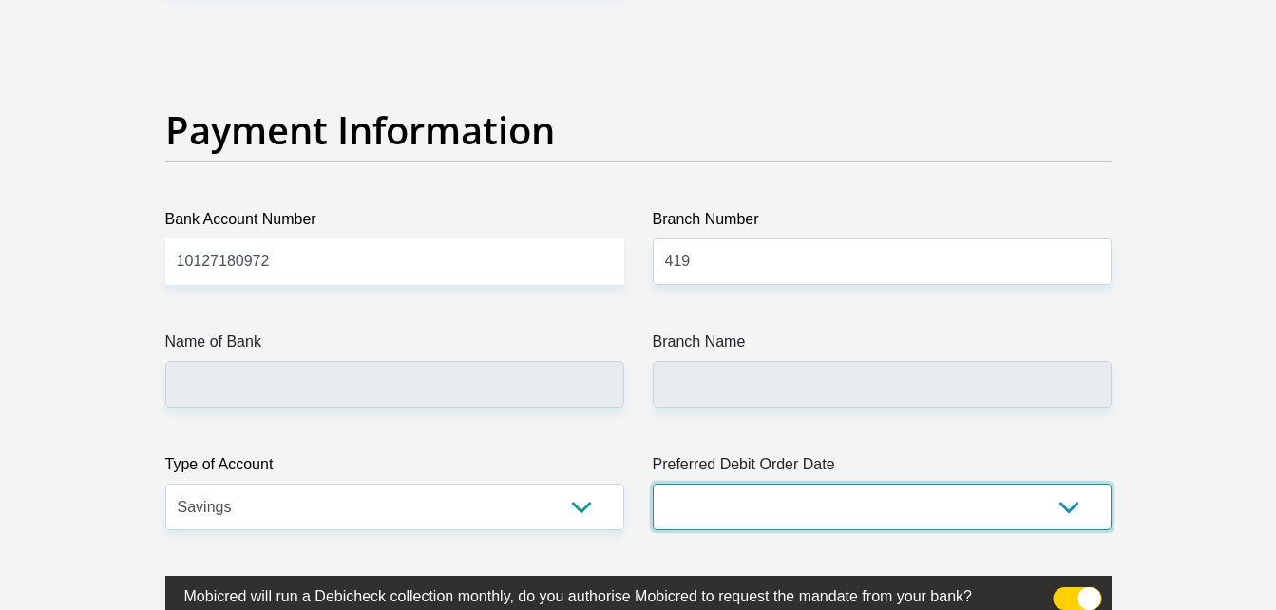
click at [753, 516] on select "1st 2nd 3rd 4th 5th 7th 18th 19th 20th 21st 22nd 23rd 24th 25th 26th 27th 28th …" at bounding box center [882, 506] width 459 height 47
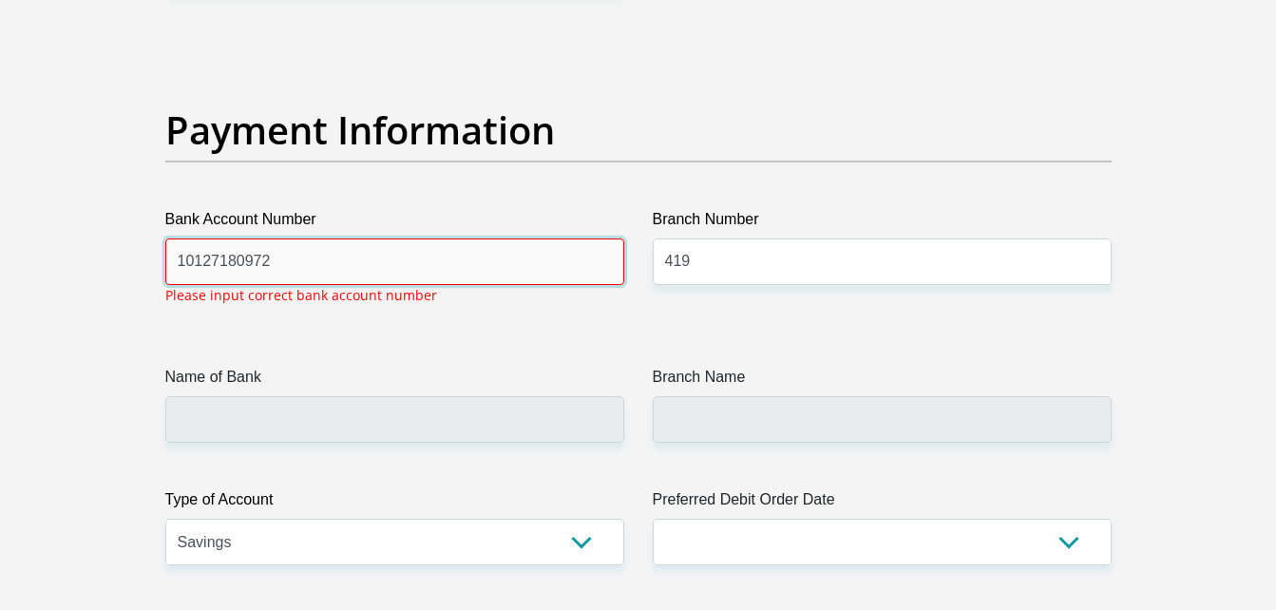
click at [353, 267] on input "10127180972" at bounding box center [394, 261] width 459 height 47
click at [189, 264] on input "10127180972" at bounding box center [394, 261] width 459 height 47
click at [197, 264] on input "10127180972" at bounding box center [394, 261] width 459 height 47
click at [208, 260] on input "10 127180972" at bounding box center [394, 261] width 459 height 47
click at [213, 260] on input "10 127180972" at bounding box center [394, 261] width 459 height 47
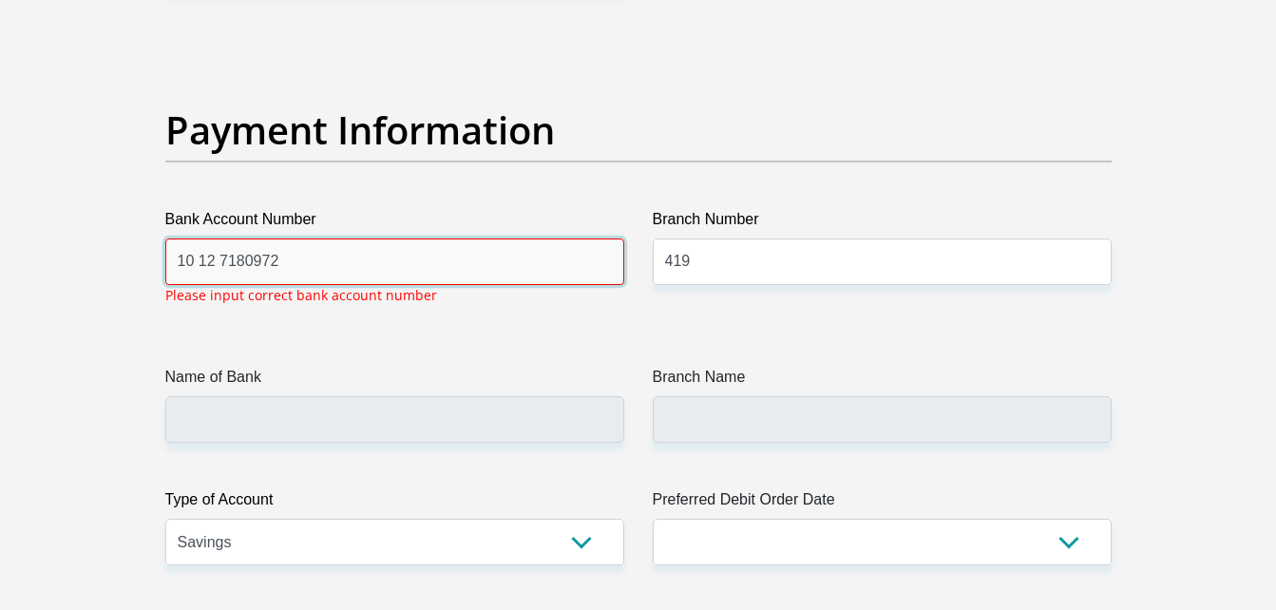
click at [242, 262] on input "10 12 7180972" at bounding box center [394, 261] width 459 height 47
click at [267, 255] on input "10 12 718 0972" at bounding box center [394, 261] width 459 height 47
click at [271, 260] on input "10 12 718 0972" at bounding box center [394, 261] width 459 height 47
type input "10 12 718 097 2"
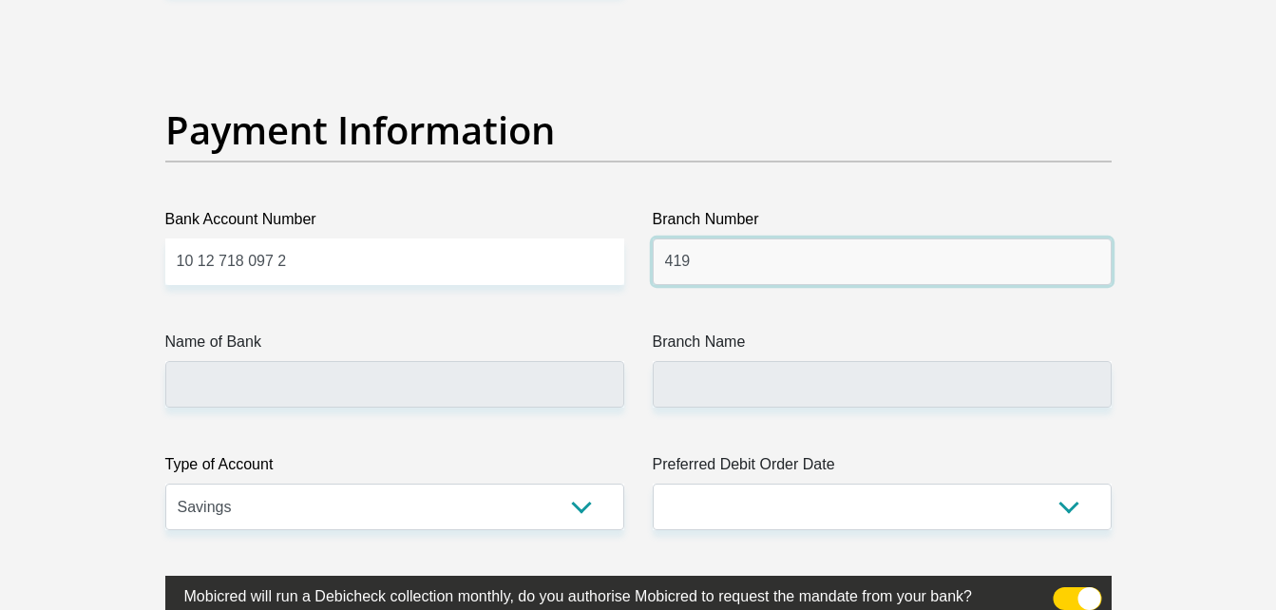
click at [714, 253] on input "419" at bounding box center [882, 261] width 459 height 47
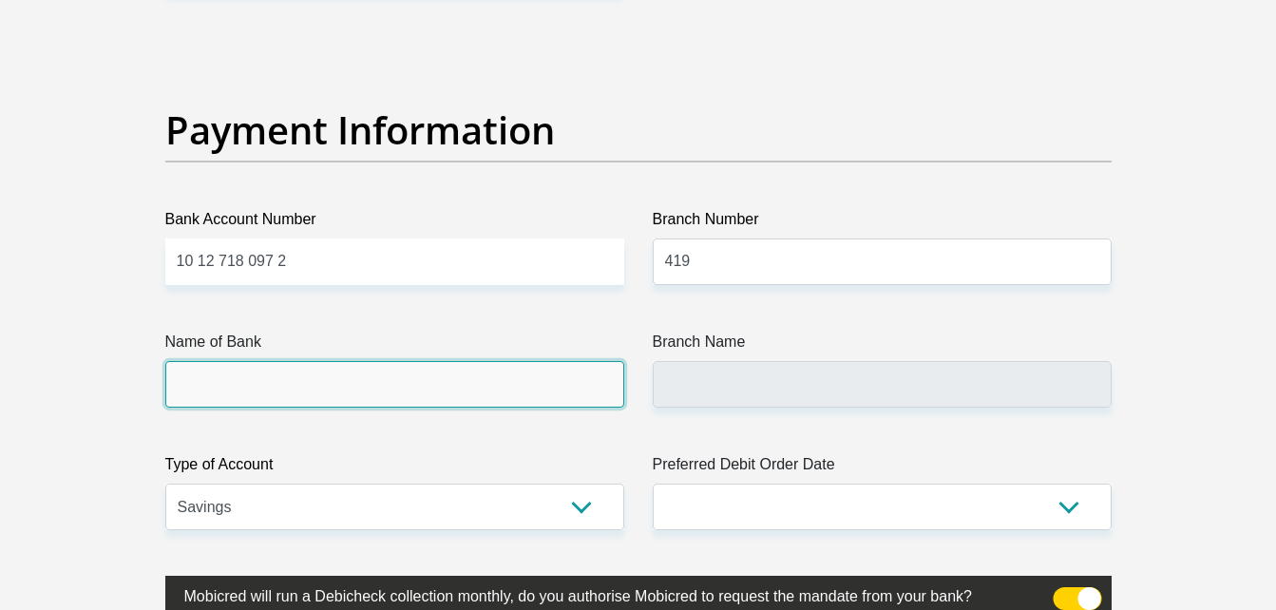
click at [567, 381] on input "Name of Bank" at bounding box center [394, 384] width 459 height 47
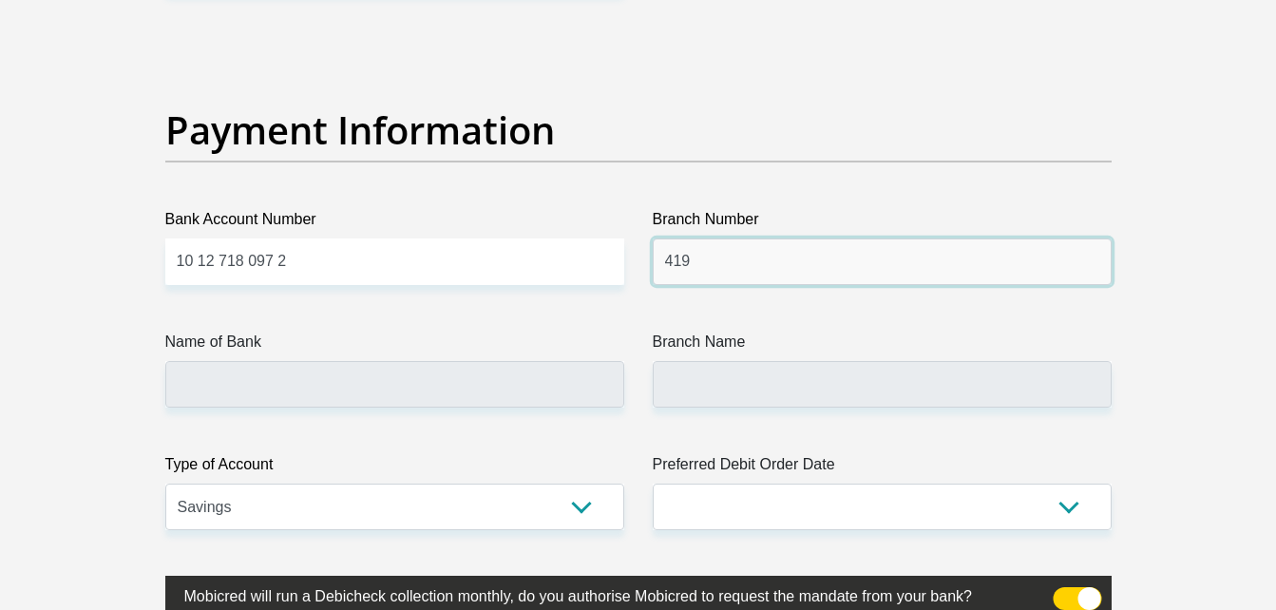
click at [744, 266] on input "419" at bounding box center [882, 261] width 459 height 47
type input "4"
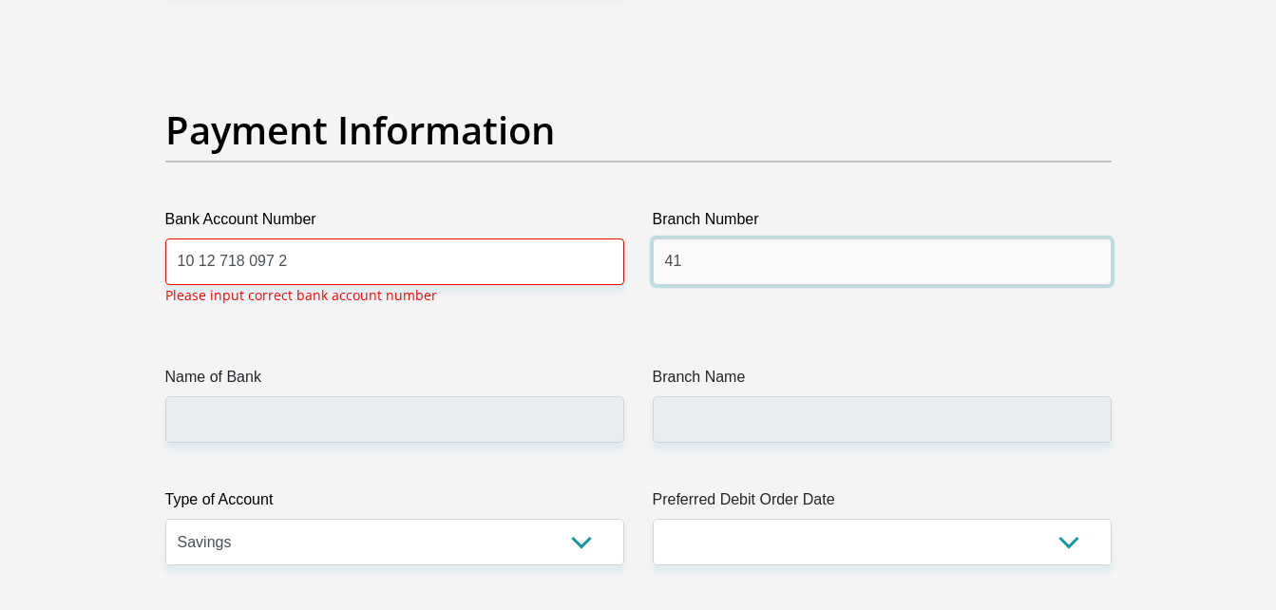
type input "419"
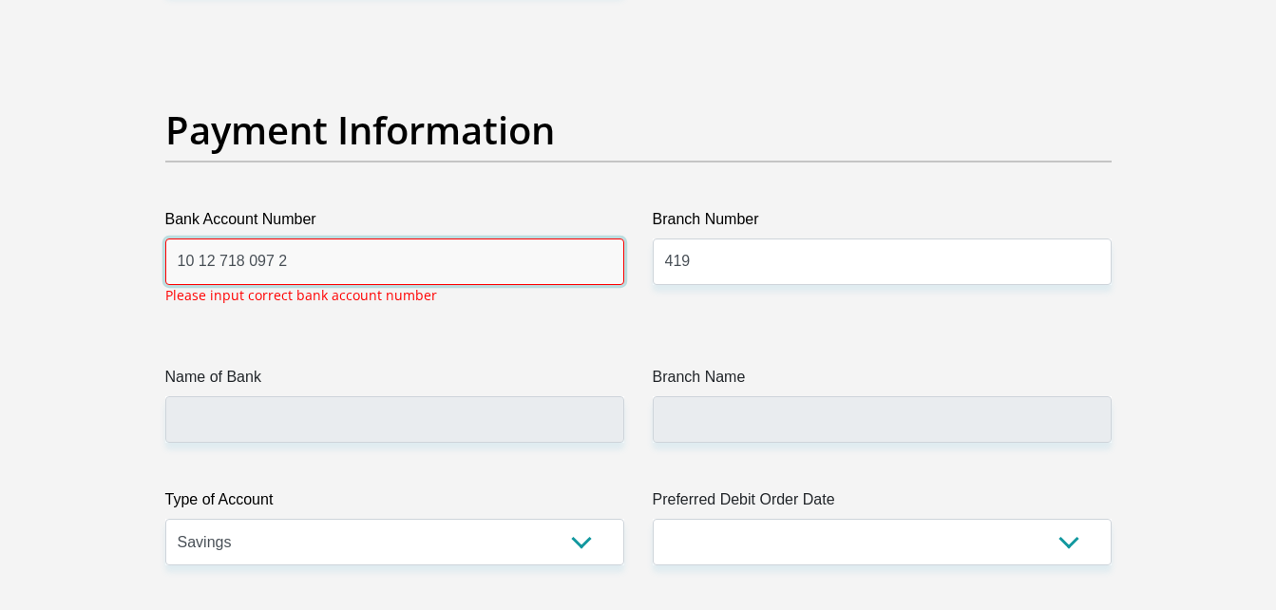
click at [276, 258] on input "10 12 718 097 2" at bounding box center [394, 261] width 459 height 47
click at [245, 258] on input "10 12 718 0972" at bounding box center [394, 261] width 459 height 47
click at [214, 264] on input "10 12 7180972" at bounding box center [394, 261] width 459 height 47
click at [218, 261] on input "10 12 7180972" at bounding box center [394, 261] width 459 height 47
click at [199, 261] on input "10 127180972" at bounding box center [394, 261] width 459 height 47
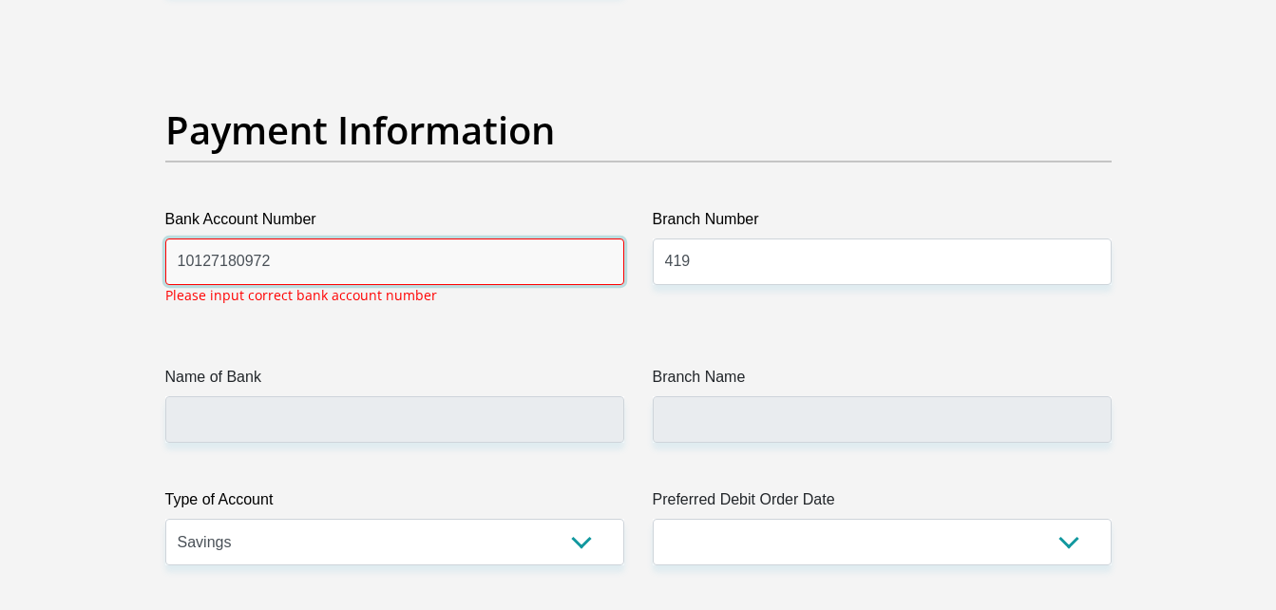
type input "10127180972"
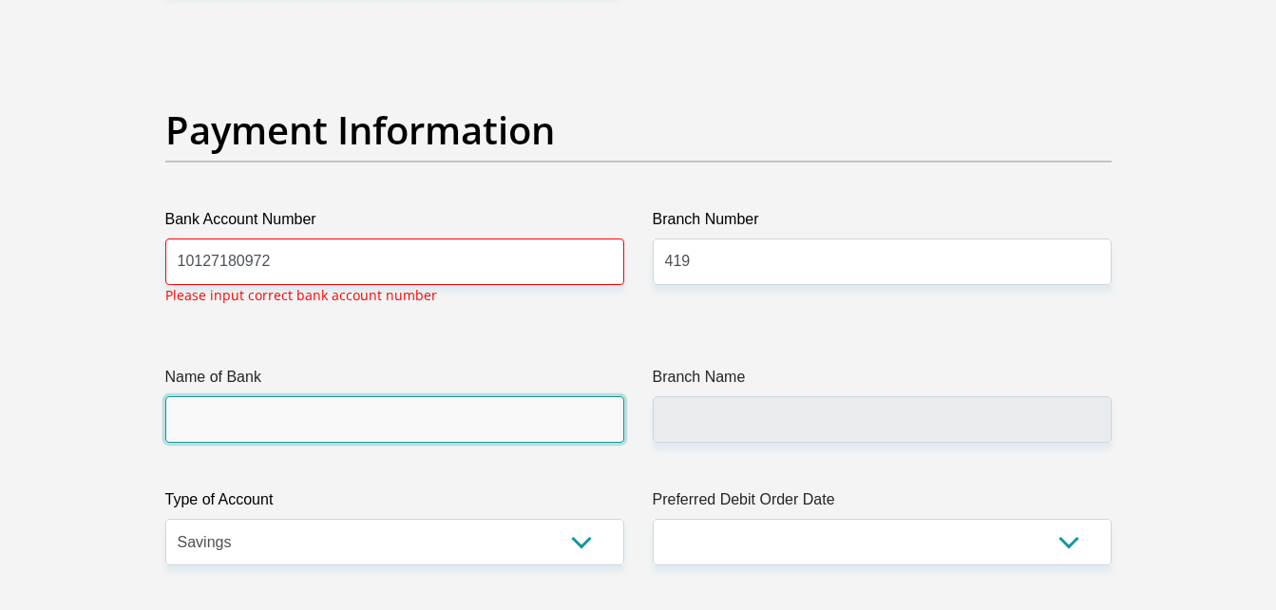
click at [276, 416] on input "Name of Bank" at bounding box center [394, 419] width 459 height 47
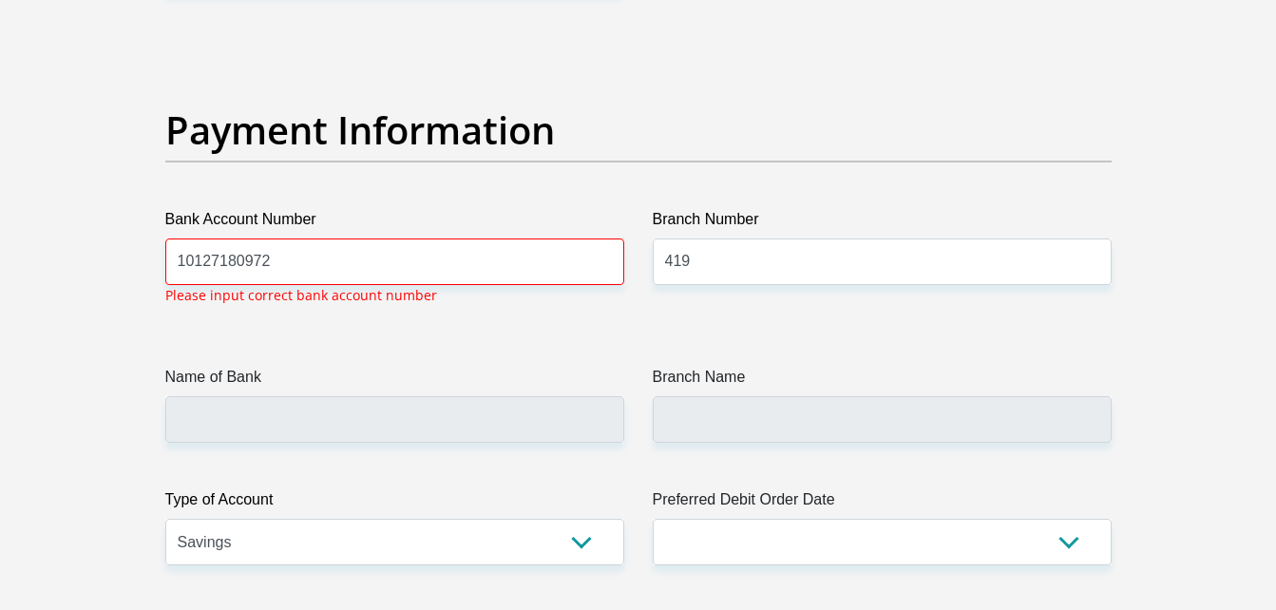
click at [351, 516] on label "Type of Account" at bounding box center [394, 503] width 459 height 30
click at [351, 519] on select "Cheque Savings" at bounding box center [394, 542] width 459 height 47
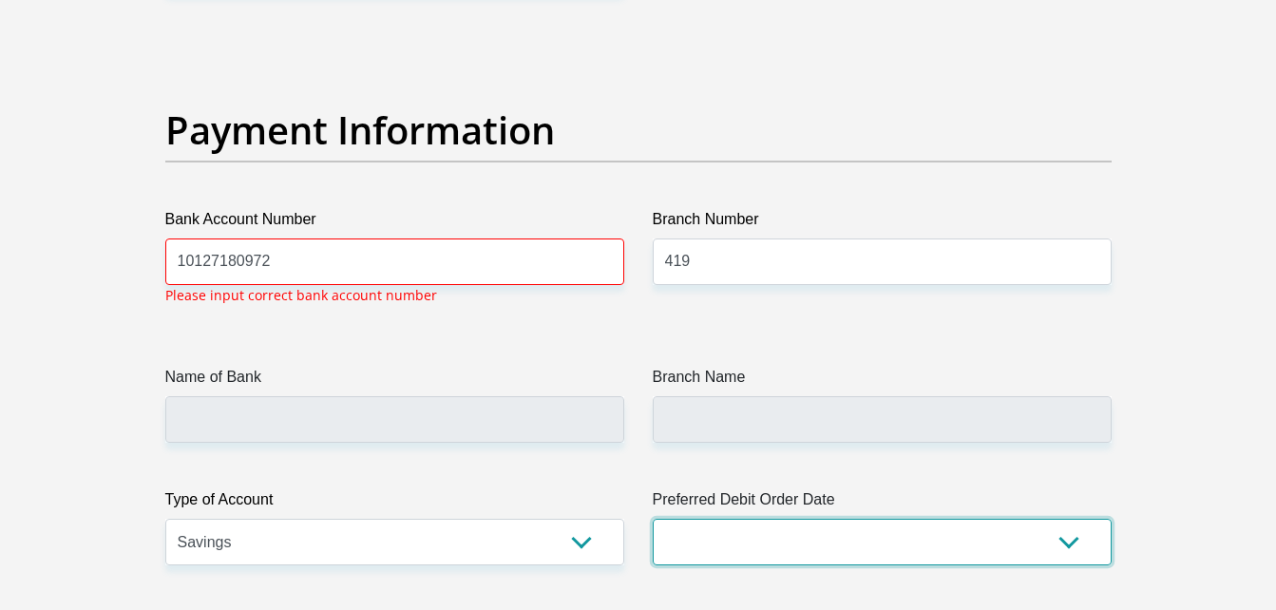
select select "30"
click at [653, 519] on select "1st 2nd 3rd 4th 5th 7th 18th 19th 20th 21st 22nd 23rd 24th 25th 26th 27th 28th …" at bounding box center [882, 542] width 459 height 47
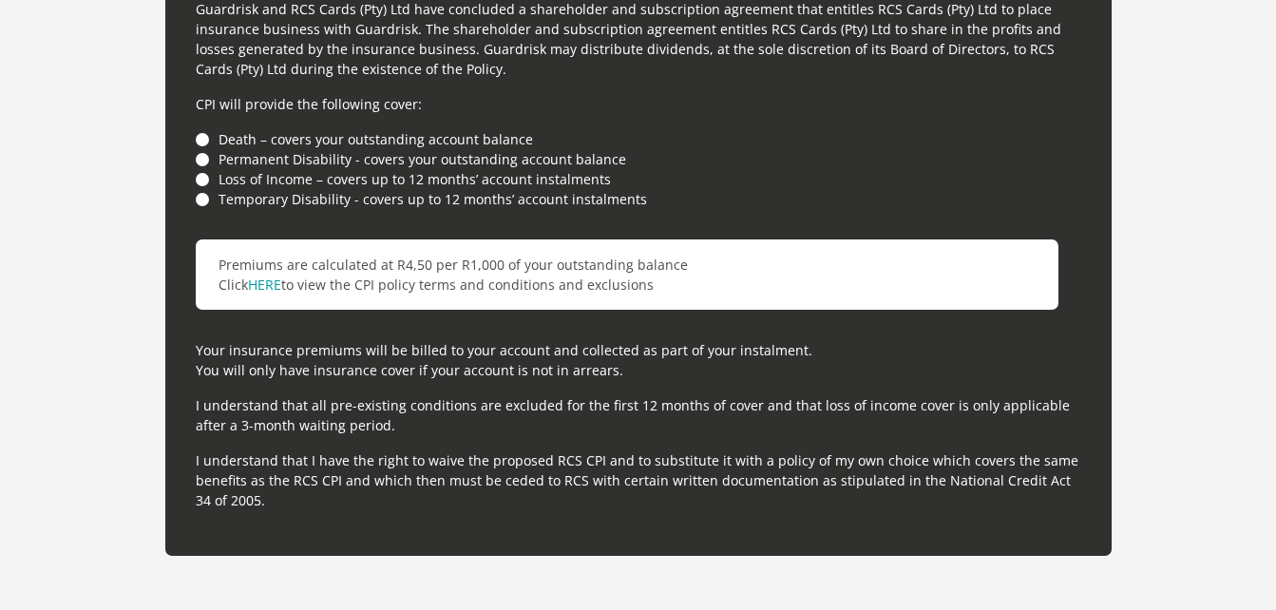
scroll to position [6055, 0]
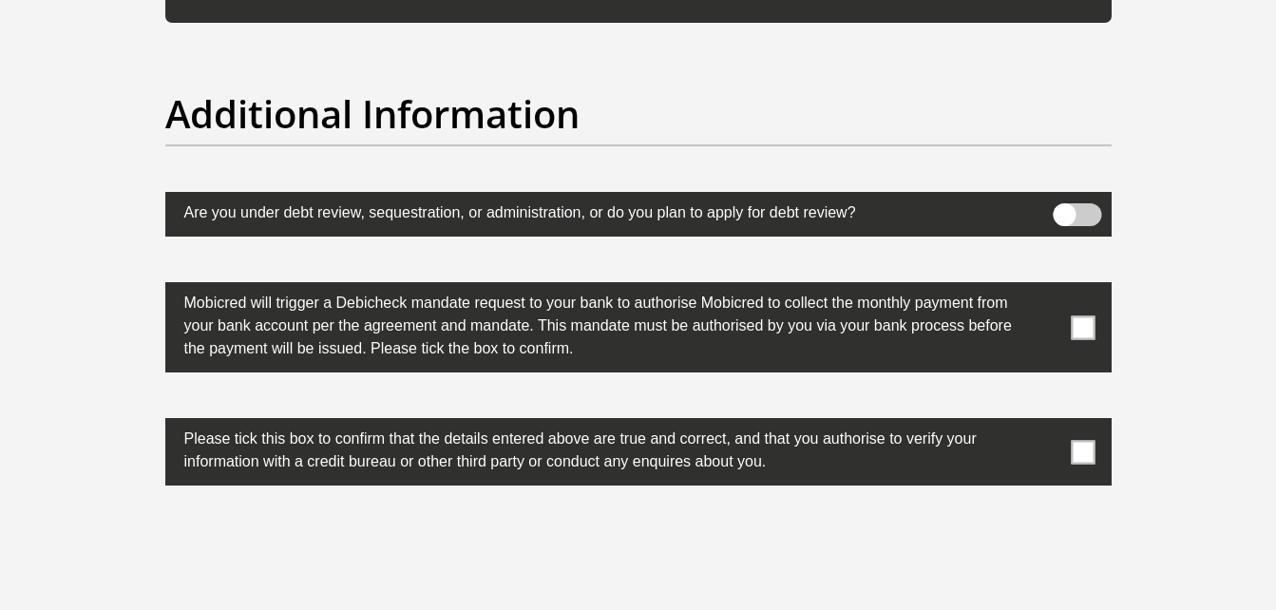
click at [1071, 219] on span at bounding box center [1076, 214] width 48 height 23
click at [1064, 208] on input "checkbox" at bounding box center [1064, 208] width 0 height 0
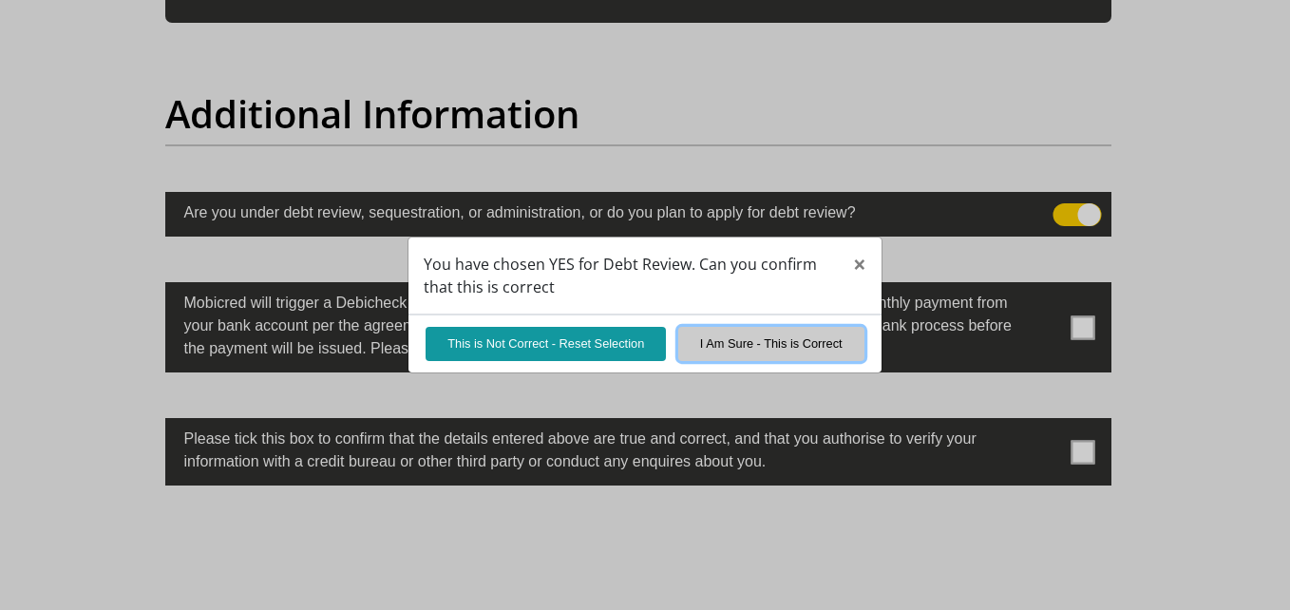
click at [728, 344] on button "I Am Sure - This is Correct" at bounding box center [771, 343] width 186 height 33
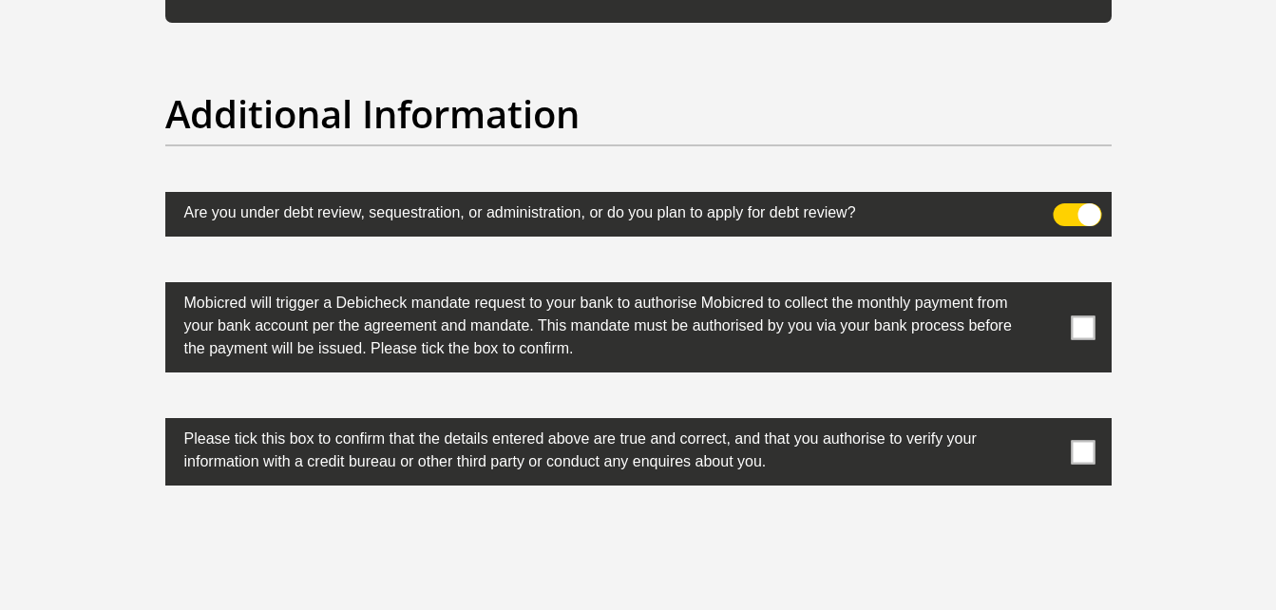
click at [1063, 318] on label at bounding box center [638, 327] width 946 height 90
click at [1045, 287] on input "checkbox" at bounding box center [1045, 287] width 0 height 0
click at [1087, 323] on span at bounding box center [1083, 327] width 24 height 24
click at [1045, 287] on input "checkbox" at bounding box center [1045, 287] width 0 height 0
click at [1087, 323] on span at bounding box center [1083, 327] width 24 height 24
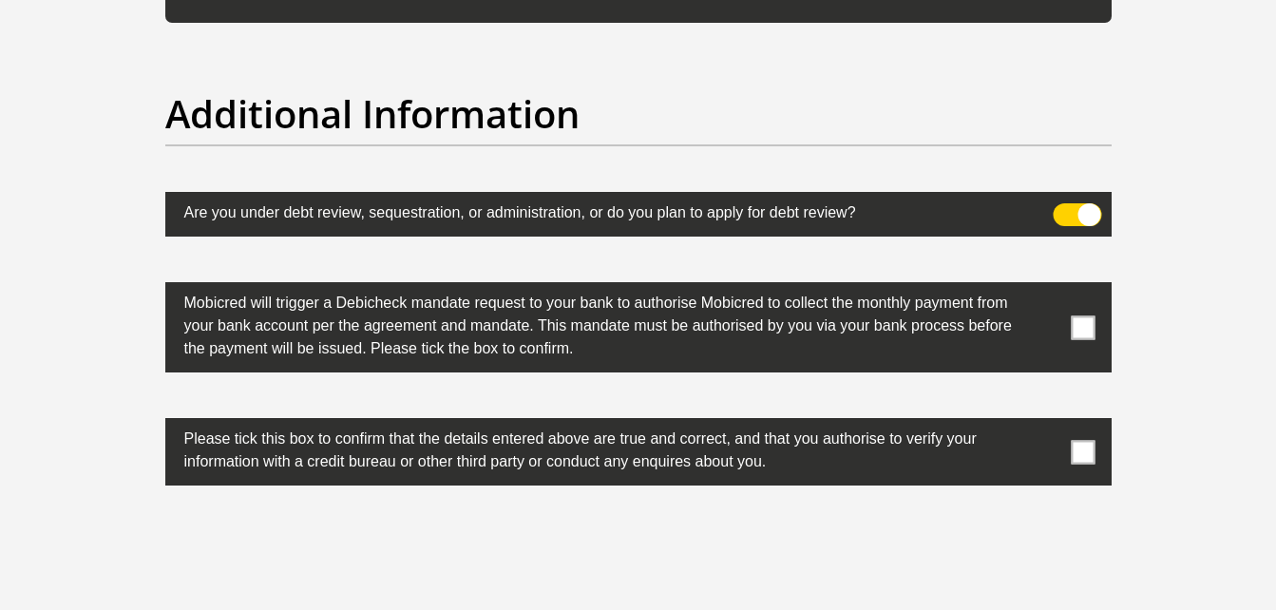
click at [1045, 287] on input "checkbox" at bounding box center [1045, 287] width 0 height 0
click at [1098, 465] on label at bounding box center [638, 451] width 946 height 67
click at [1045, 423] on input "checkbox" at bounding box center [1045, 423] width 0 height 0
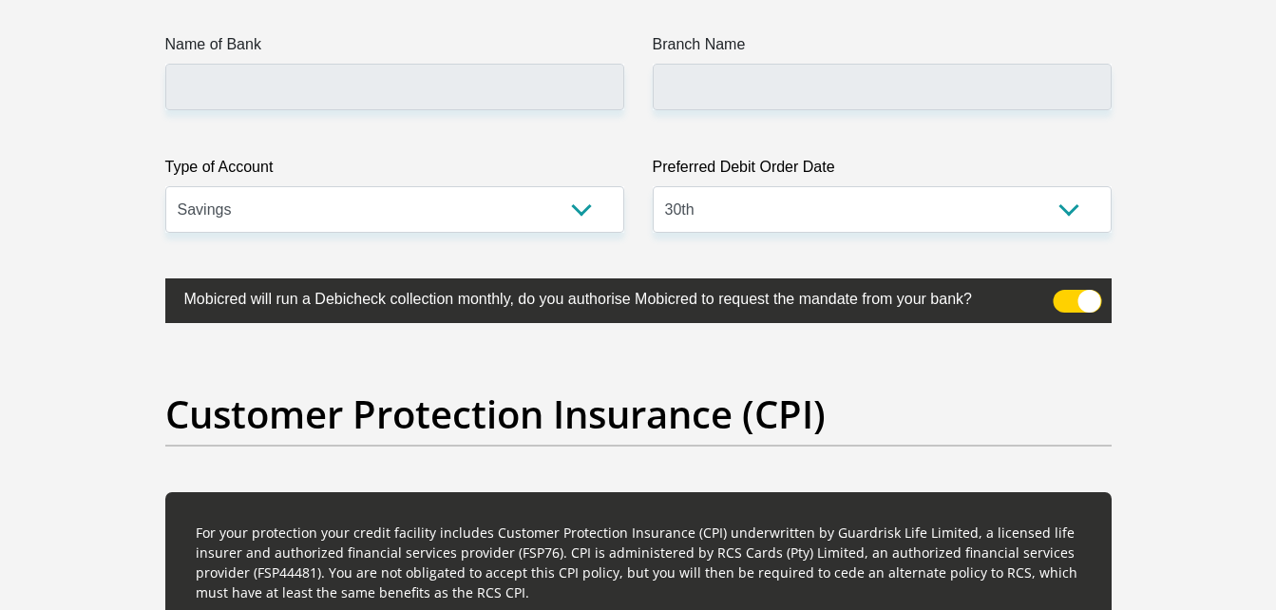
scroll to position [4255, 0]
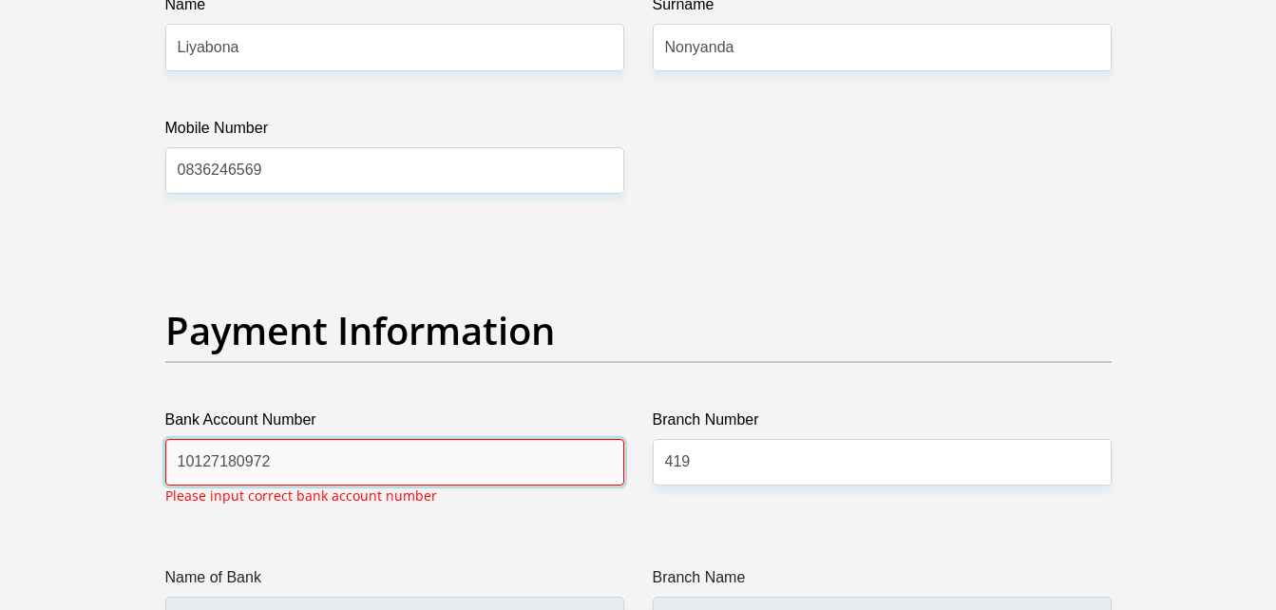
click at [433, 483] on input "10127180972" at bounding box center [394, 462] width 459 height 47
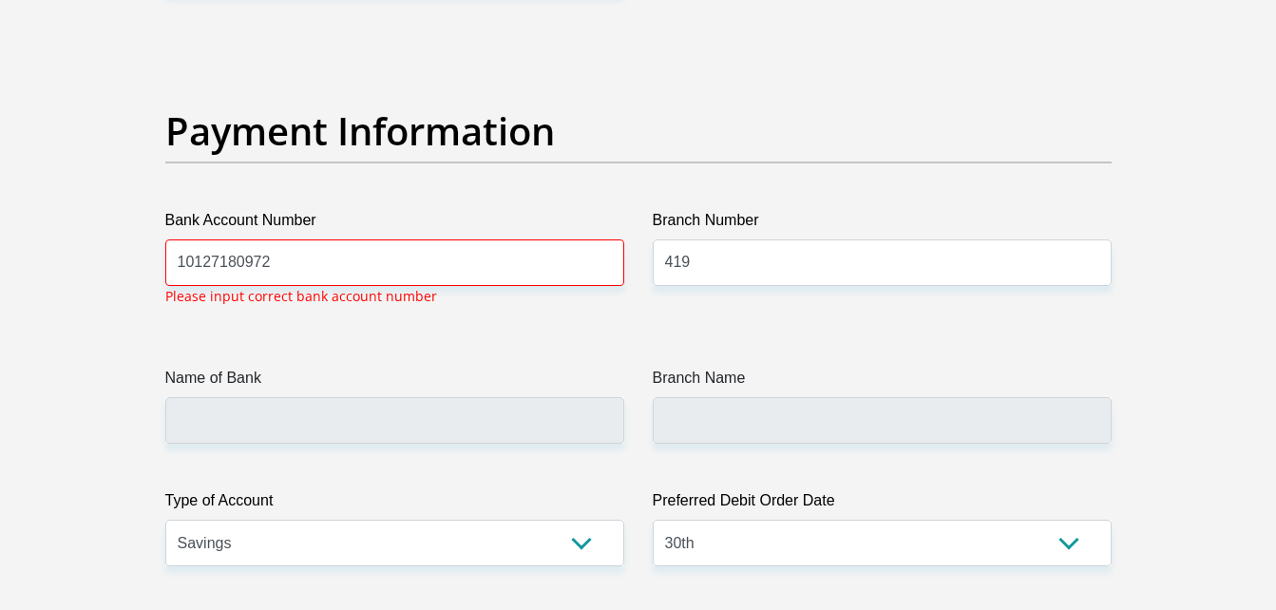
scroll to position [4456, 0]
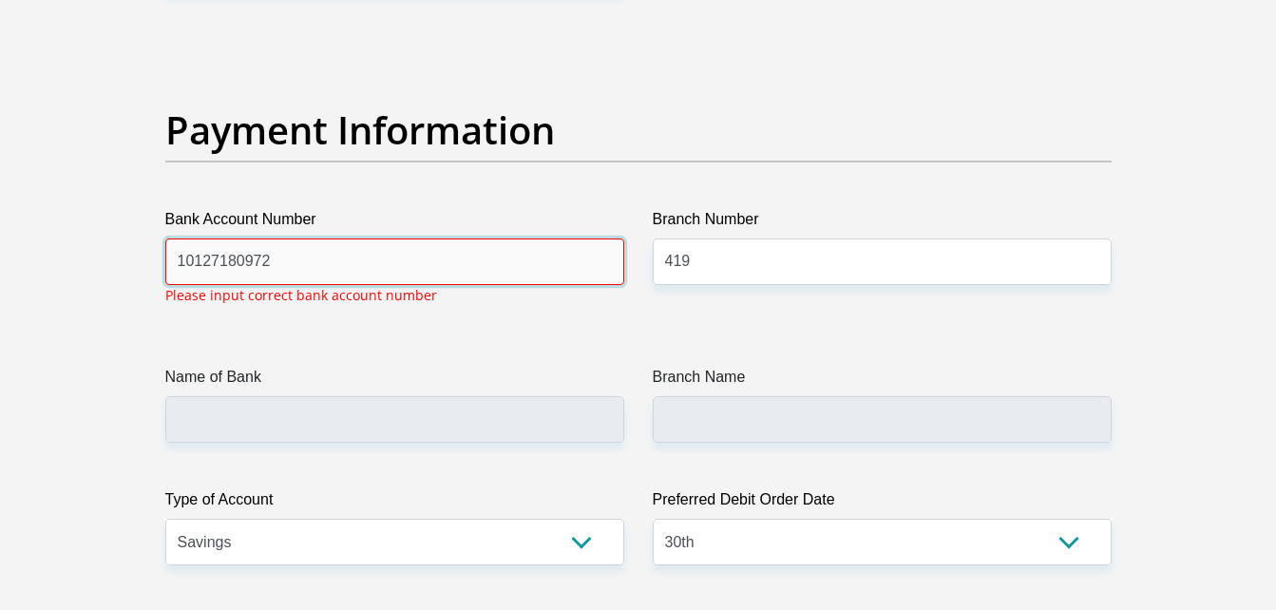
click at [284, 266] on input "10127180972" at bounding box center [394, 261] width 459 height 47
drag, startPoint x: 284, startPoint y: 266, endPoint x: 173, endPoint y: 259, distance: 111.3
click at [173, 259] on input "10127180972" at bounding box center [394, 261] width 459 height 47
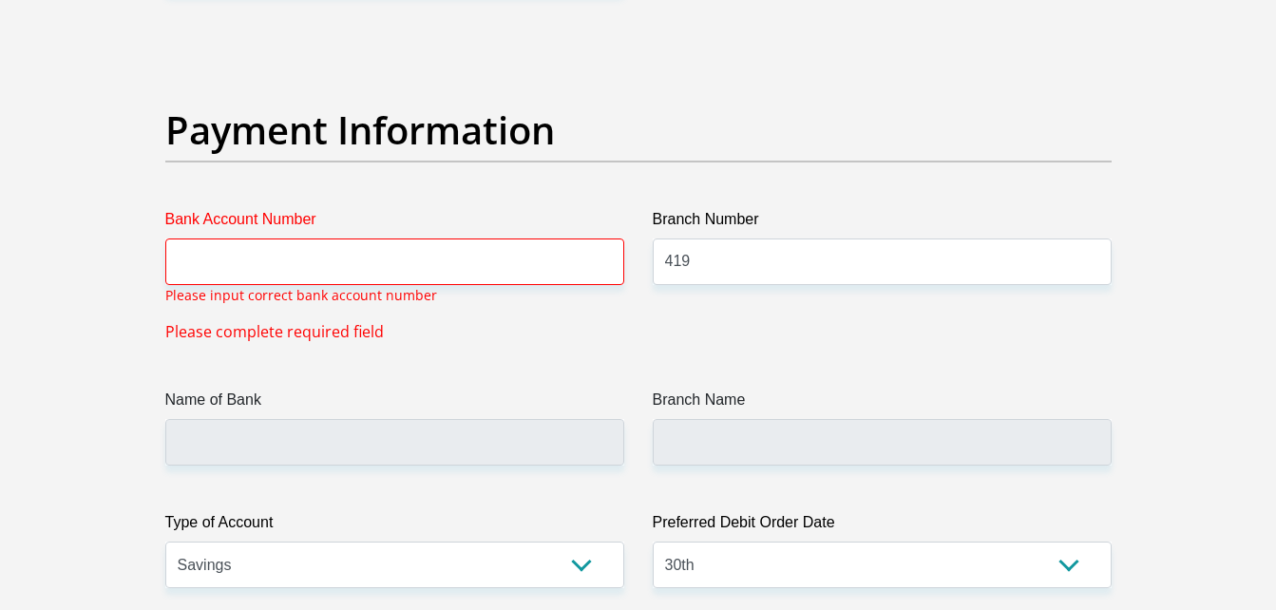
click at [385, 392] on div "Name of Bank" at bounding box center [394, 427] width 459 height 77
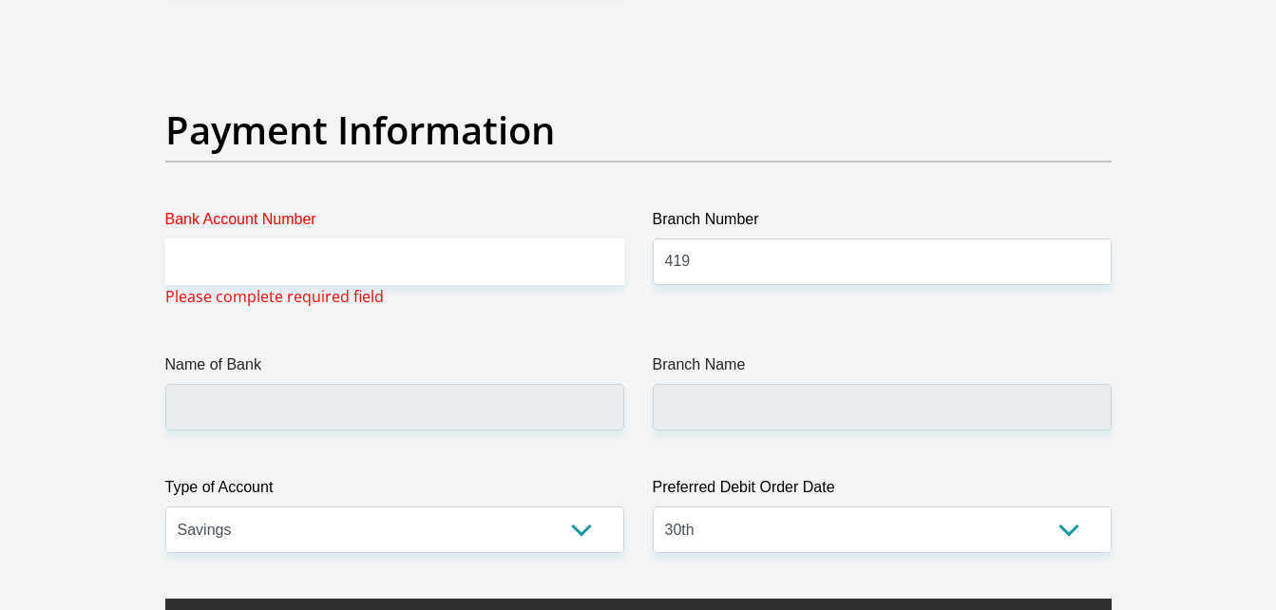
scroll to position [6313, 0]
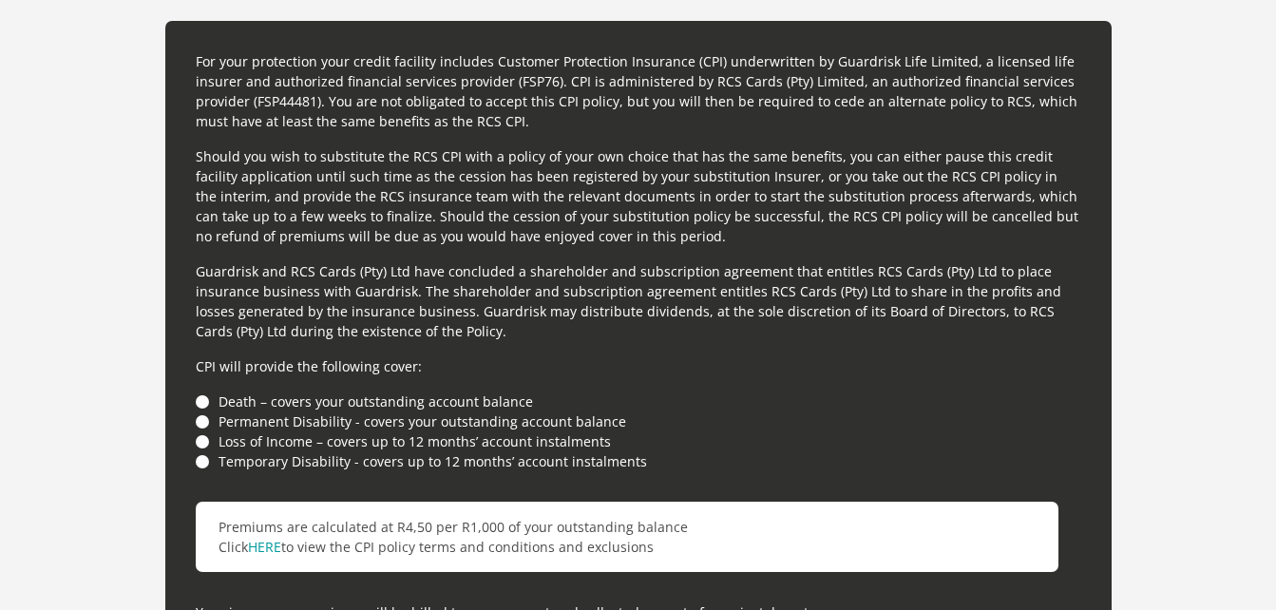
scroll to position [4714, 0]
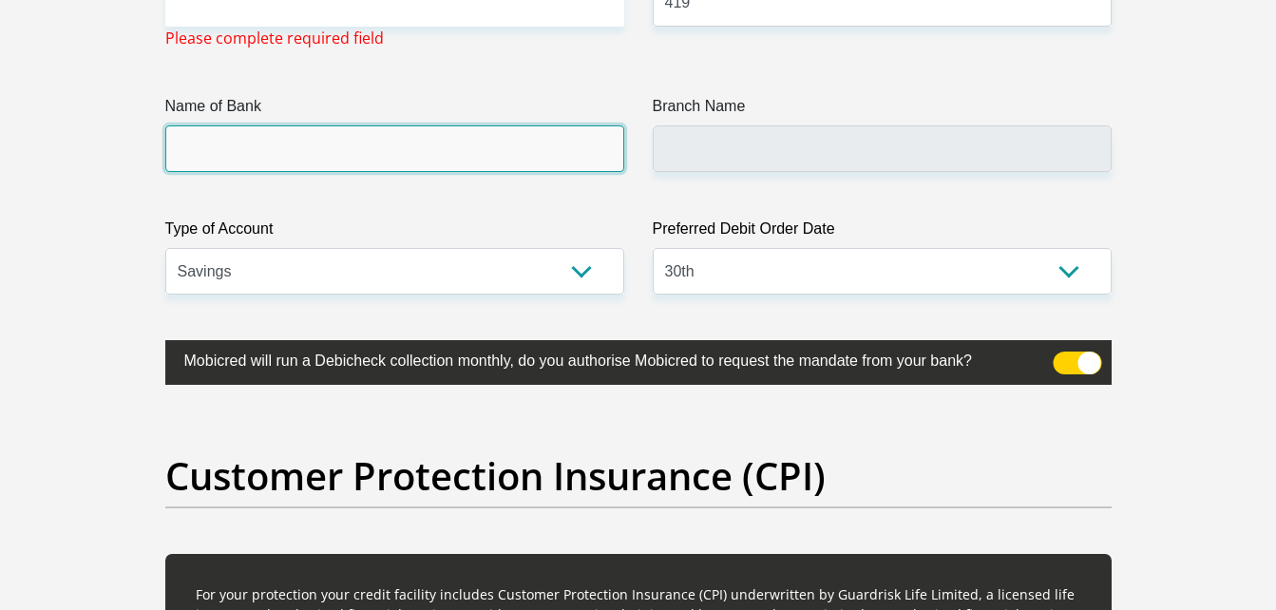
click at [604, 149] on input "Name of Bank" at bounding box center [394, 148] width 459 height 47
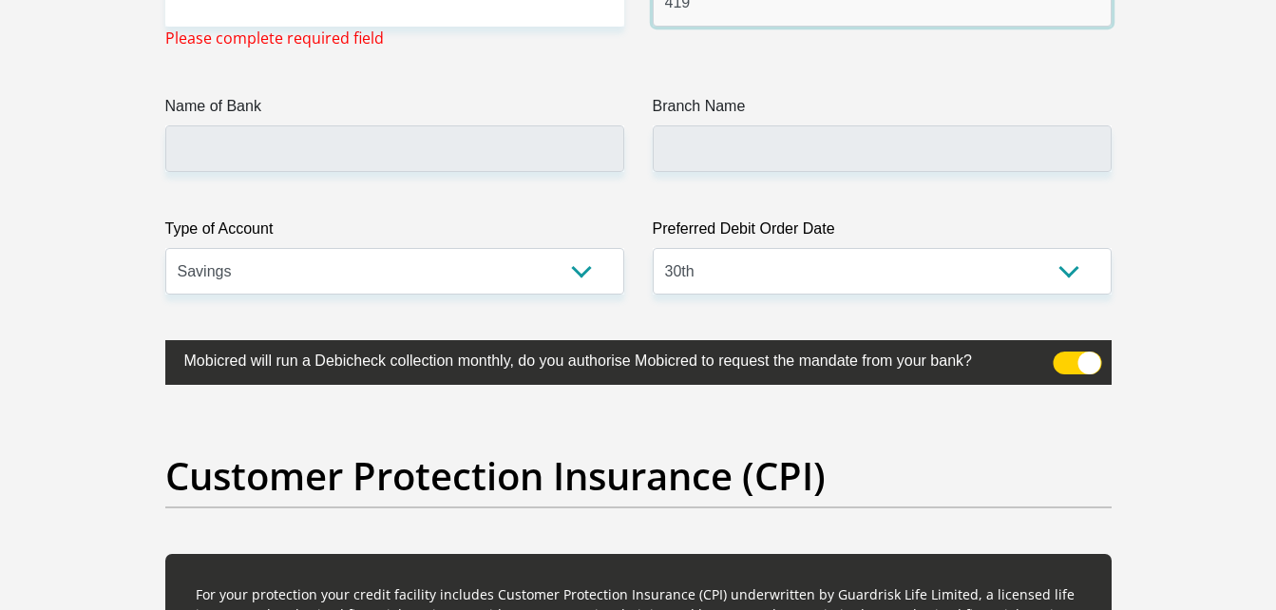
click at [702, 10] on input "419" at bounding box center [882, 3] width 459 height 47
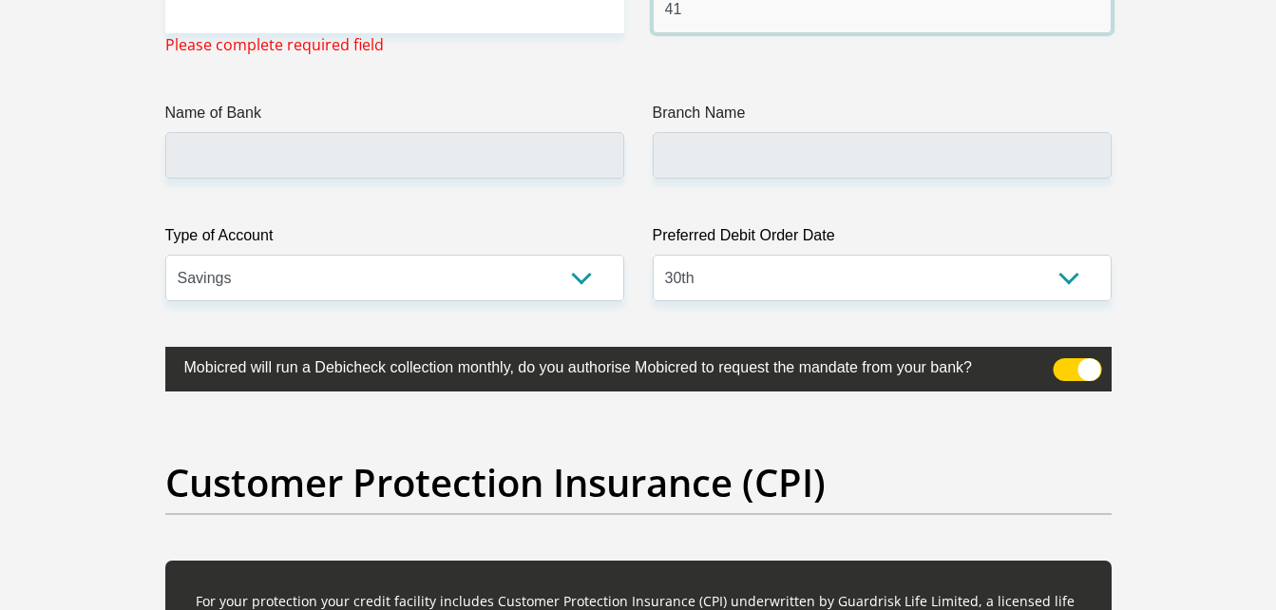
type input "4"
click at [601, 12] on input "Bank Account Number" at bounding box center [394, 10] width 459 height 47
